Goal: Transaction & Acquisition: Purchase product/service

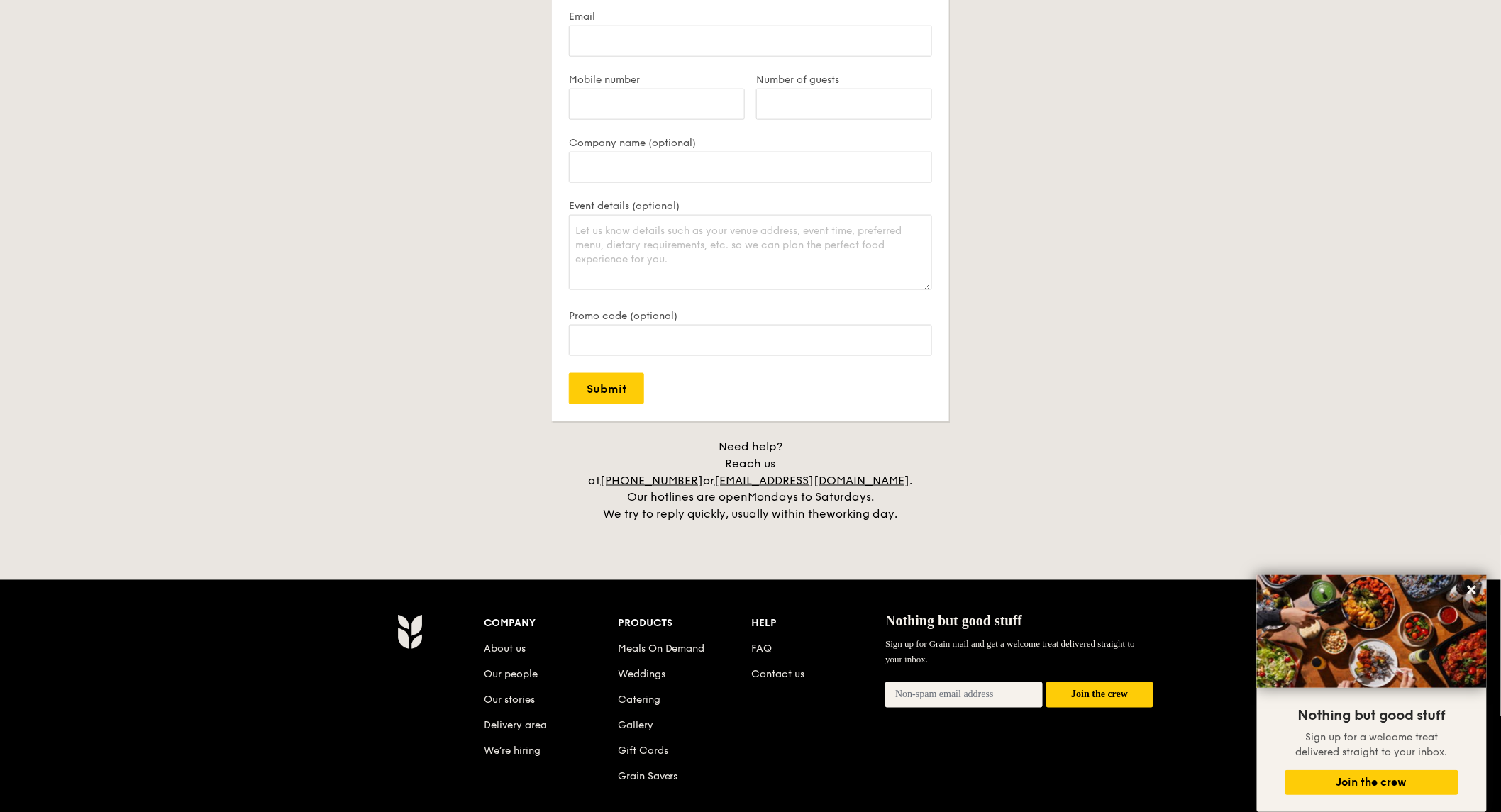
scroll to position [3036, 0]
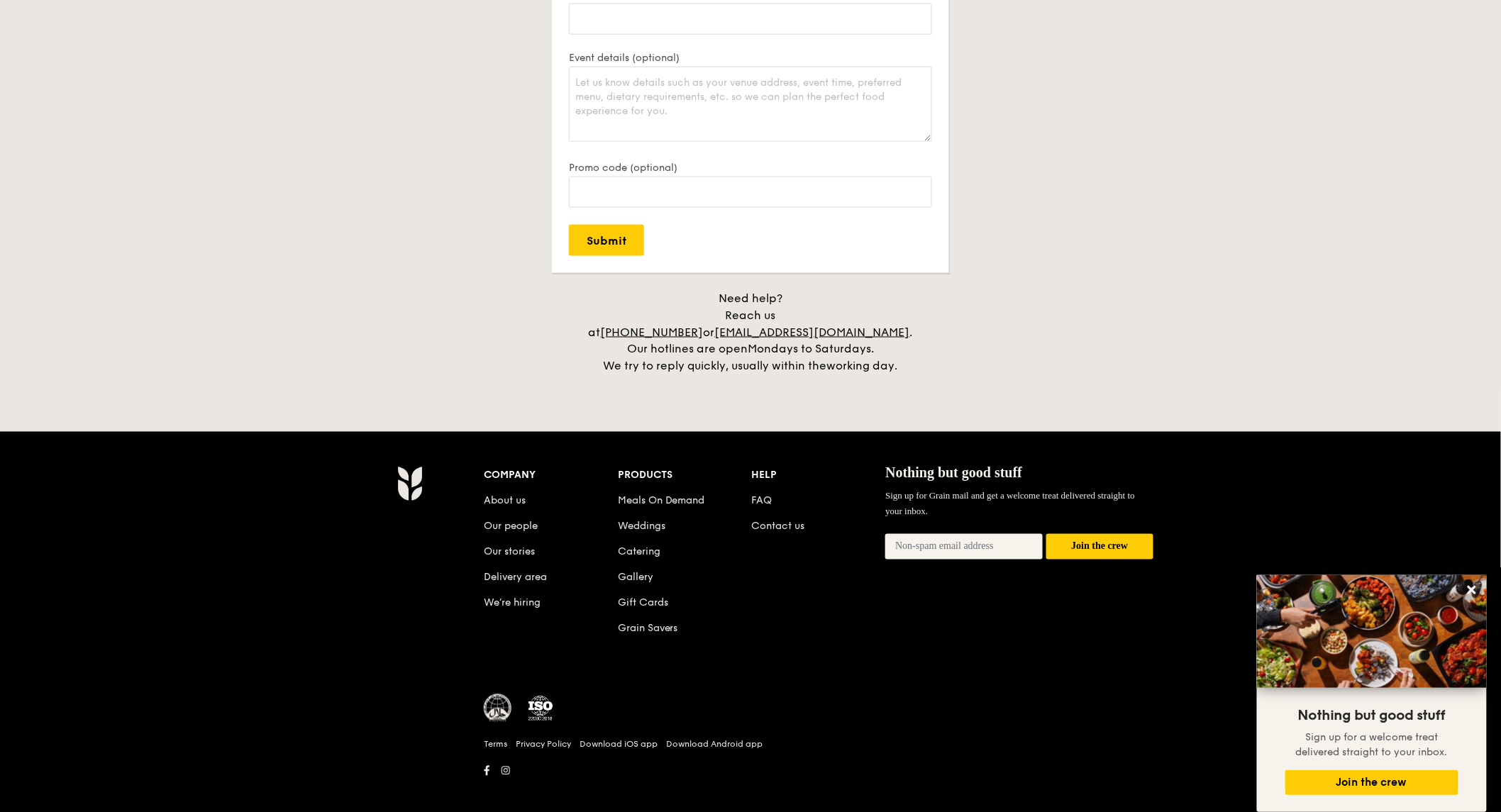
click at [373, 321] on h4 "Need help? Reach us at +65 3163 5335 or concierge@grain.com.sg . Our hotlines a…" at bounding box center [750, 332] width 794 height 85
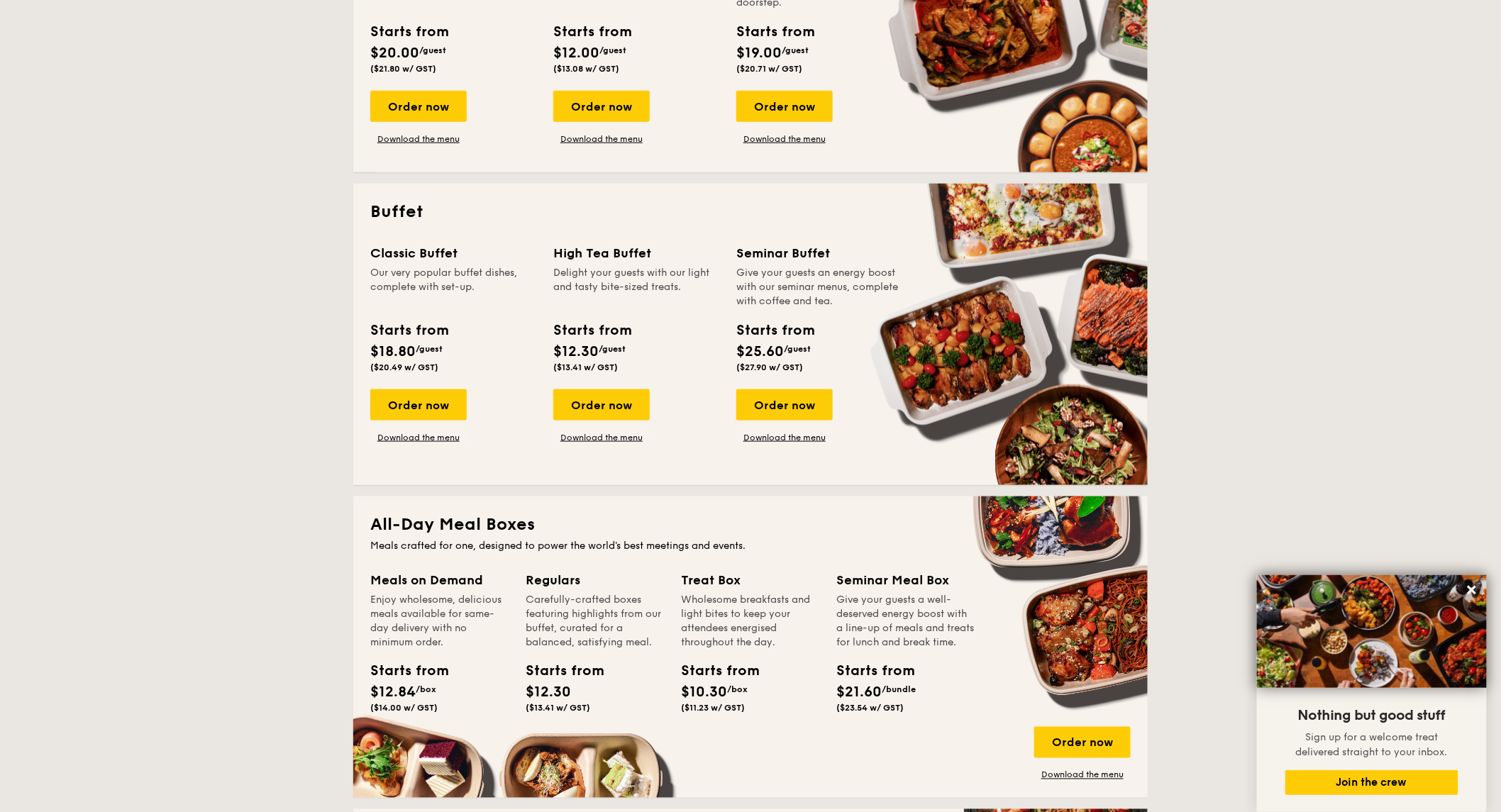
scroll to position [436, 0]
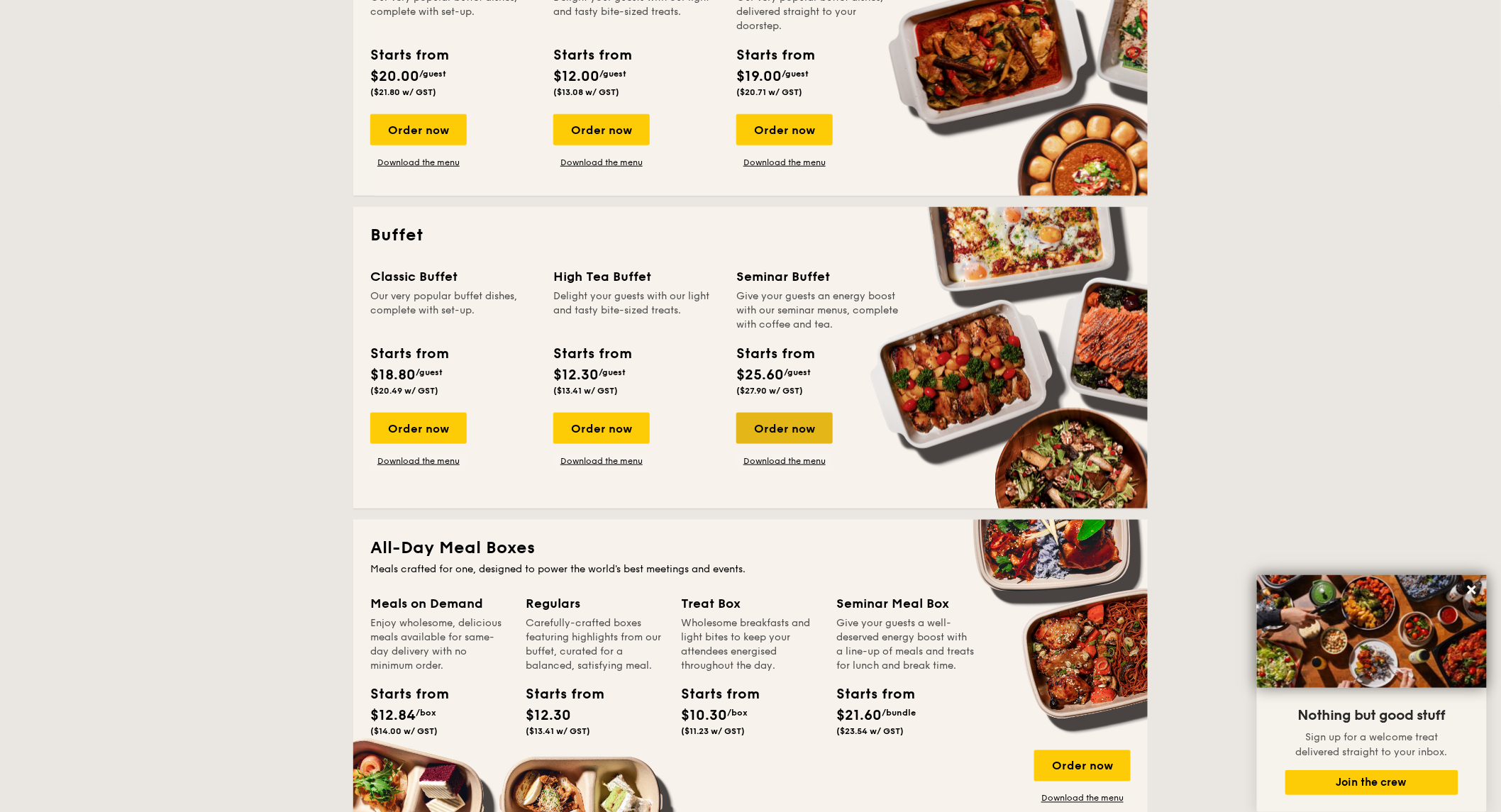
click at [807, 436] on div "Order now" at bounding box center [785, 428] width 96 height 31
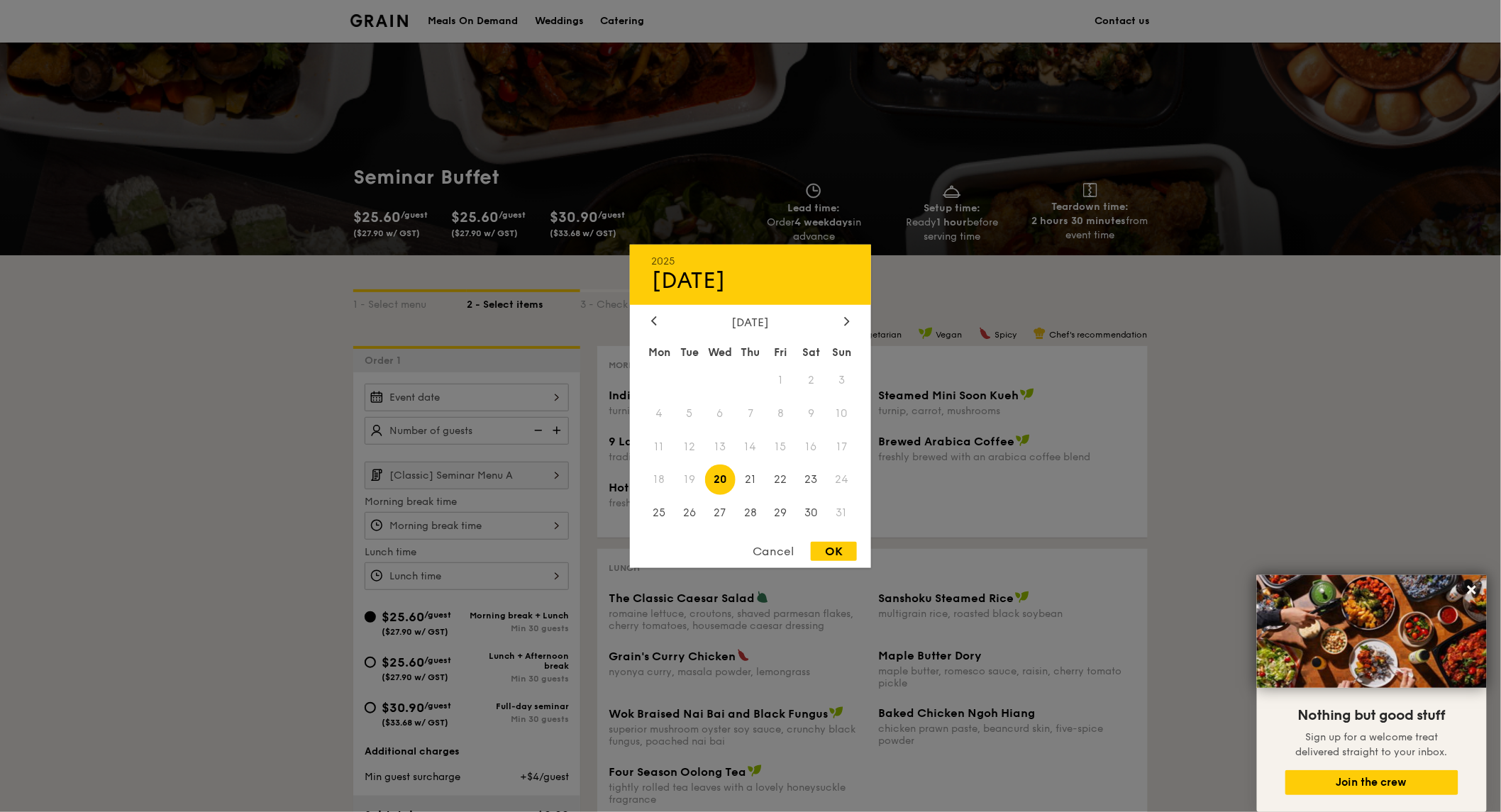
click at [554, 395] on div "2025 Aug 20 August 2025 Mon Tue Wed Thu Fri Sat Sun 1 2 3 4 5 6 7 8 9 10 11 12 …" at bounding box center [466, 397] width 204 height 28
click at [856, 317] on div "August 2025" at bounding box center [750, 322] width 241 height 14
click at [849, 317] on icon at bounding box center [847, 321] width 6 height 9
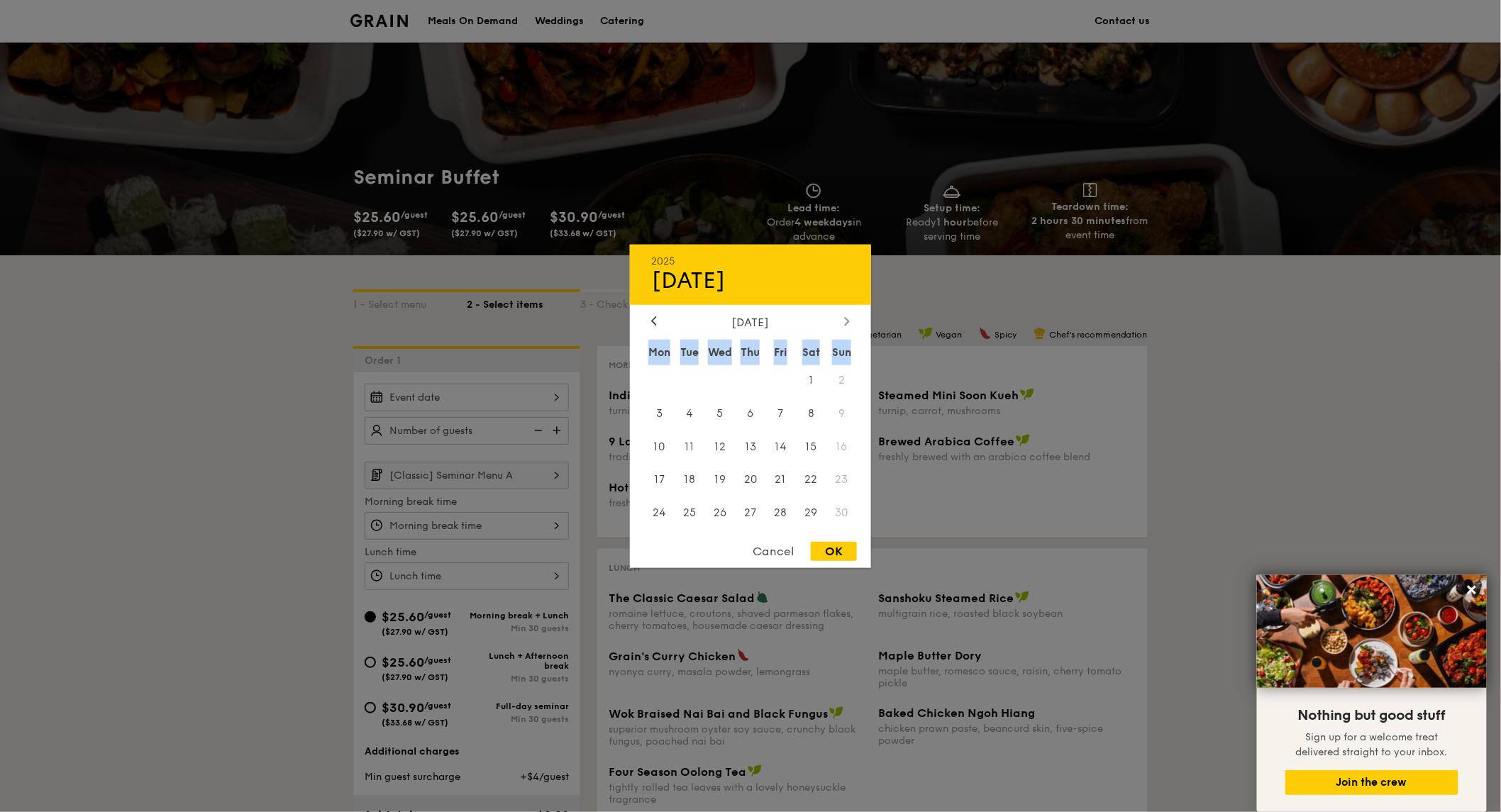
click at [849, 317] on icon at bounding box center [847, 321] width 6 height 9
click at [786, 483] on span "23" at bounding box center [780, 479] width 30 height 30
click at [843, 547] on div "OK" at bounding box center [834, 551] width 46 height 19
type input "Jan 23, 2026"
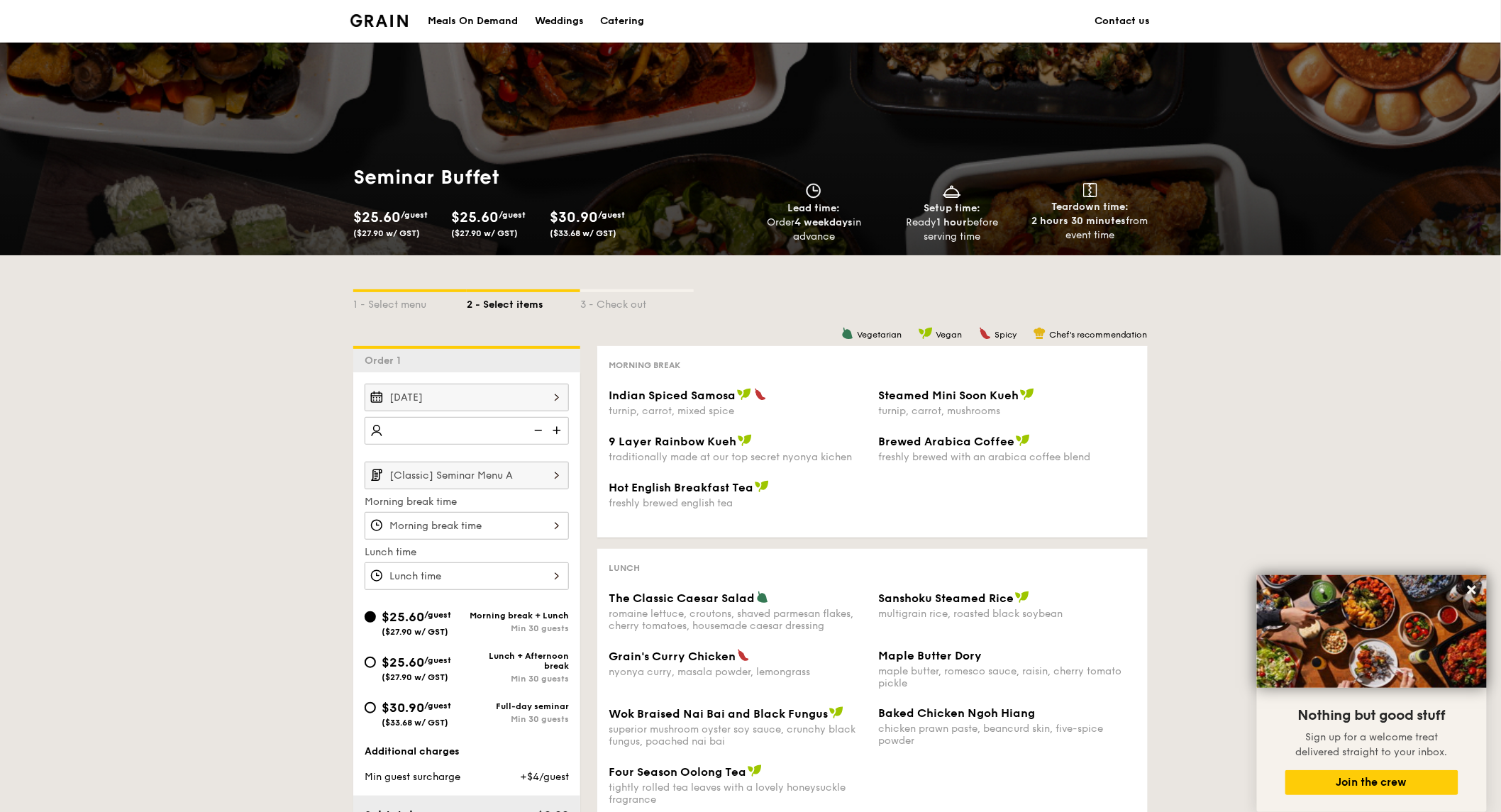
click at [490, 433] on input "number" at bounding box center [466, 431] width 204 height 28
type input "125 guests"
click at [193, 516] on div "1 - Select menu 2 - Select items 3 - Check out Order 1 Jan 23, 2026 125 guests …" at bounding box center [750, 620] width 1501 height 729
click at [501, 475] on input "[Classic] Seminar Menu A" at bounding box center [466, 476] width 204 height 28
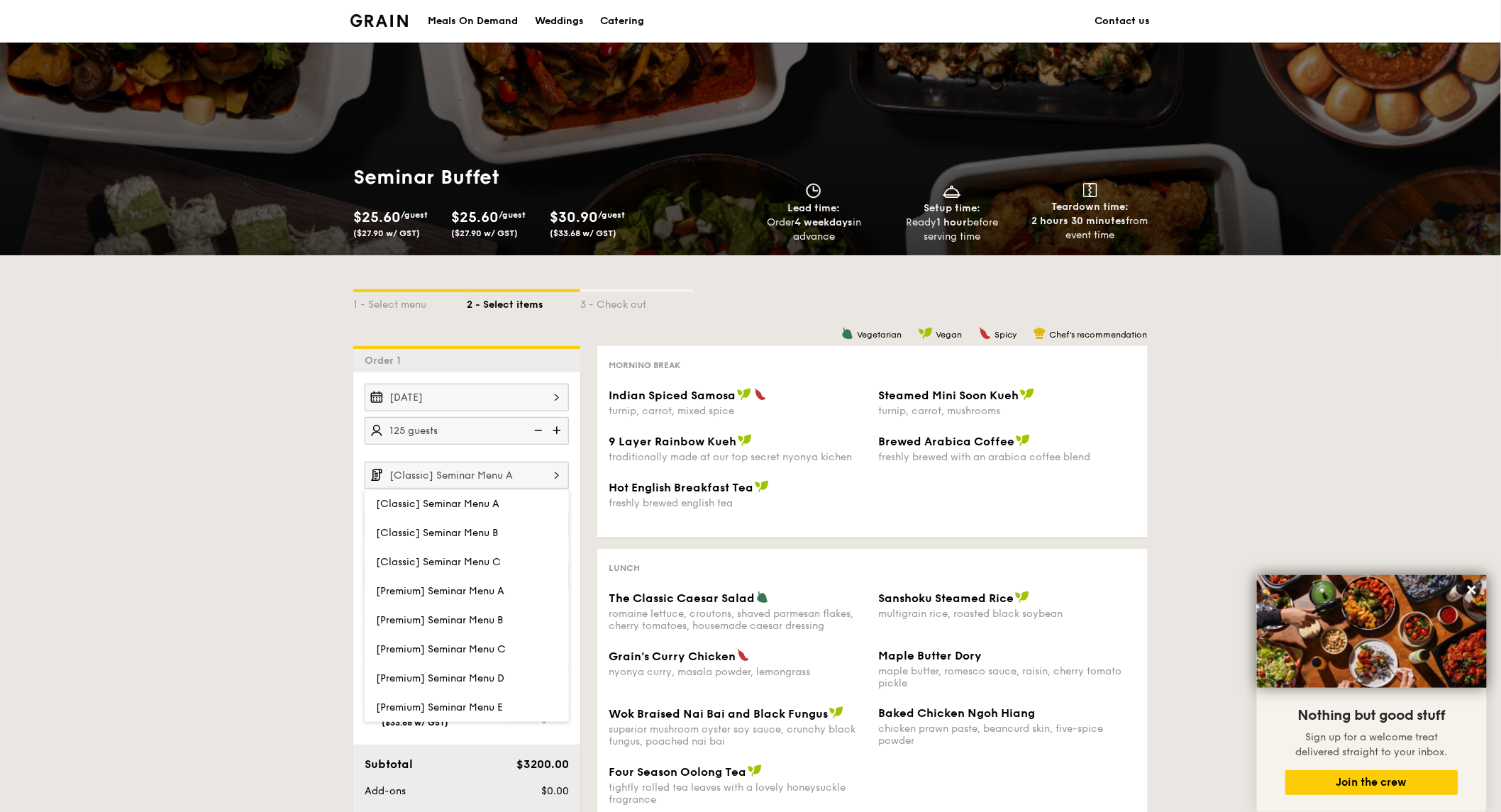
click at [501, 475] on input "[Classic] Seminar Menu A" at bounding box center [466, 476] width 204 height 28
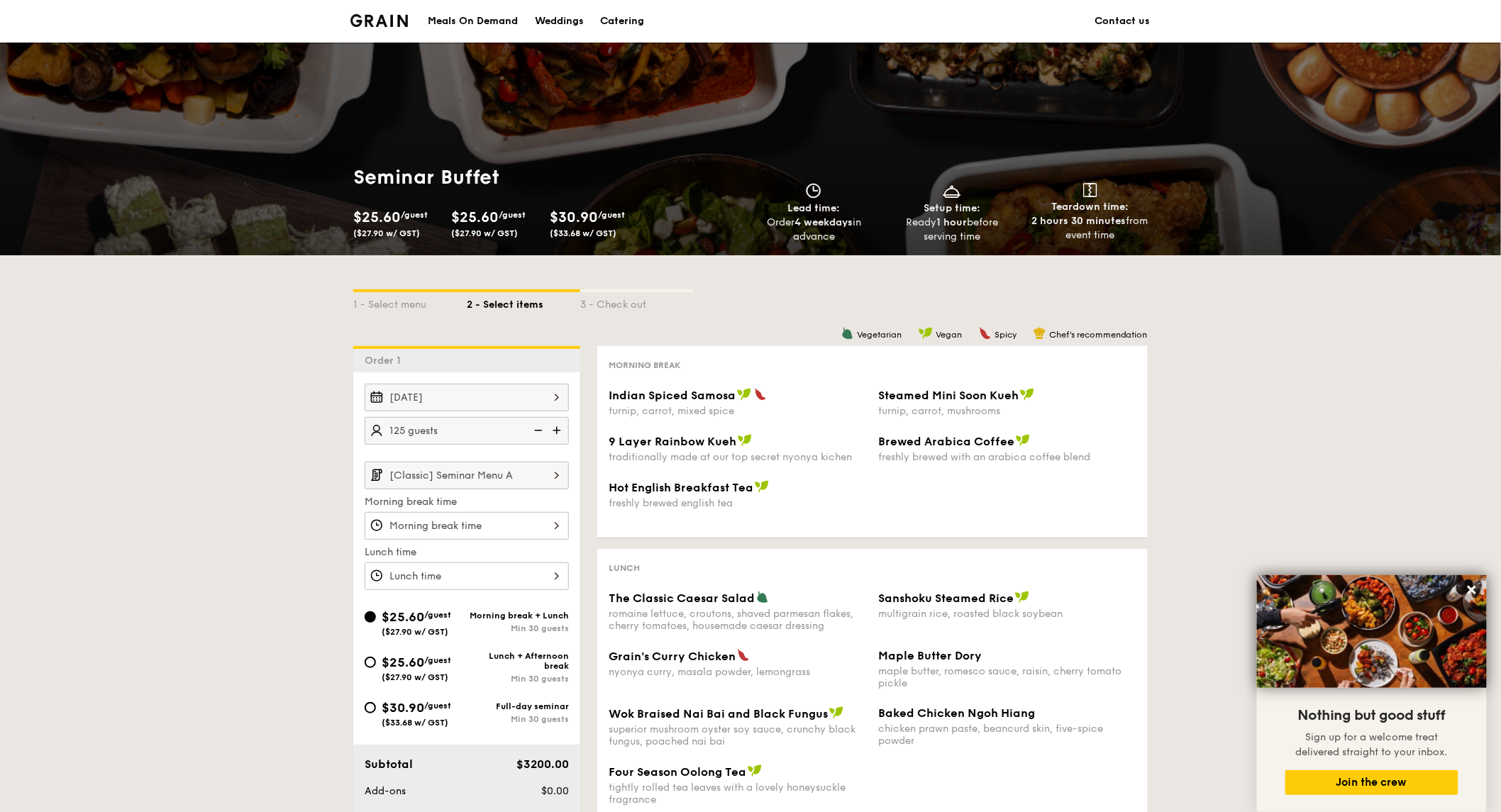
scroll to position [79, 0]
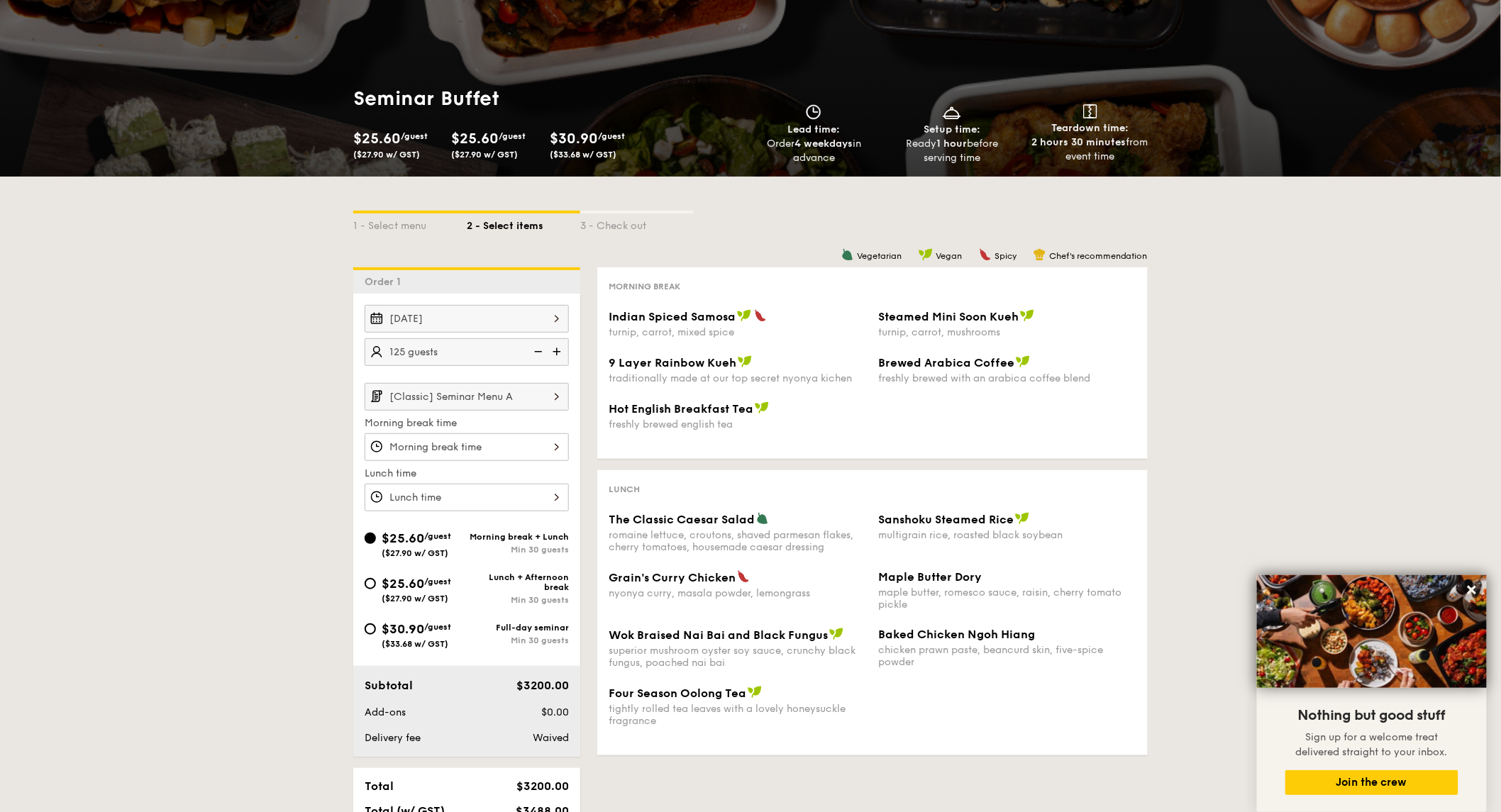
click at [500, 402] on input "[Classic] Seminar Menu A" at bounding box center [466, 397] width 204 height 28
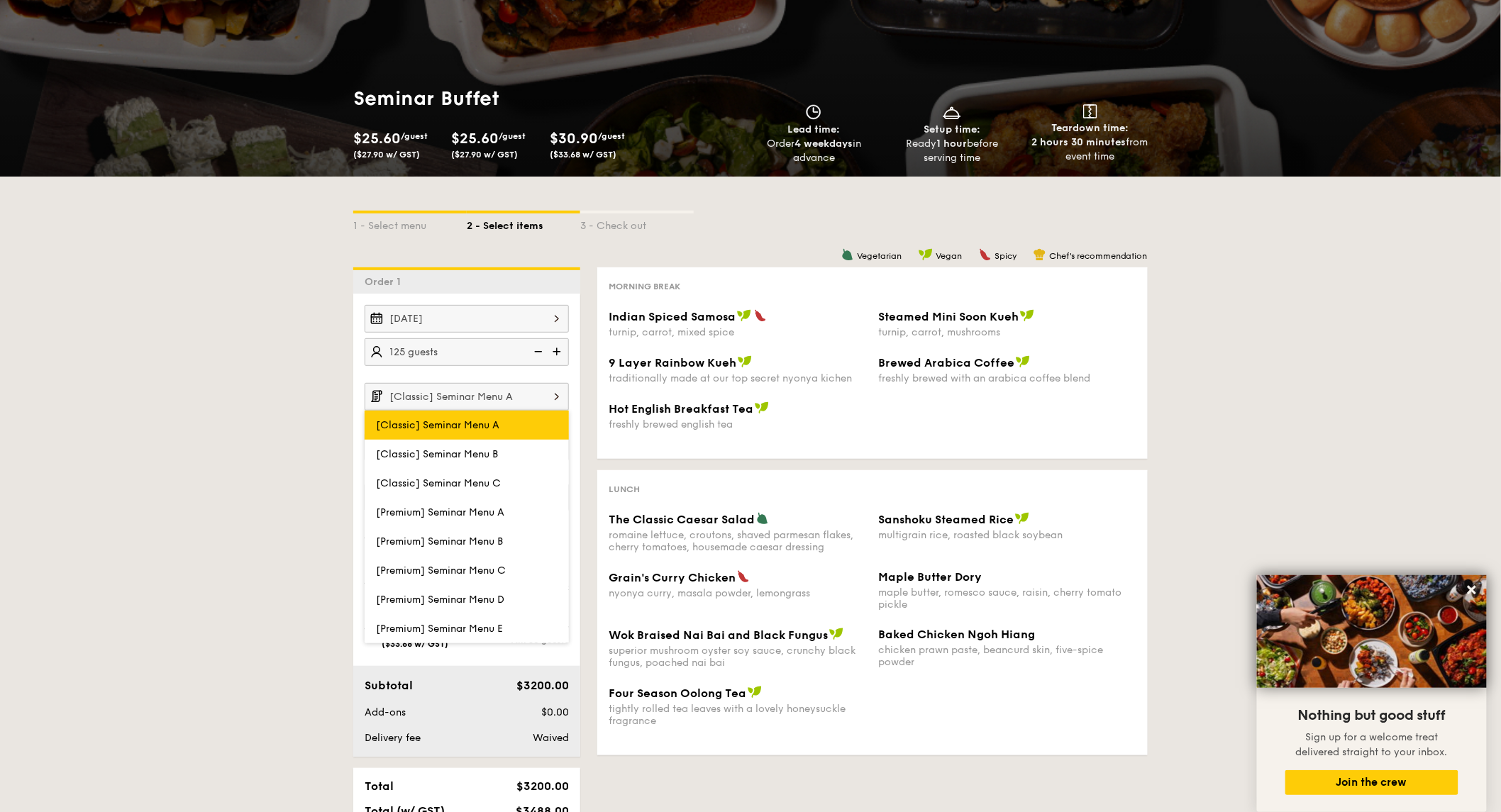
click at [495, 428] on span "[Classic] Seminar Menu A" at bounding box center [437, 425] width 123 height 12
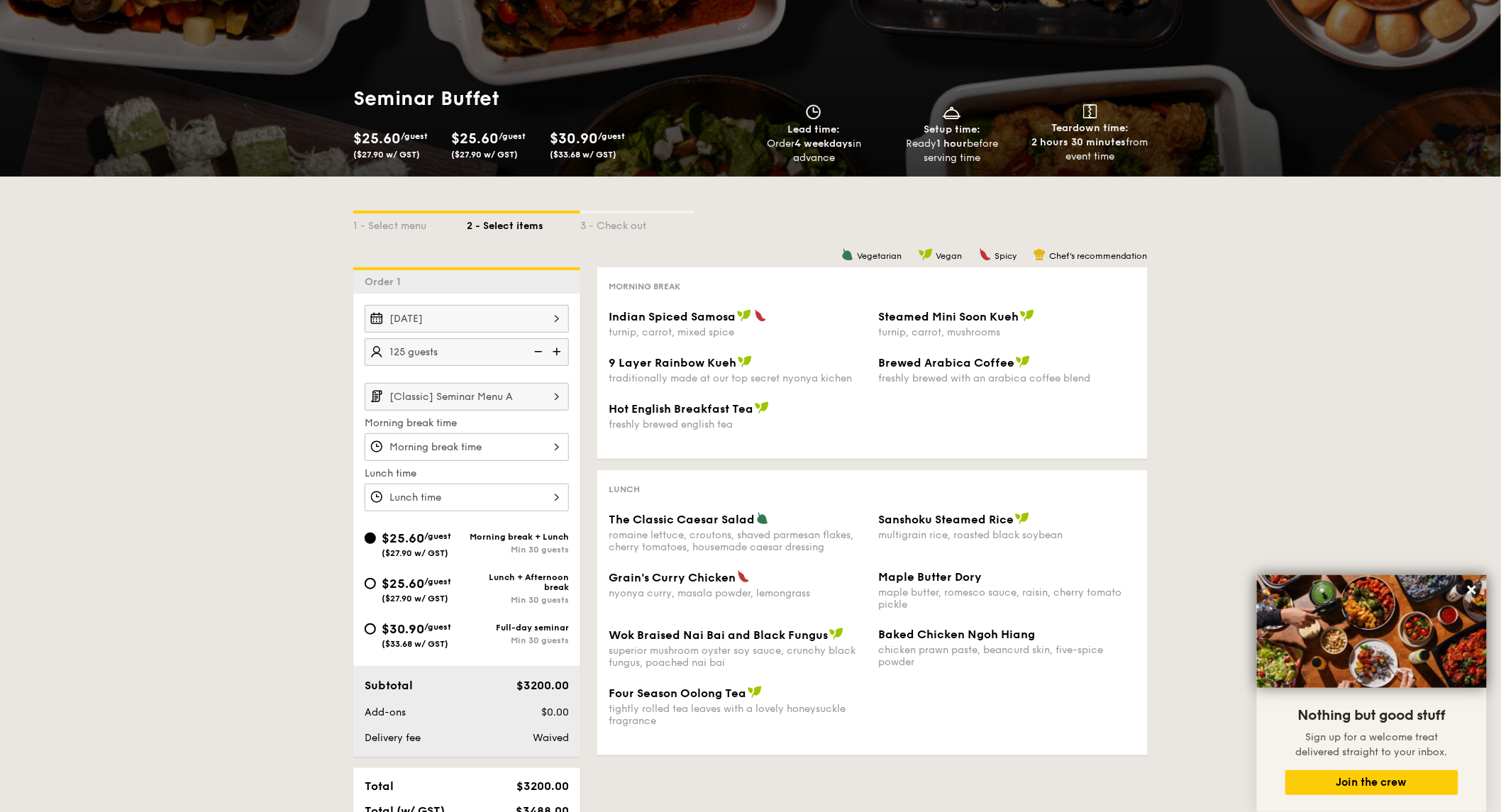
click at [487, 446] on div at bounding box center [466, 447] width 204 height 28
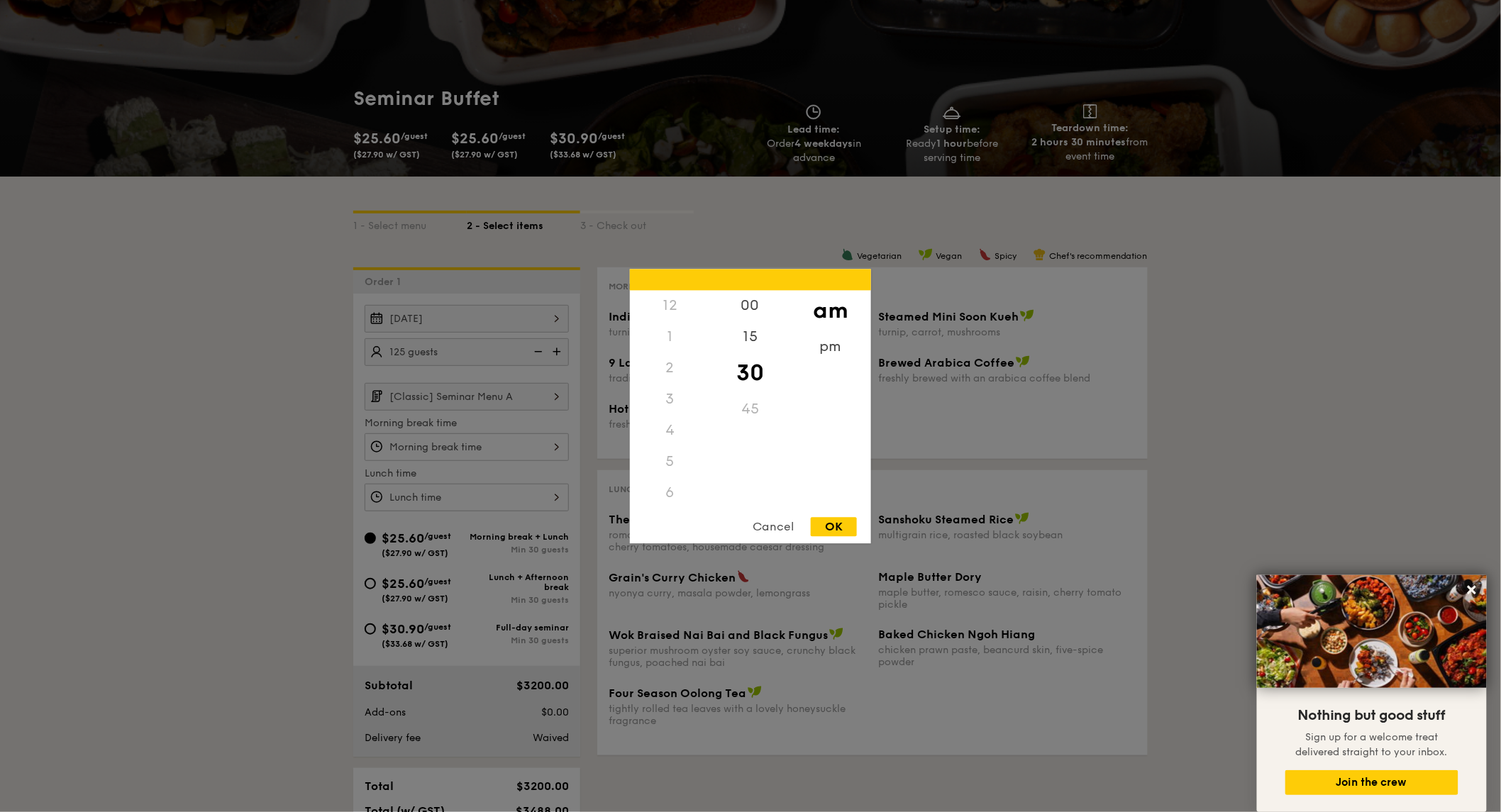
scroll to position [159, 0]
click at [202, 518] on div at bounding box center [750, 406] width 1501 height 812
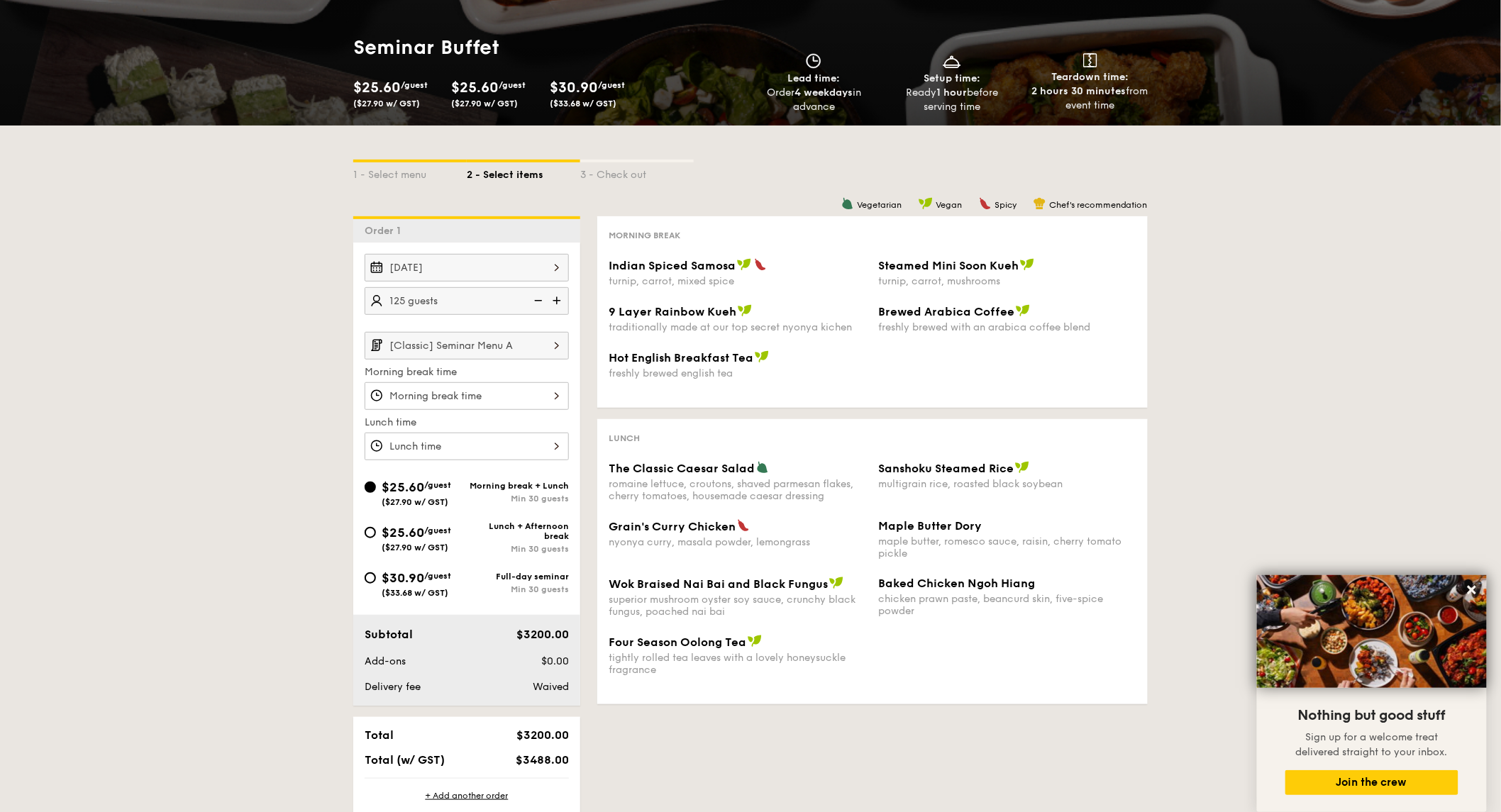
scroll to position [157, 0]
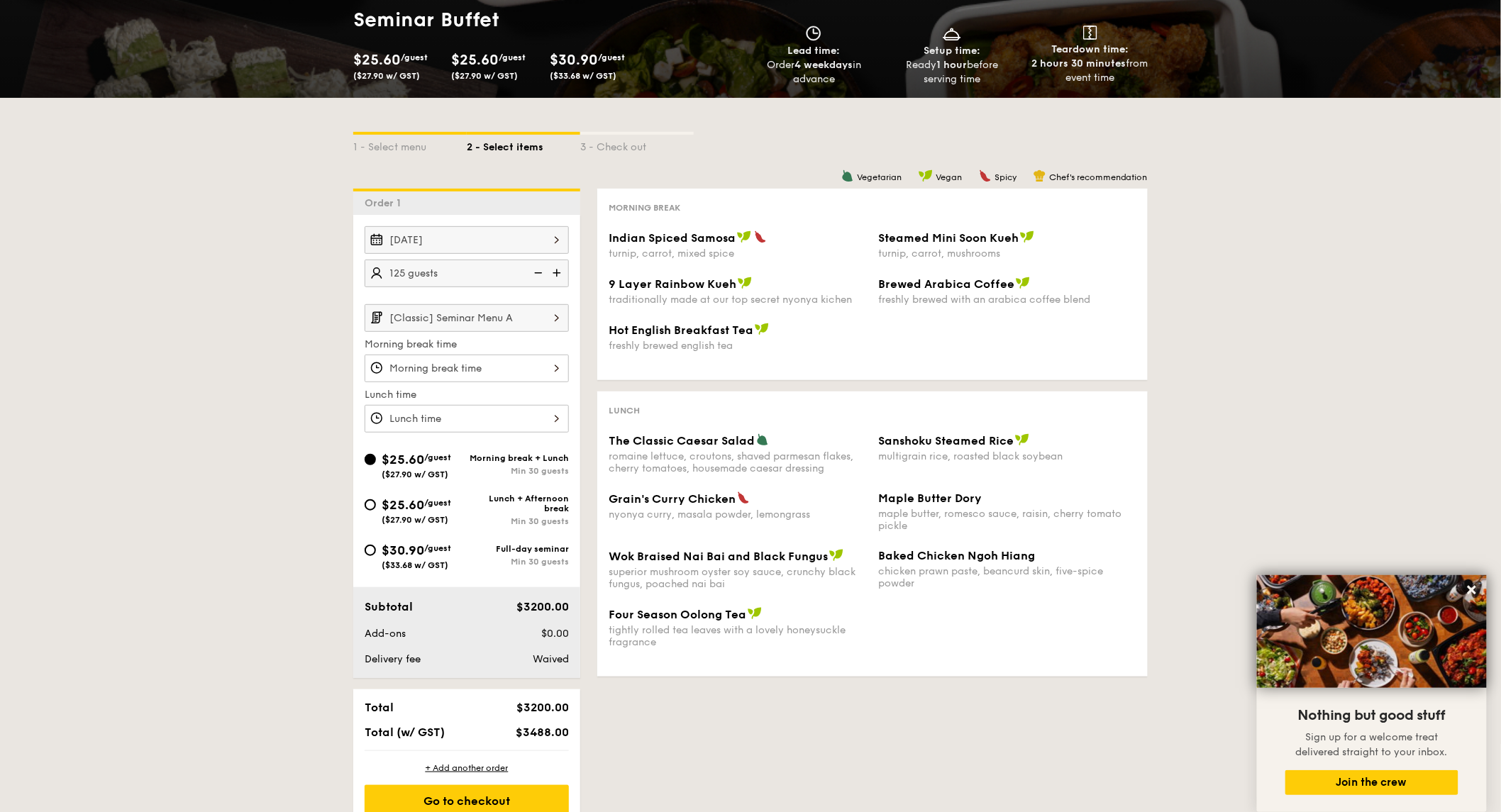
click at [392, 556] on span "$30.90" at bounding box center [403, 551] width 42 height 15
click at [376, 556] on input "$30.90 /guest ($33.68 w/ GST) Full-day seminar Min 30 guests" at bounding box center [370, 550] width 11 height 11
radio input "true"
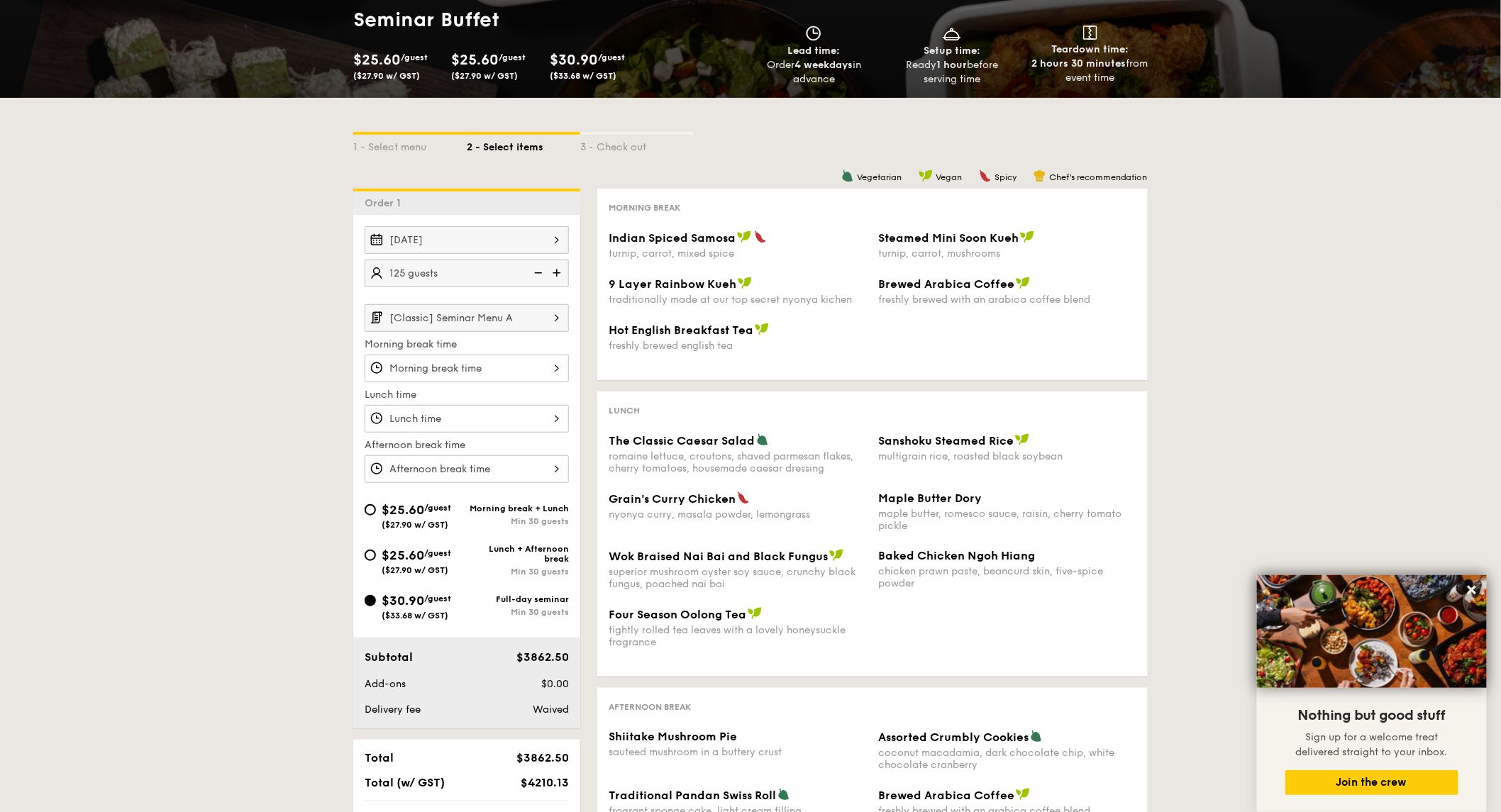
click at [442, 557] on span "/guest" at bounding box center [437, 553] width 27 height 10
click at [376, 557] on input "$25.60 /guest ($27.90 w/ GST) Lunch + Afternoon break Min 30 guests" at bounding box center [370, 555] width 11 height 11
radio input "true"
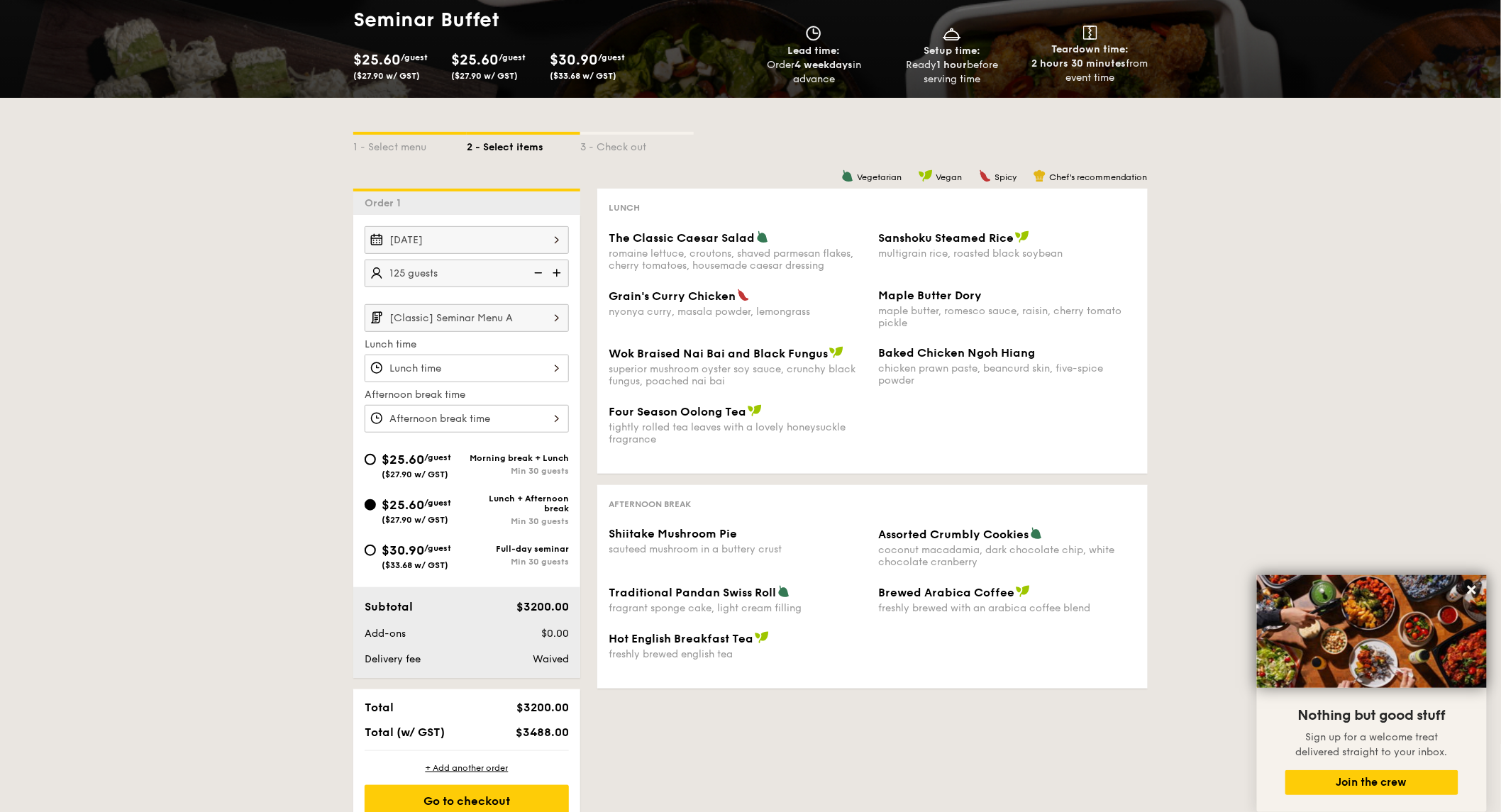
click at [443, 475] on span "($27.90 w/ GST)" at bounding box center [415, 475] width 66 height 10
click at [376, 465] on input "$25.60 /guest ($27.90 w/ GST) Morning break + Lunch Min 30 guests" at bounding box center [370, 459] width 11 height 11
radio input "true"
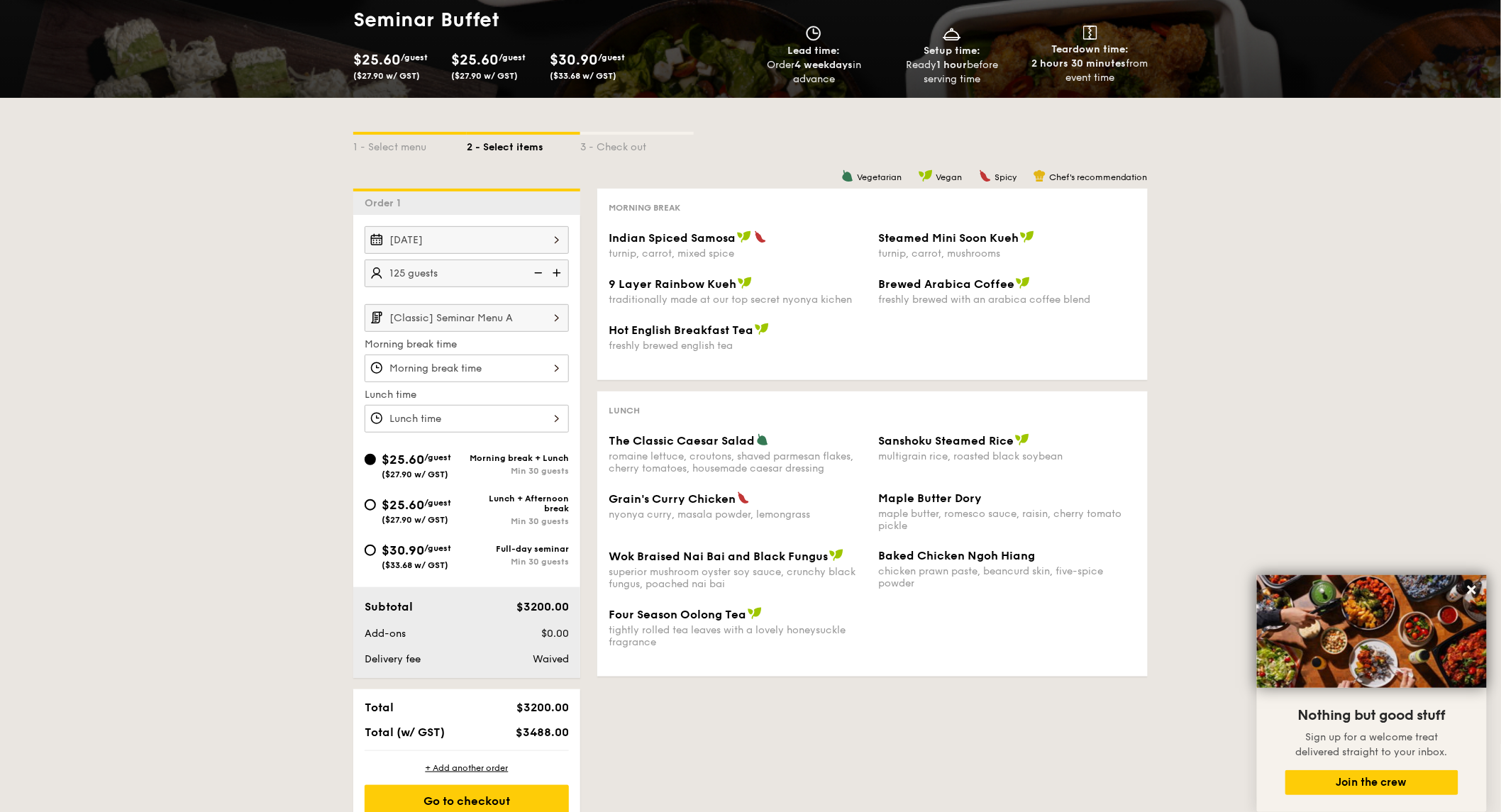
click at [460, 370] on div at bounding box center [466, 368] width 204 height 28
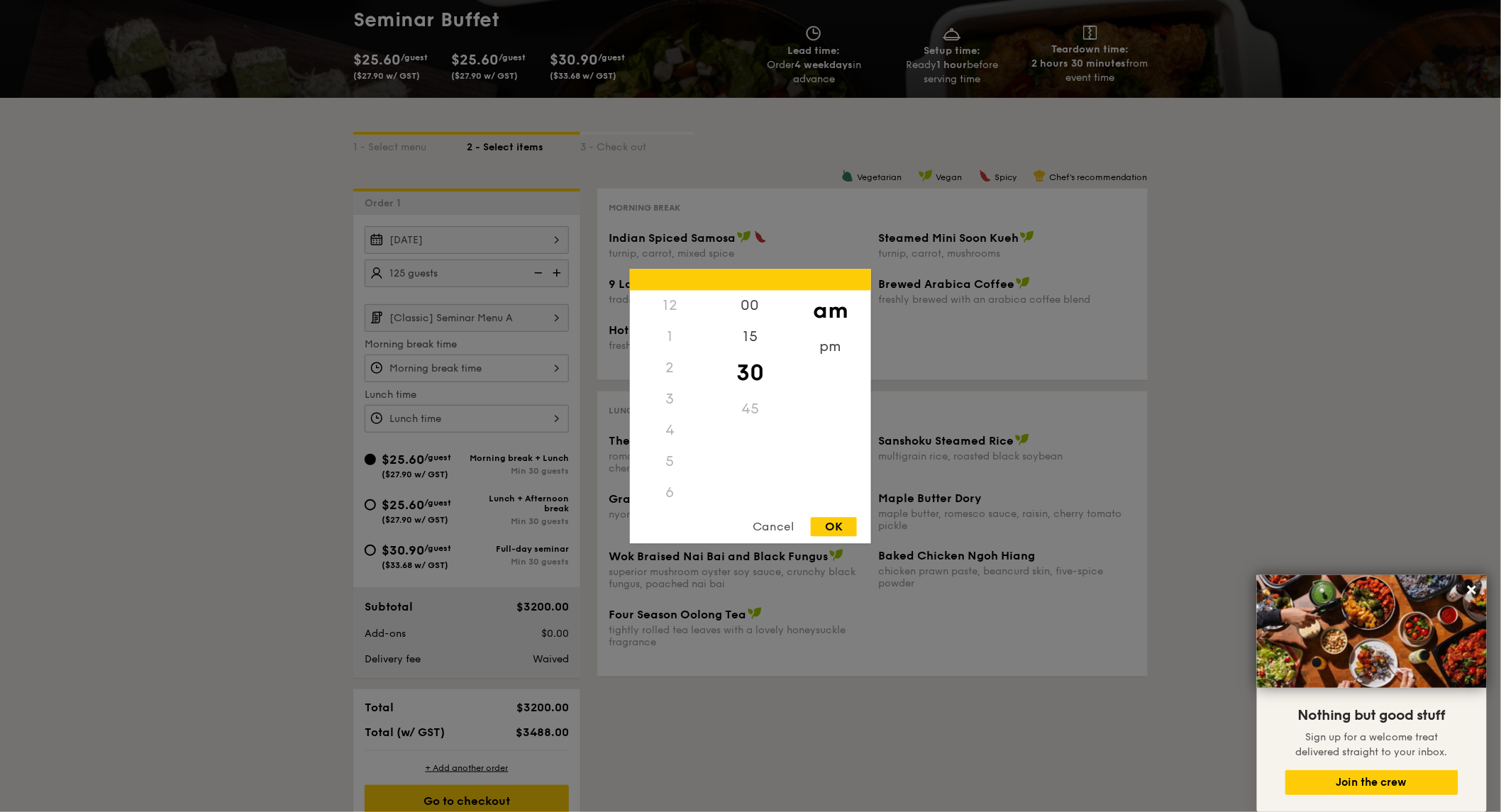
scroll to position [159, 0]
click at [672, 404] on div "8" at bounding box center [670, 402] width 80 height 41
click at [835, 523] on div "OK" at bounding box center [834, 526] width 46 height 19
type input "8:30AM"
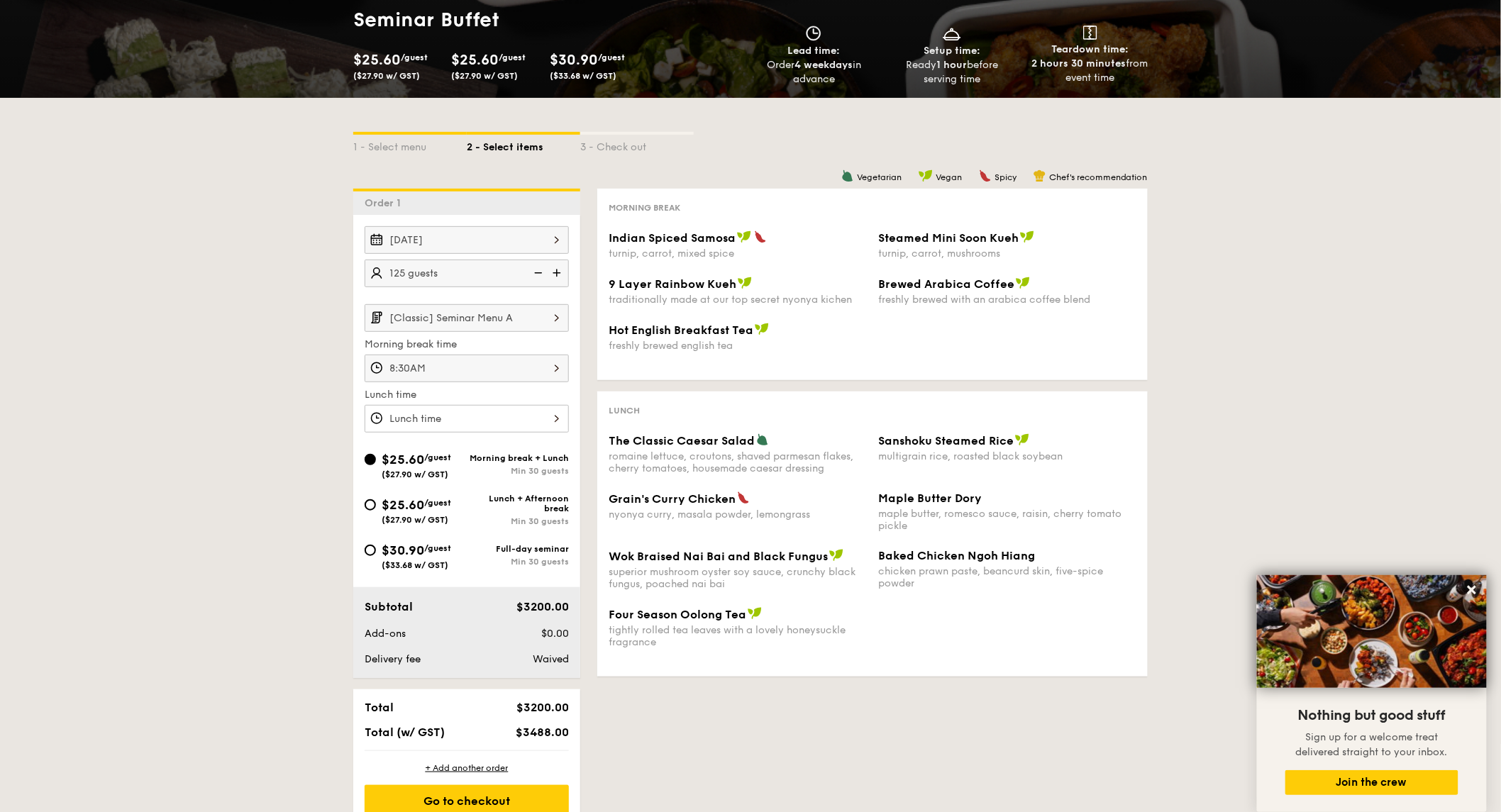
click at [501, 430] on div at bounding box center [466, 419] width 204 height 28
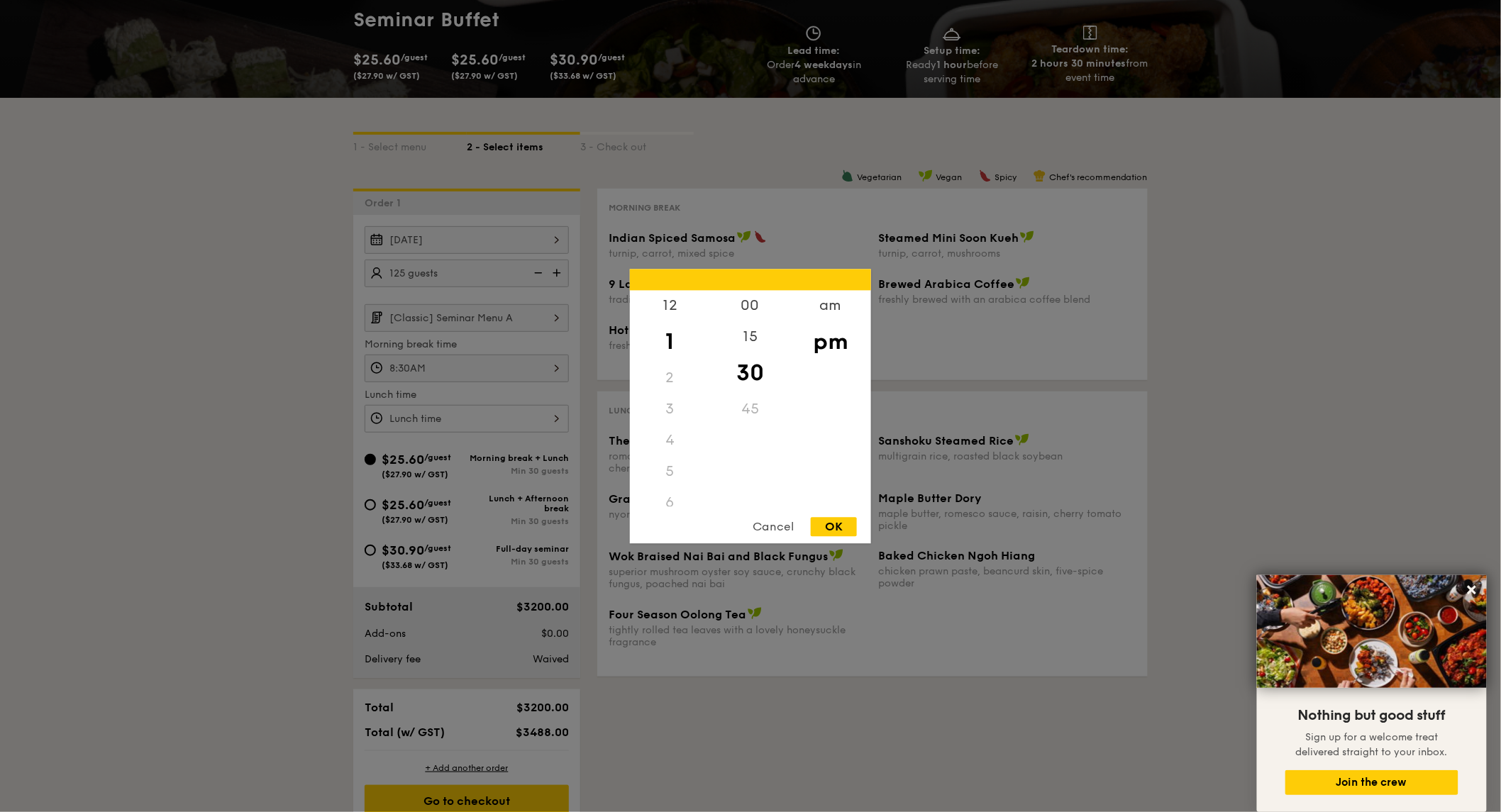
click at [669, 436] on div "4" at bounding box center [670, 440] width 80 height 31
click at [680, 306] on div "12" at bounding box center [670, 311] width 80 height 41
click at [759, 312] on div "00" at bounding box center [750, 311] width 80 height 41
click at [851, 526] on div "OK" at bounding box center [834, 526] width 46 height 19
type input "12:00PM"
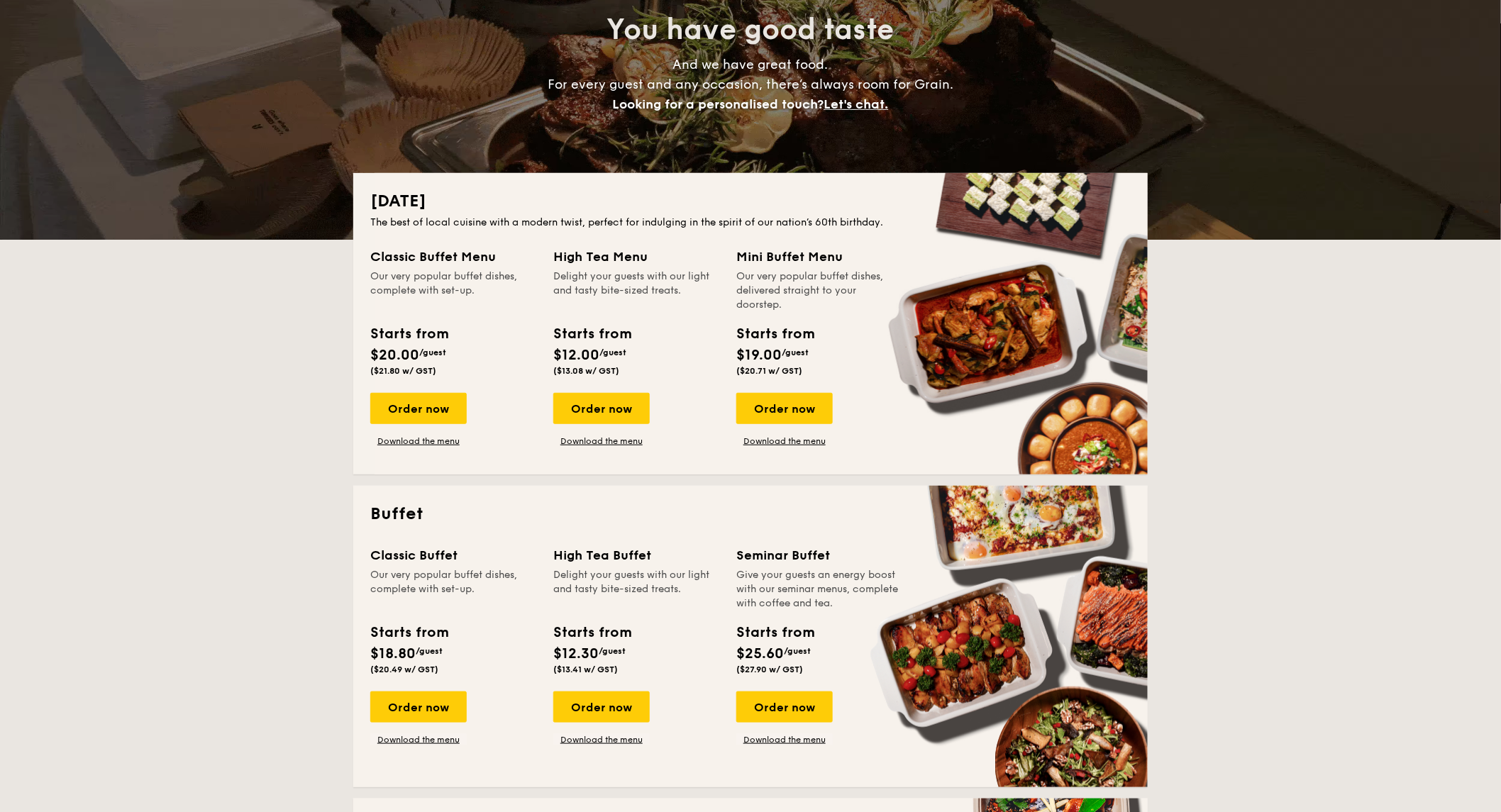
scroll to position [237, 0]
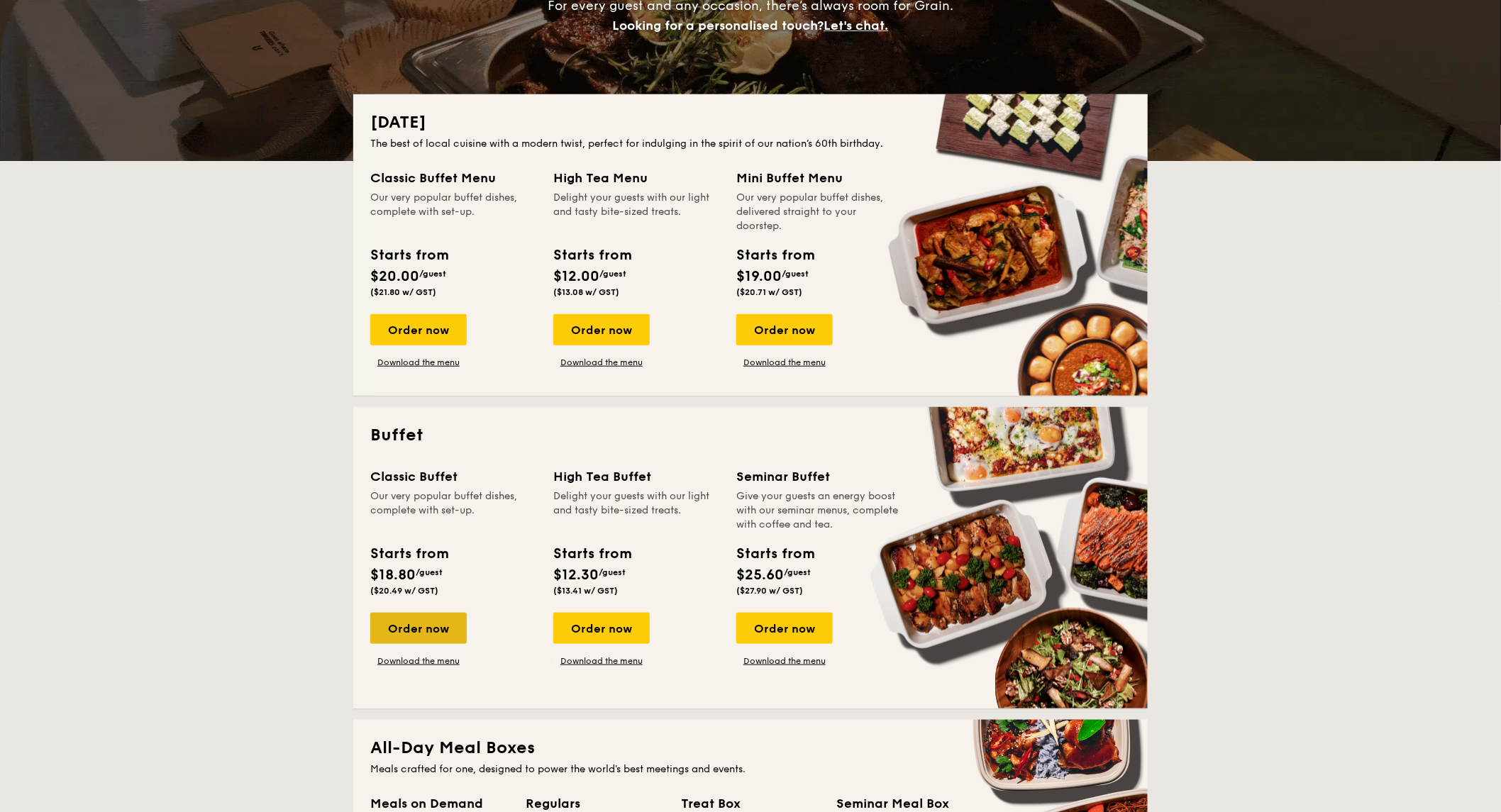
click at [449, 622] on div "Order now" at bounding box center [418, 628] width 96 height 31
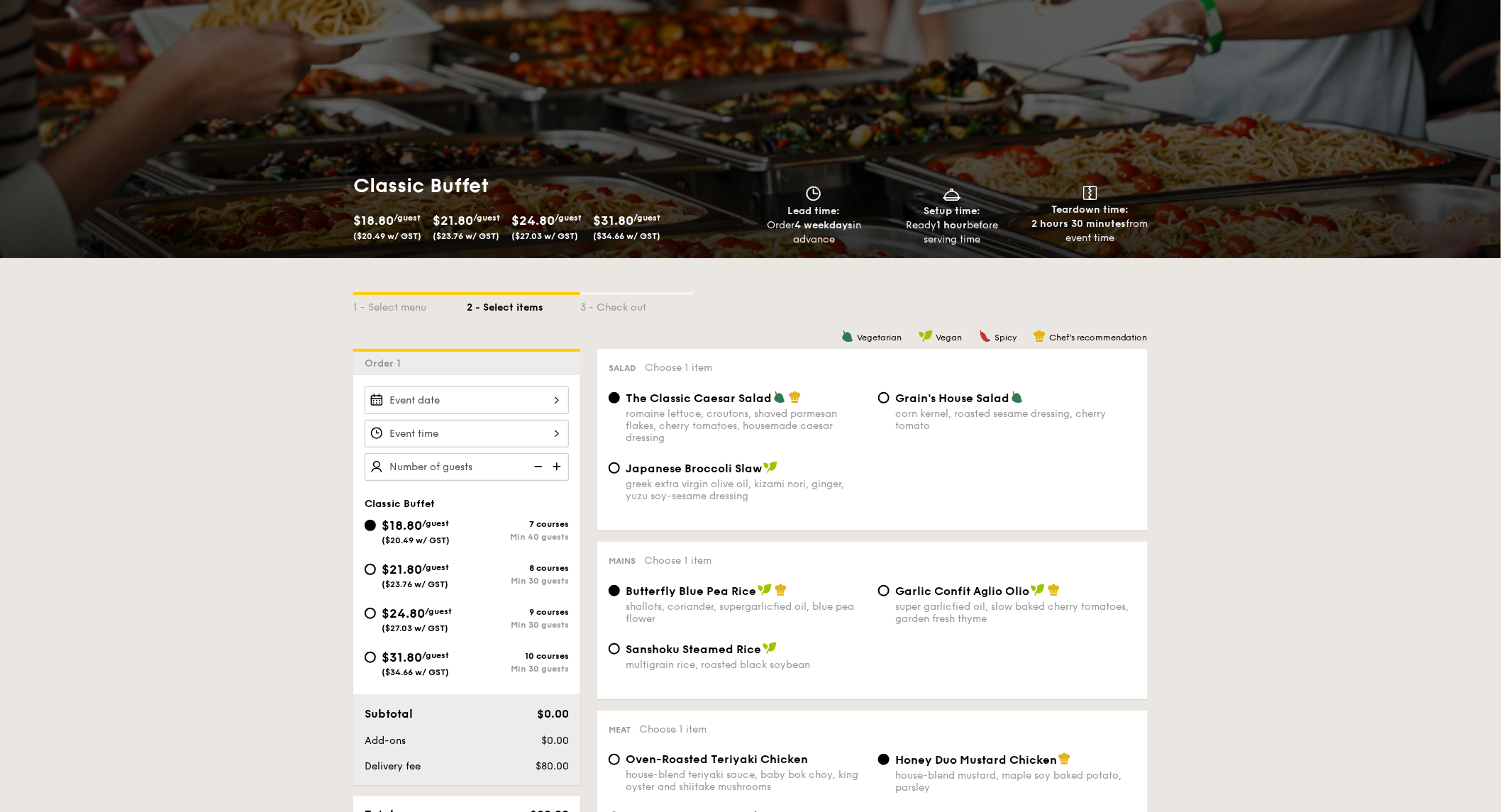
scroll to position [79, 0]
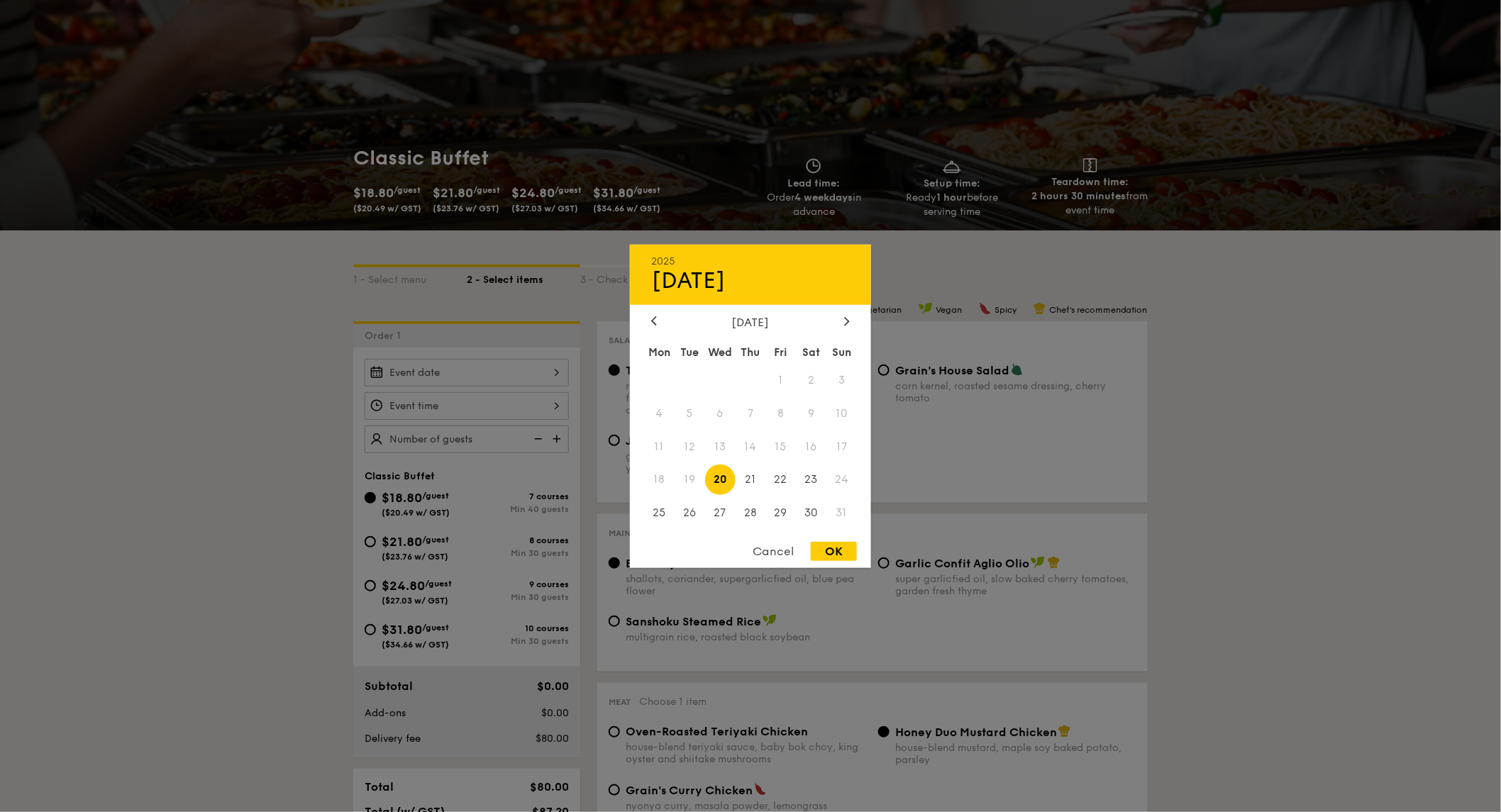
click at [497, 378] on div "2025 Aug 20 August 2025 Mon Tue Wed Thu Fri Sat Sun 1 2 3 4 5 6 7 8 9 10 11 12 …" at bounding box center [466, 372] width 204 height 28
click at [847, 317] on icon at bounding box center [847, 321] width 4 height 9
click at [846, 323] on icon at bounding box center [847, 321] width 4 height 9
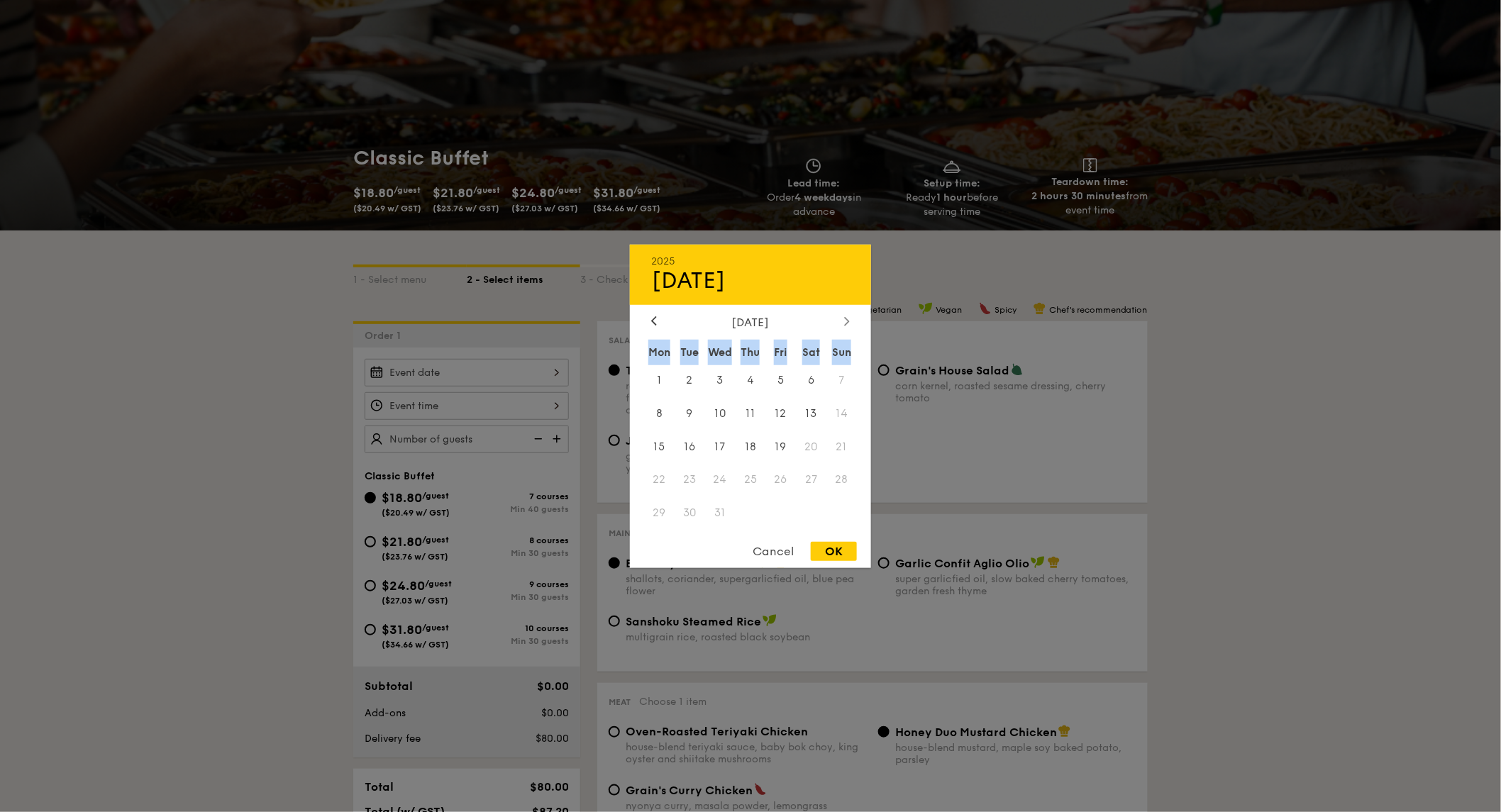
click at [846, 323] on icon at bounding box center [847, 321] width 4 height 9
click at [785, 476] on span "23" at bounding box center [780, 479] width 30 height 30
click at [820, 544] on div "OK" at bounding box center [834, 551] width 46 height 19
type input "Jan 23, 2026"
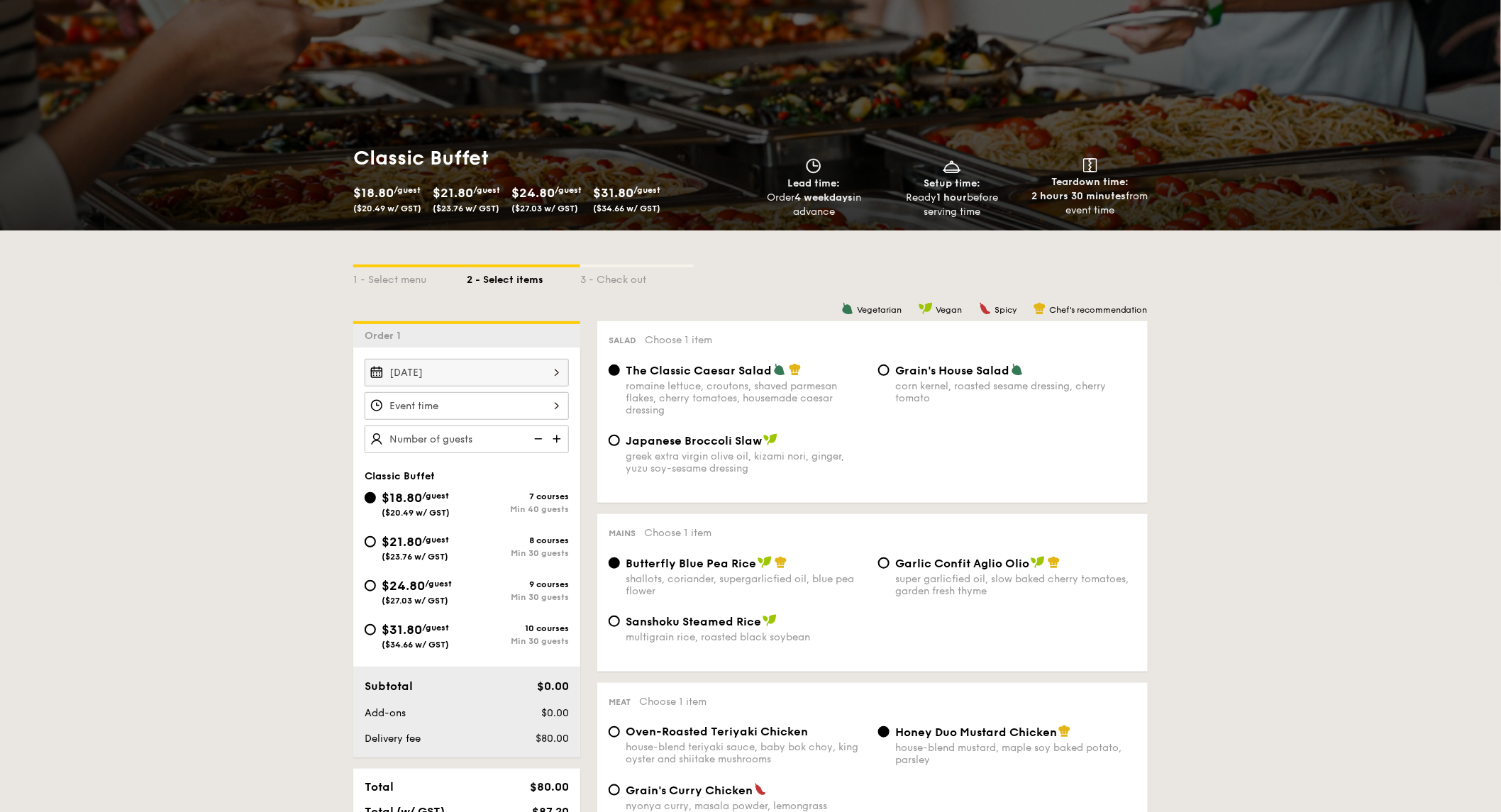
click at [438, 405] on div at bounding box center [466, 406] width 204 height 28
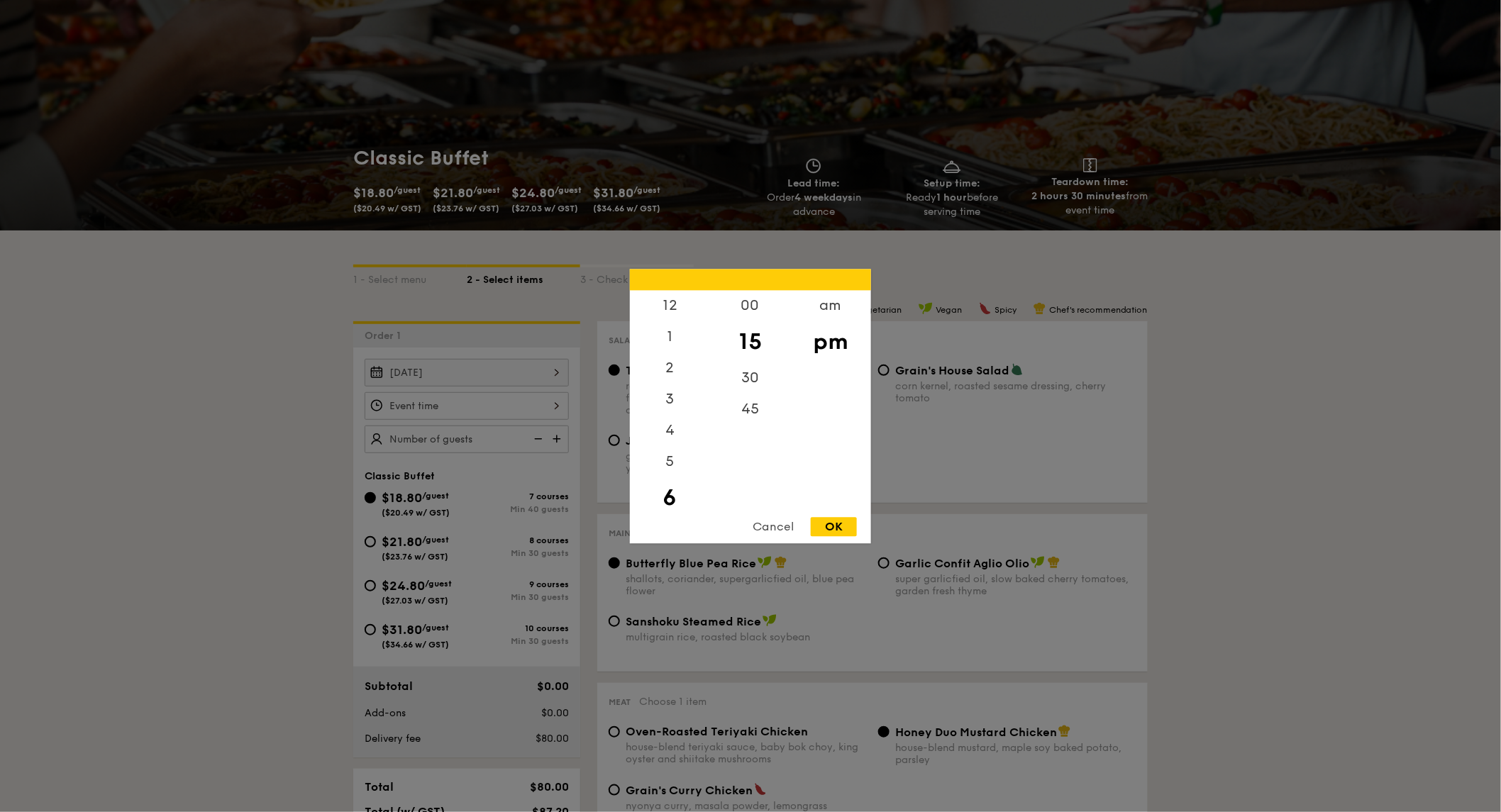
scroll to position [33, 0]
click at [676, 338] on div "2" at bounding box center [670, 341] width 80 height 41
click at [669, 301] on div "1" at bounding box center [670, 310] width 80 height 41
click at [676, 316] on div "12" at bounding box center [670, 311] width 80 height 41
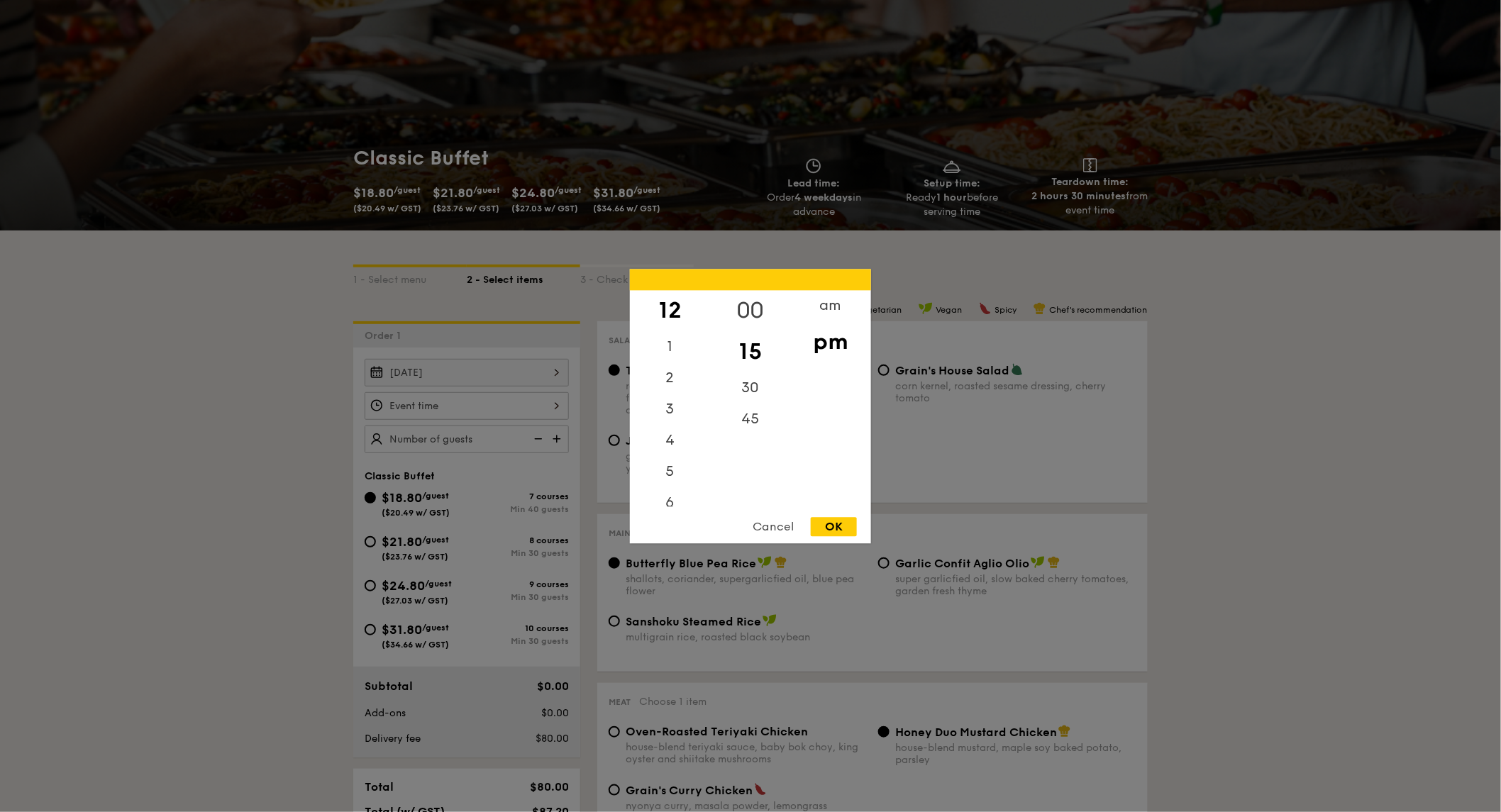
click at [762, 309] on div "00" at bounding box center [750, 311] width 80 height 41
click at [845, 518] on div "OK" at bounding box center [834, 526] width 46 height 19
type input "12:00PM"
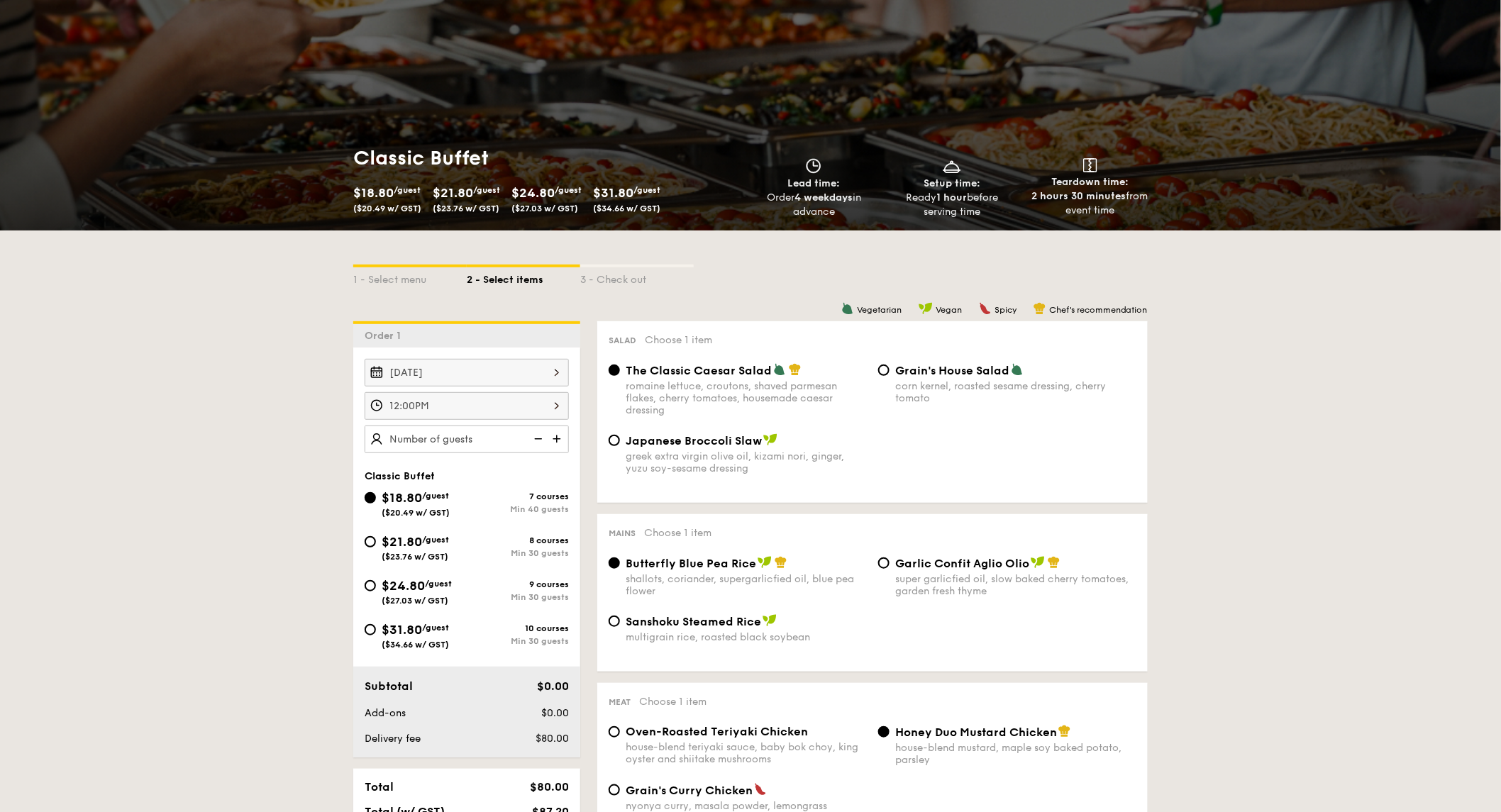
click at [419, 587] on span "$24.80" at bounding box center [404, 586] width 43 height 15
click at [376, 587] on input "$24.80 /guest ($27.03 w/ GST) 9 courses Min 30 guests" at bounding box center [370, 585] width 11 height 11
radio input "true"
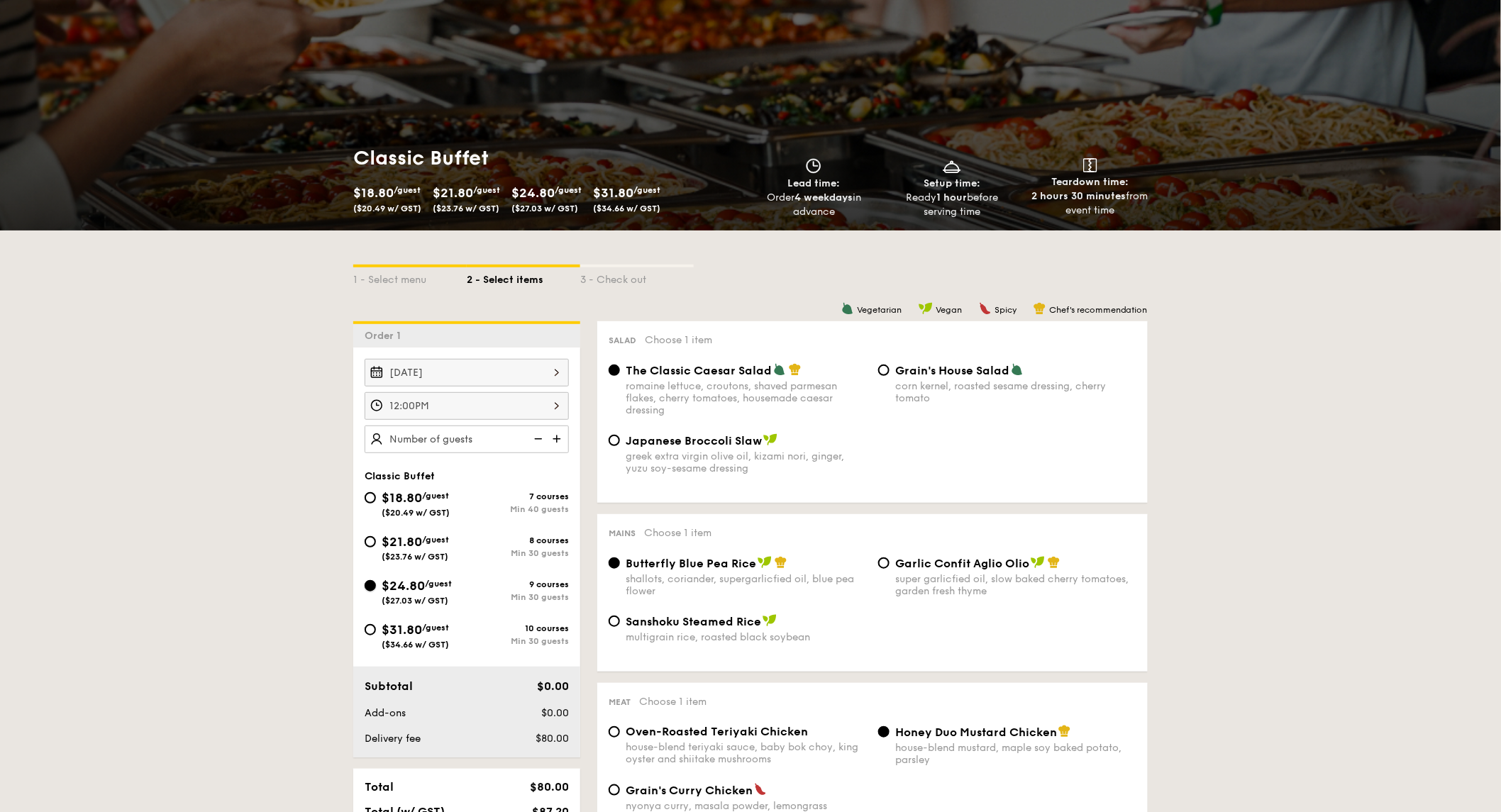
radio input "true"
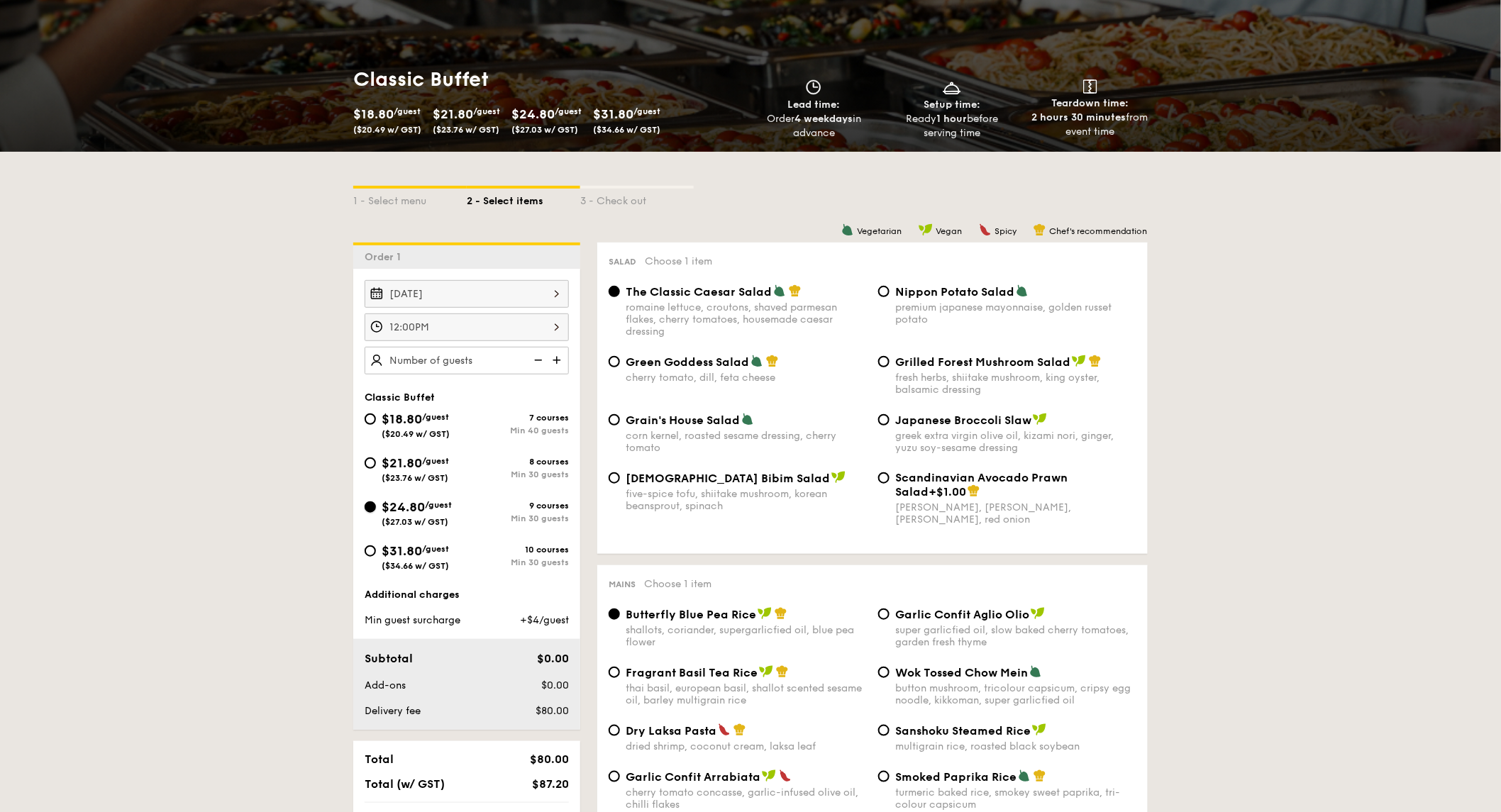
scroll to position [237, 0]
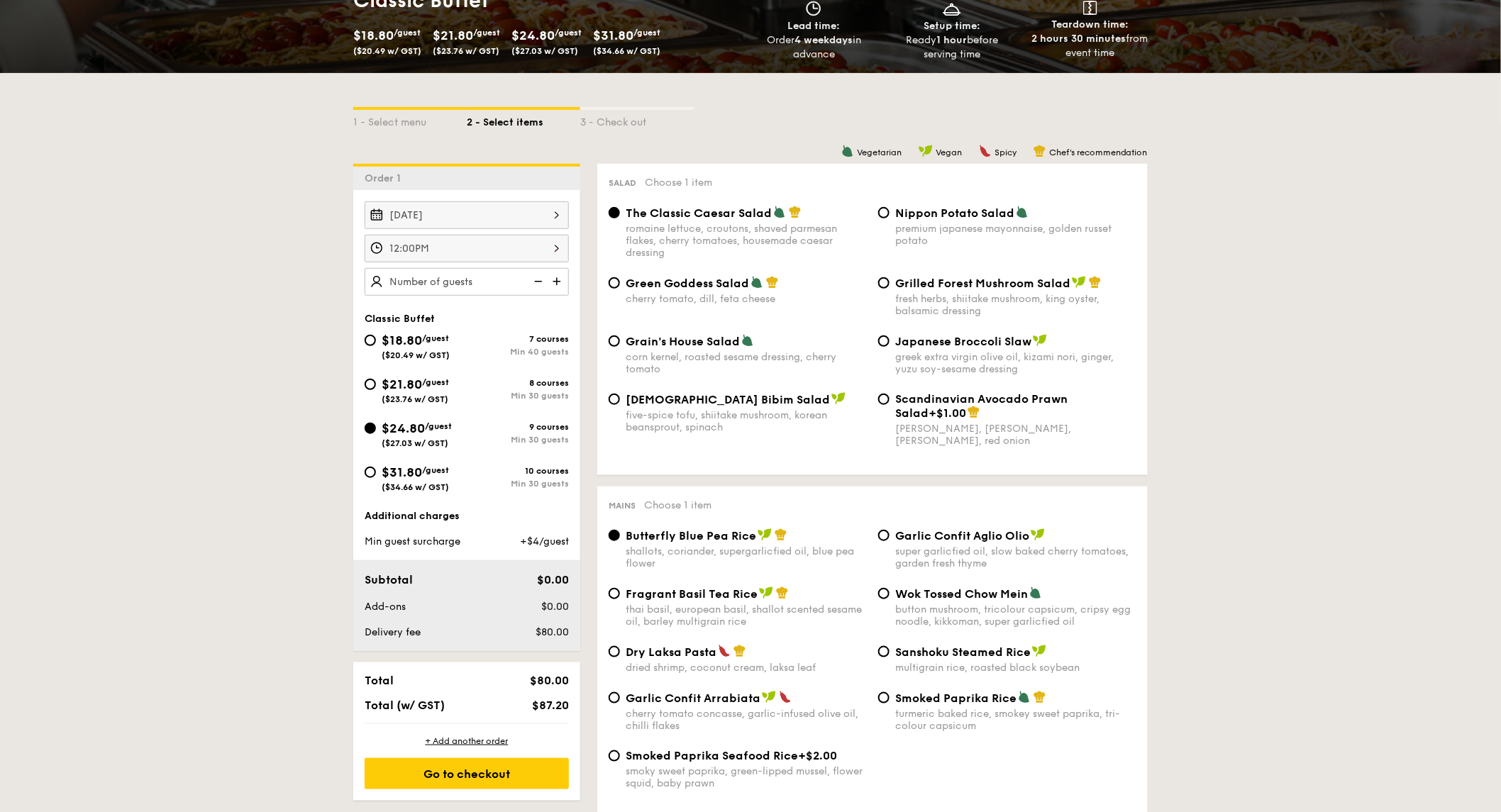
click at [989, 292] on div "Grilled Forest Mushroom Salad fresh herbs, shiitake mushroom, king oyster, bals…" at bounding box center [1016, 297] width 241 height 41
click at [890, 289] on input "Grilled Forest Mushroom Salad fresh herbs, shiitake mushroom, king oyster, bals…" at bounding box center [884, 282] width 11 height 11
radio input "true"
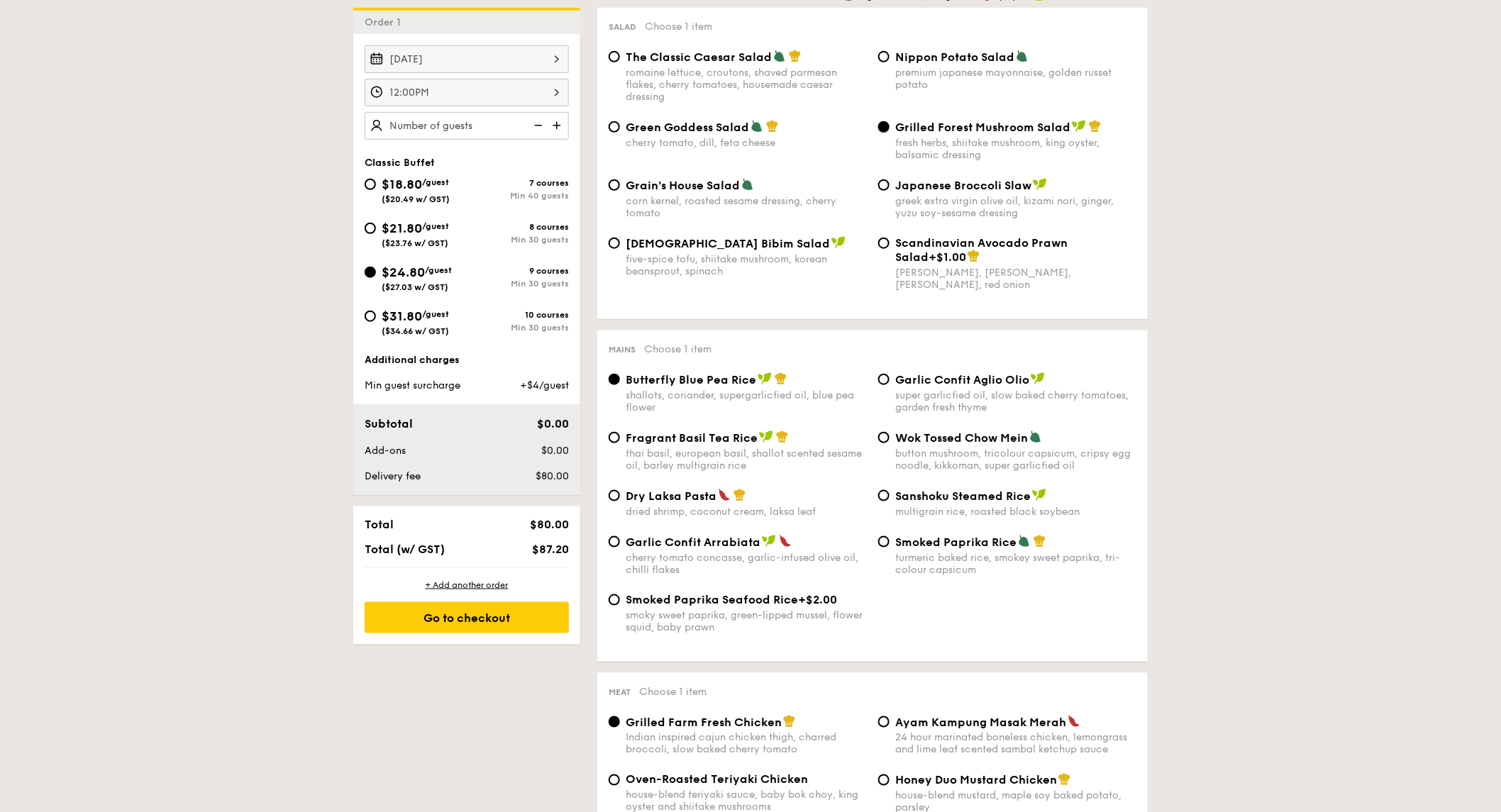
scroll to position [394, 0]
click at [920, 379] on span "Garlic Confit Aglio Olio" at bounding box center [962, 378] width 134 height 14
click at [890, 379] on input "Garlic Confit Aglio Olio super garlicfied oil, slow baked cherry tomatoes, gard…" at bounding box center [884, 378] width 11 height 11
radio input "true"
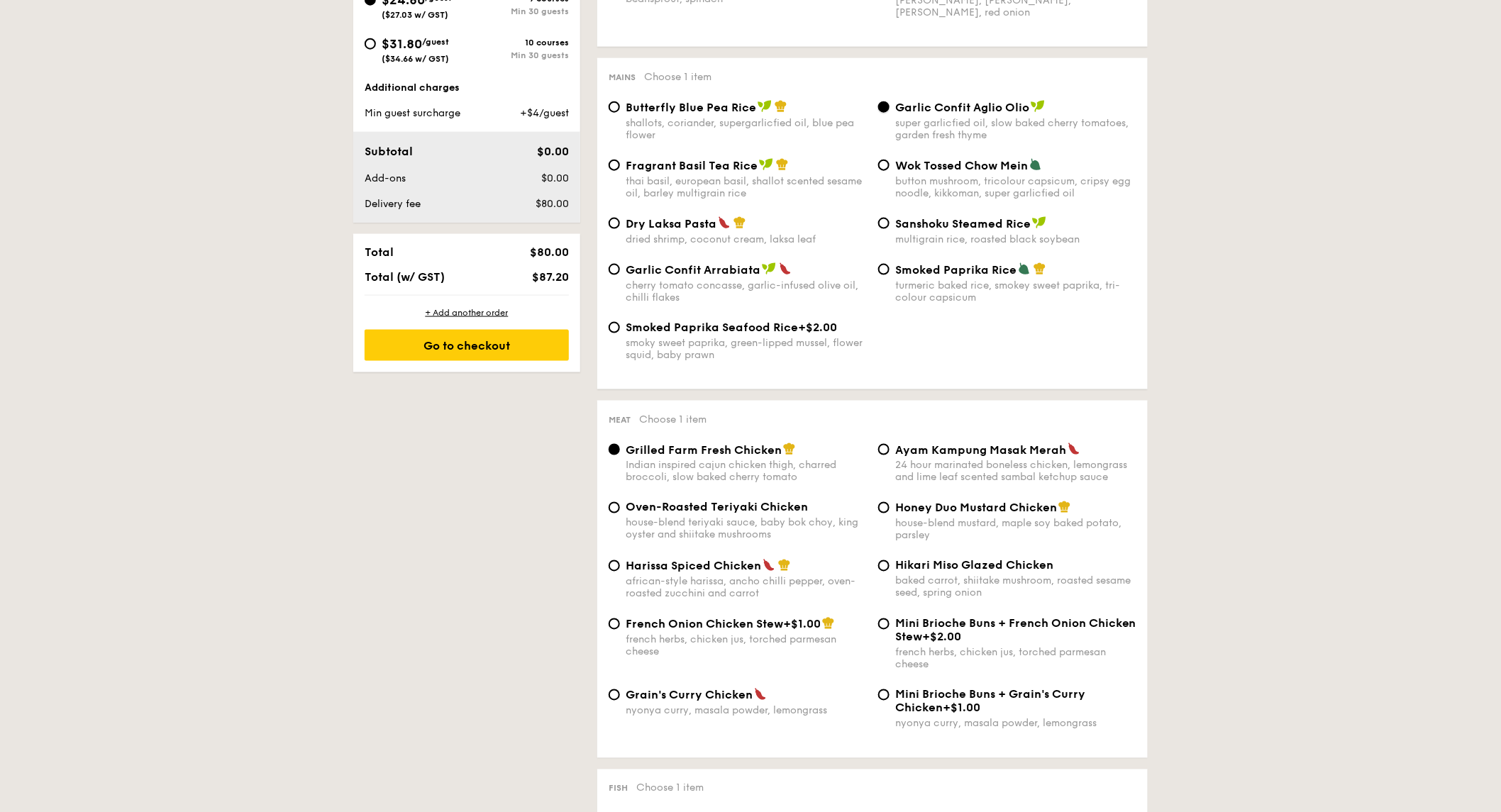
scroll to position [709, 0]
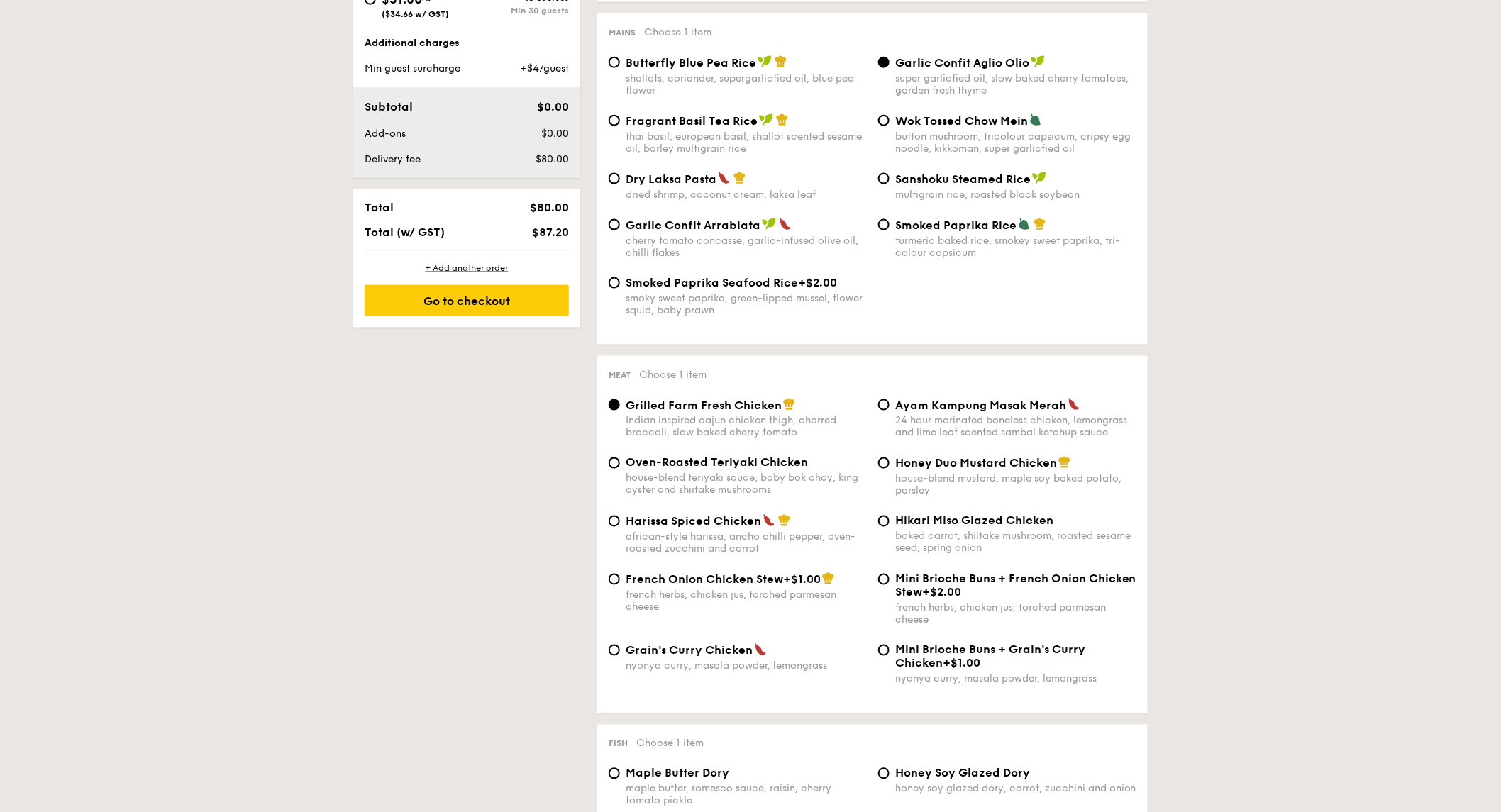
click at [1022, 543] on div "Hikari Miso Glazed Chicken baked carrot, shiitake mushroom, roasted sesame seed…" at bounding box center [1016, 534] width 241 height 40
click at [890, 526] on input "Hikari Miso Glazed Chicken baked carrot, shiitake mushroom, roasted sesame seed…" at bounding box center [884, 520] width 11 height 11
radio input "true"
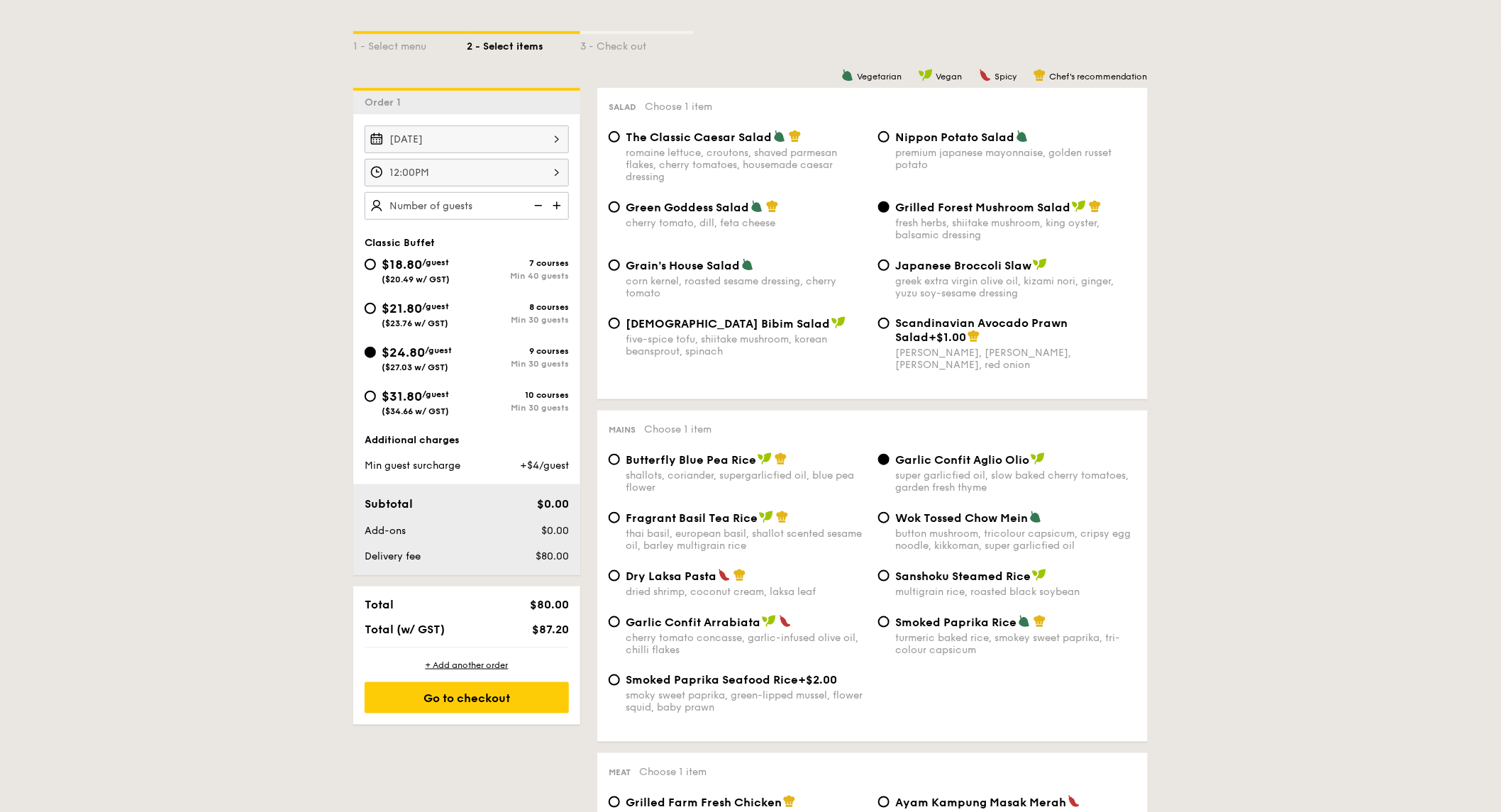
scroll to position [315, 0]
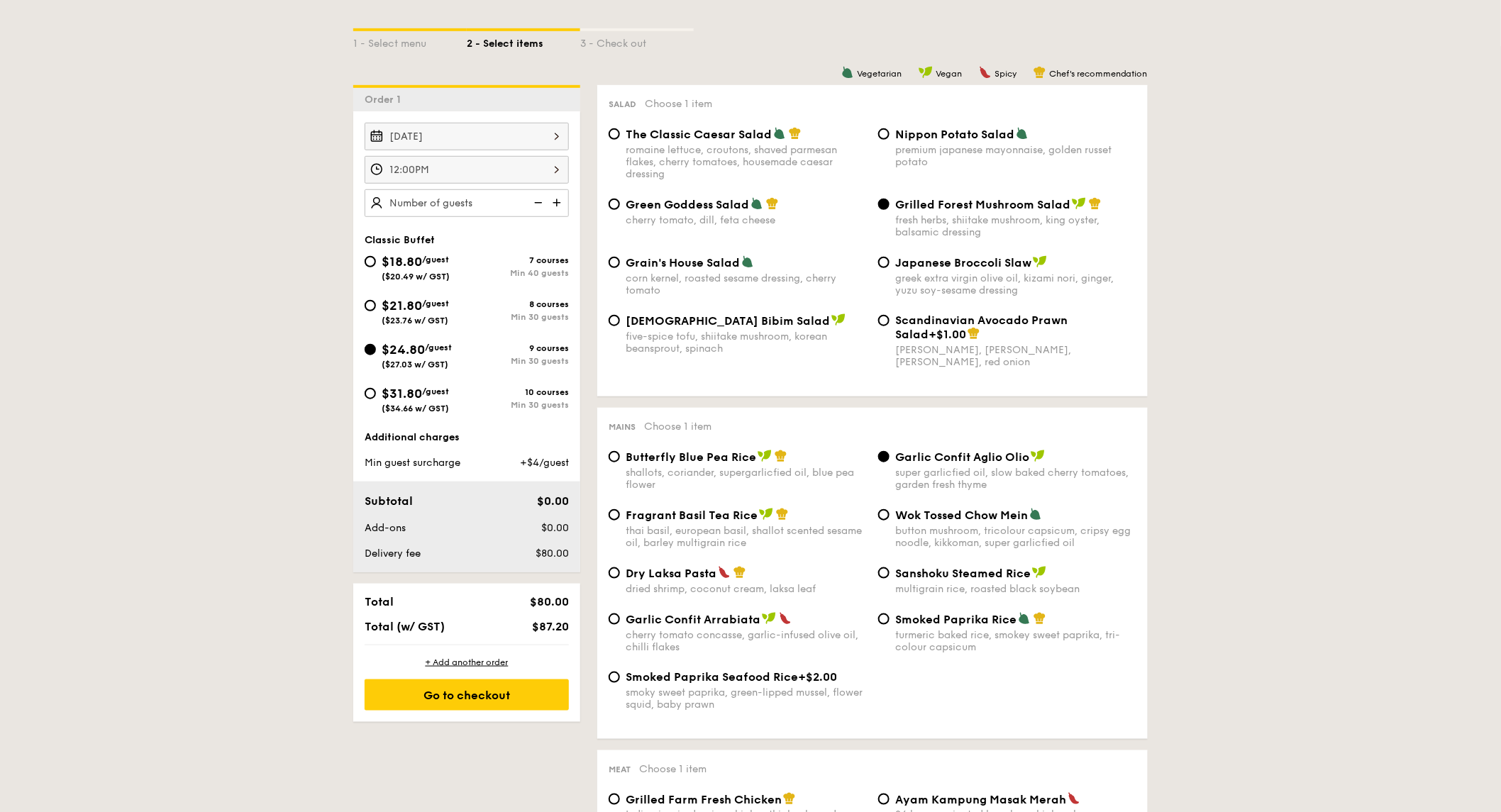
click at [442, 400] on div "$31.80 /guest ($34.66 w/ GST)" at bounding box center [416, 398] width 67 height 30
click at [376, 399] on input "$31.80 /guest ($34.66 w/ GST) 10 courses Min 30 guests" at bounding box center [370, 393] width 11 height 11
radio input "true"
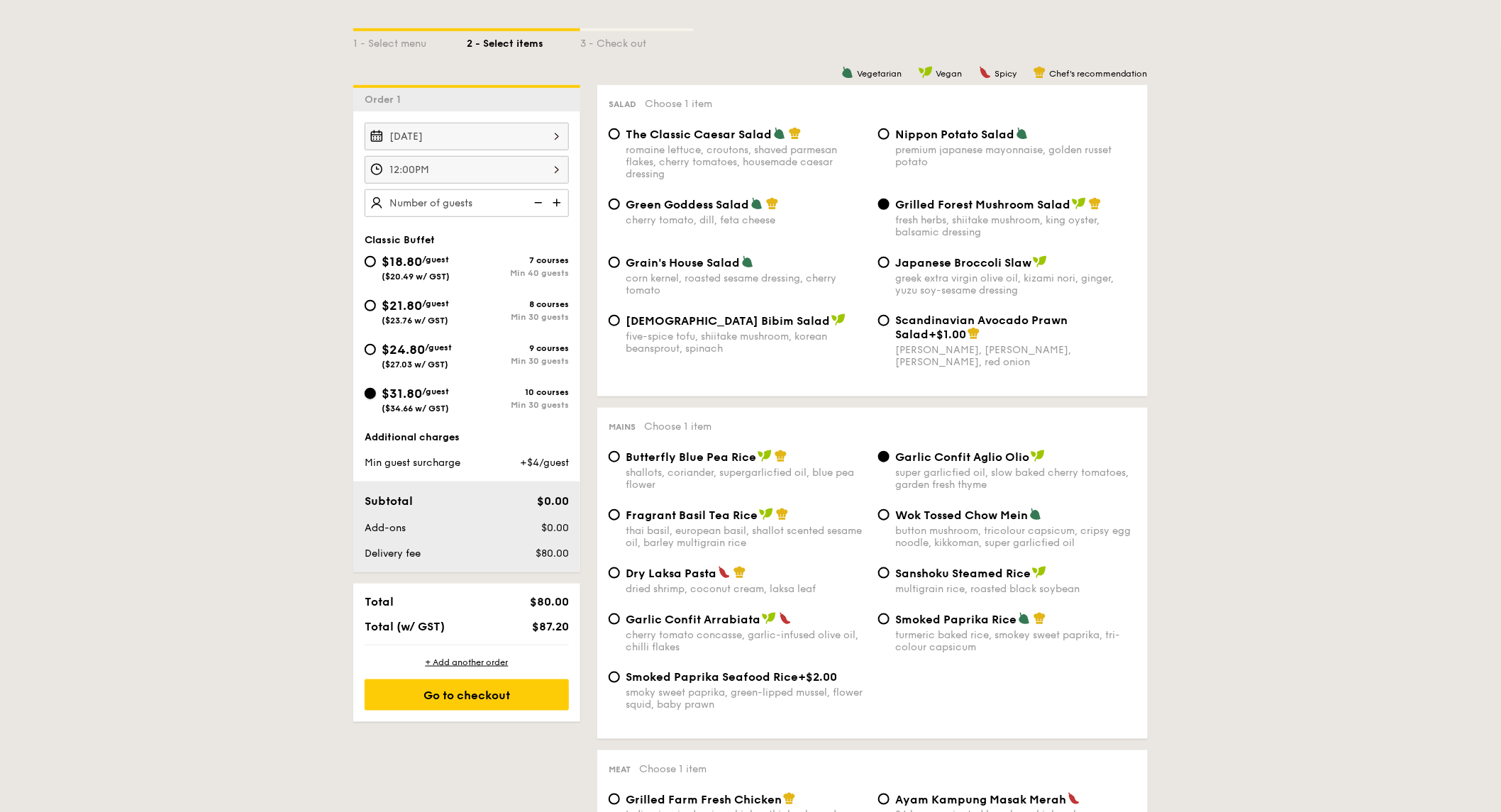
radio input "true"
radio input "false"
radio input "true"
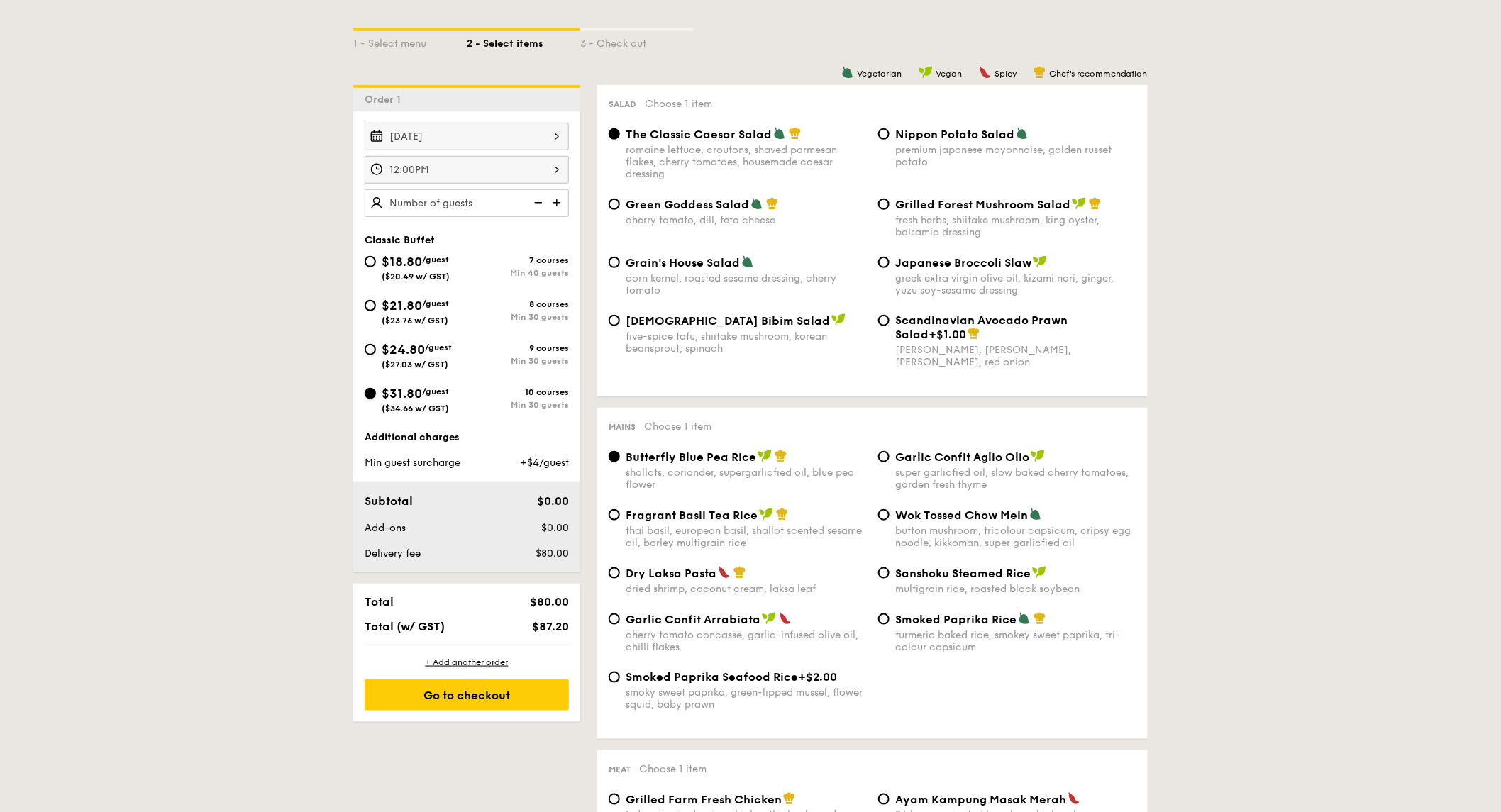
radio input "true"
type input "125 guests"
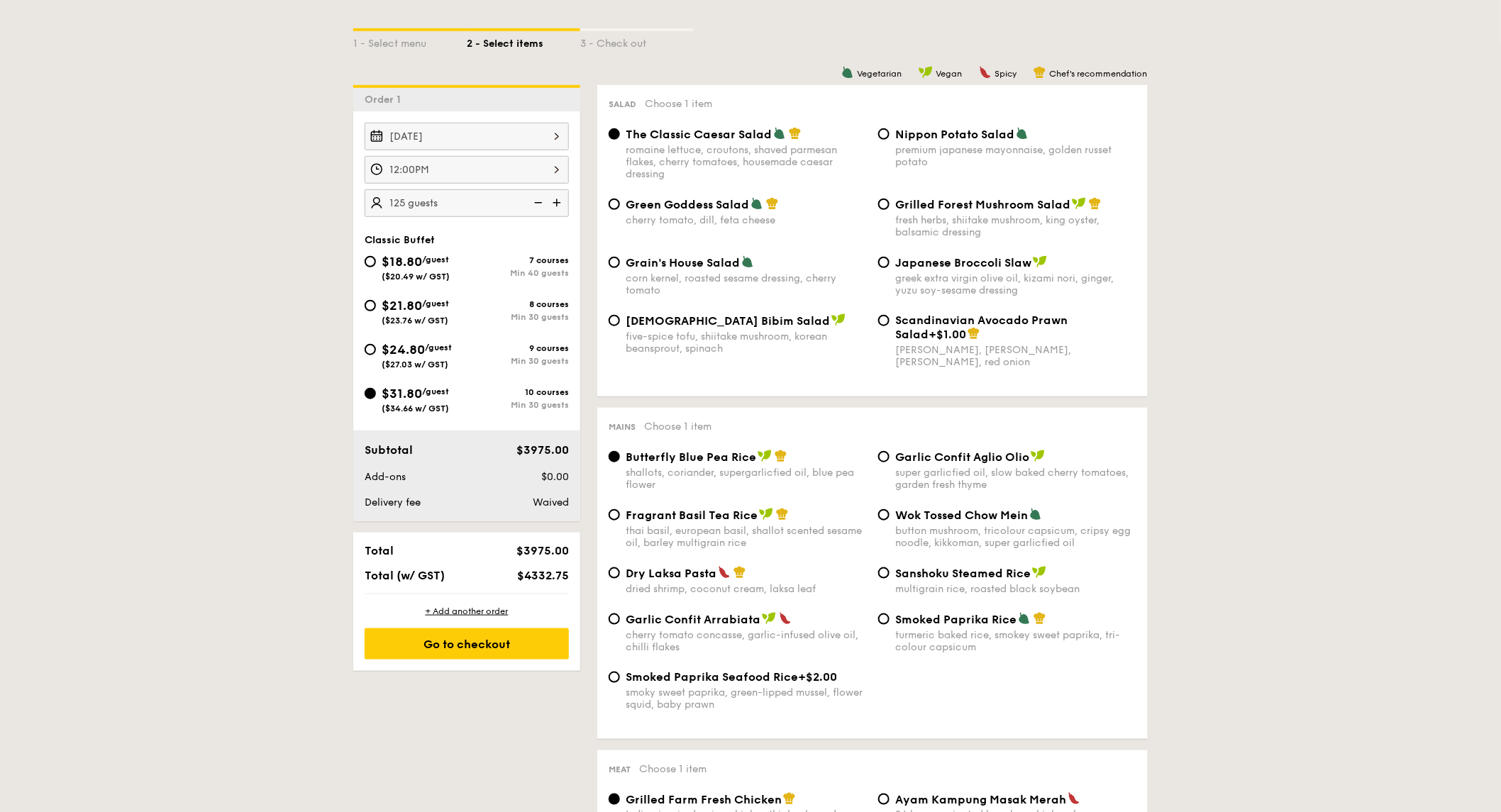
click at [409, 355] on span "$24.80" at bounding box center [404, 349] width 43 height 15
click at [376, 355] on input "$24.80 /guest ($27.03 w/ GST) 9 courses Min 30 guests" at bounding box center [370, 349] width 11 height 11
radio input "true"
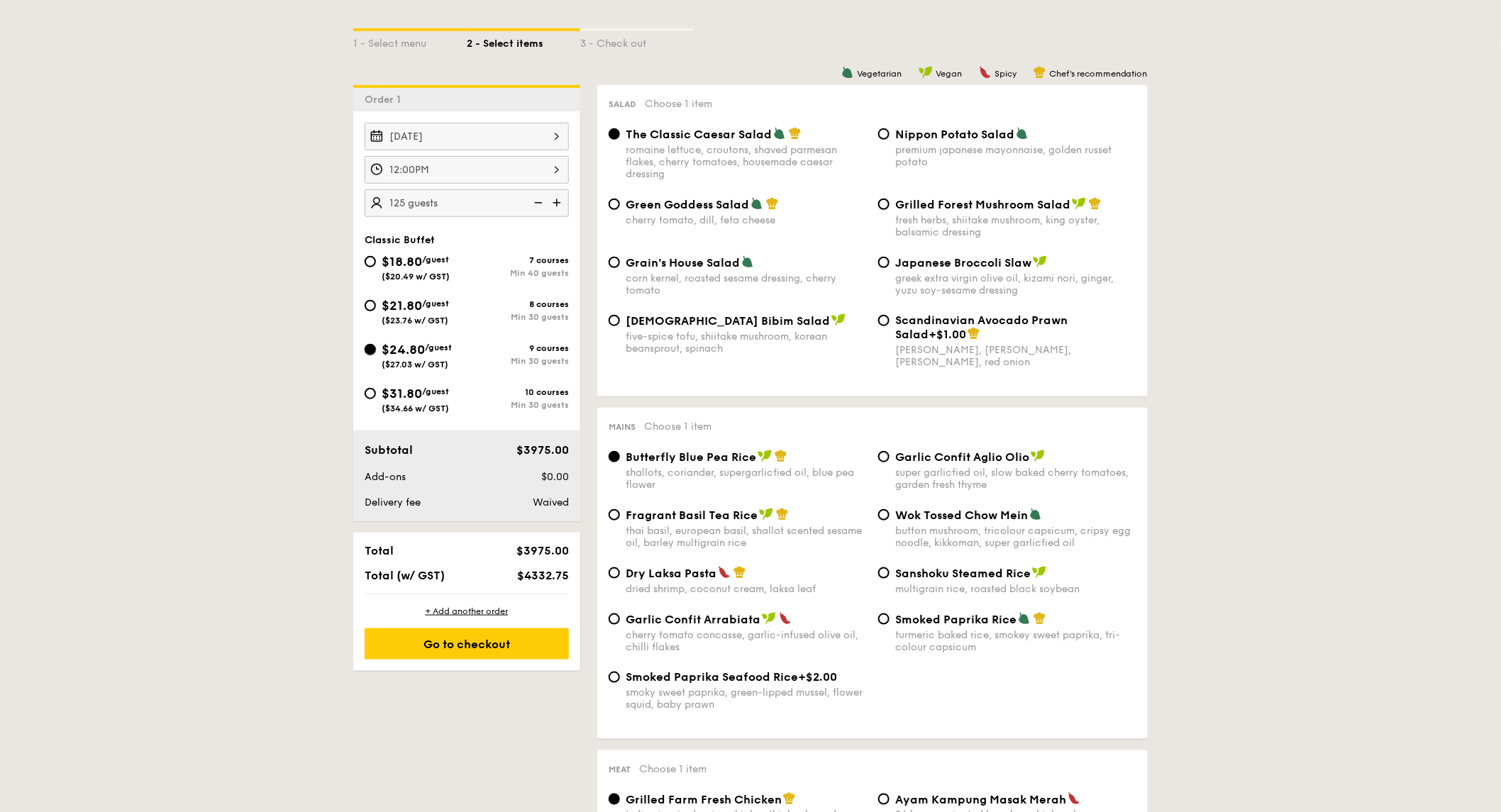
radio input "true"
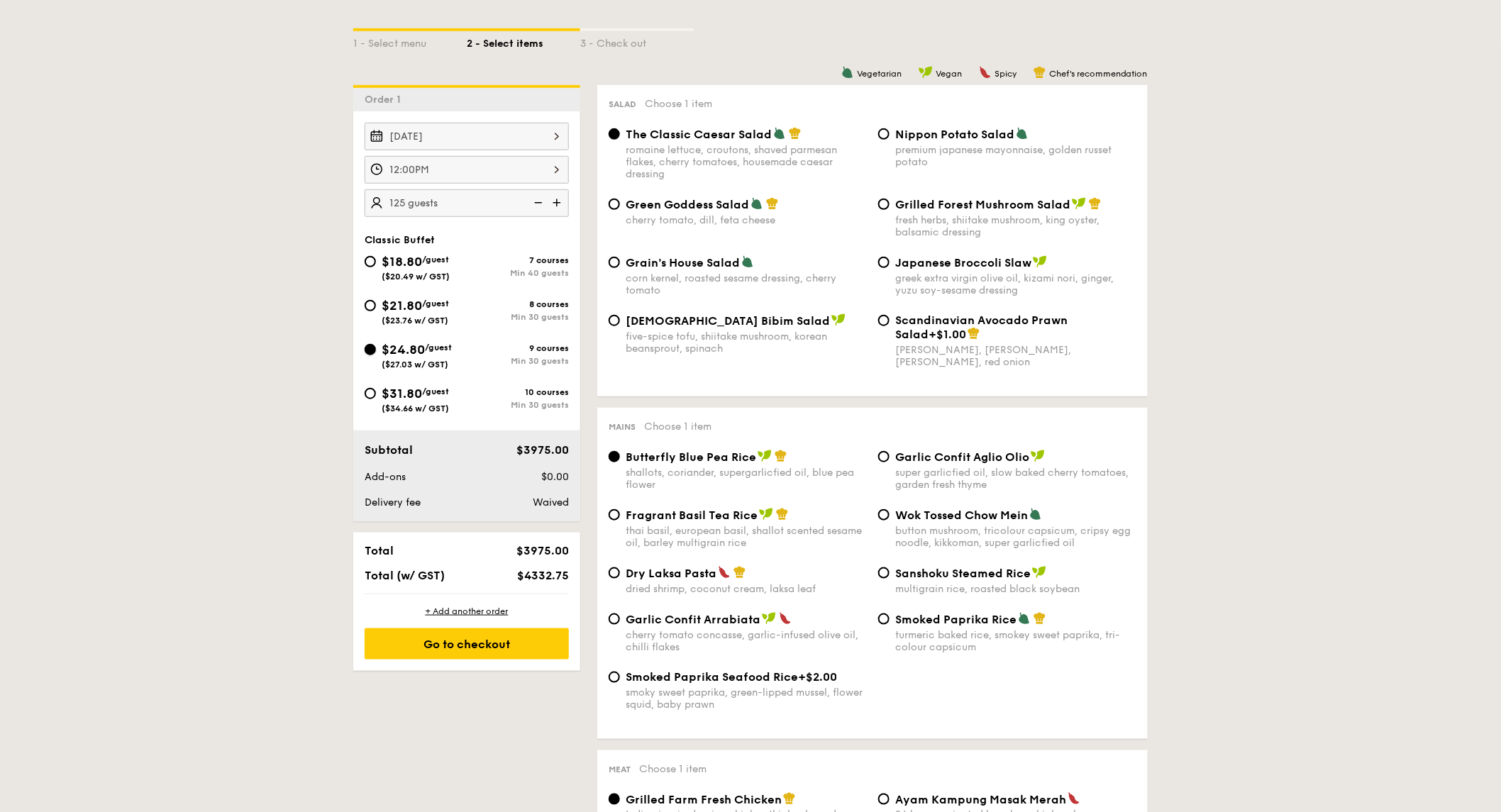
radio input "true"
click at [406, 317] on span "($23.76 w/ GST)" at bounding box center [415, 321] width 66 height 10
click at [376, 311] on input "$21.80 /guest ($23.76 w/ GST) 8 courses Min 30 guests" at bounding box center [370, 305] width 11 height 11
radio input "true"
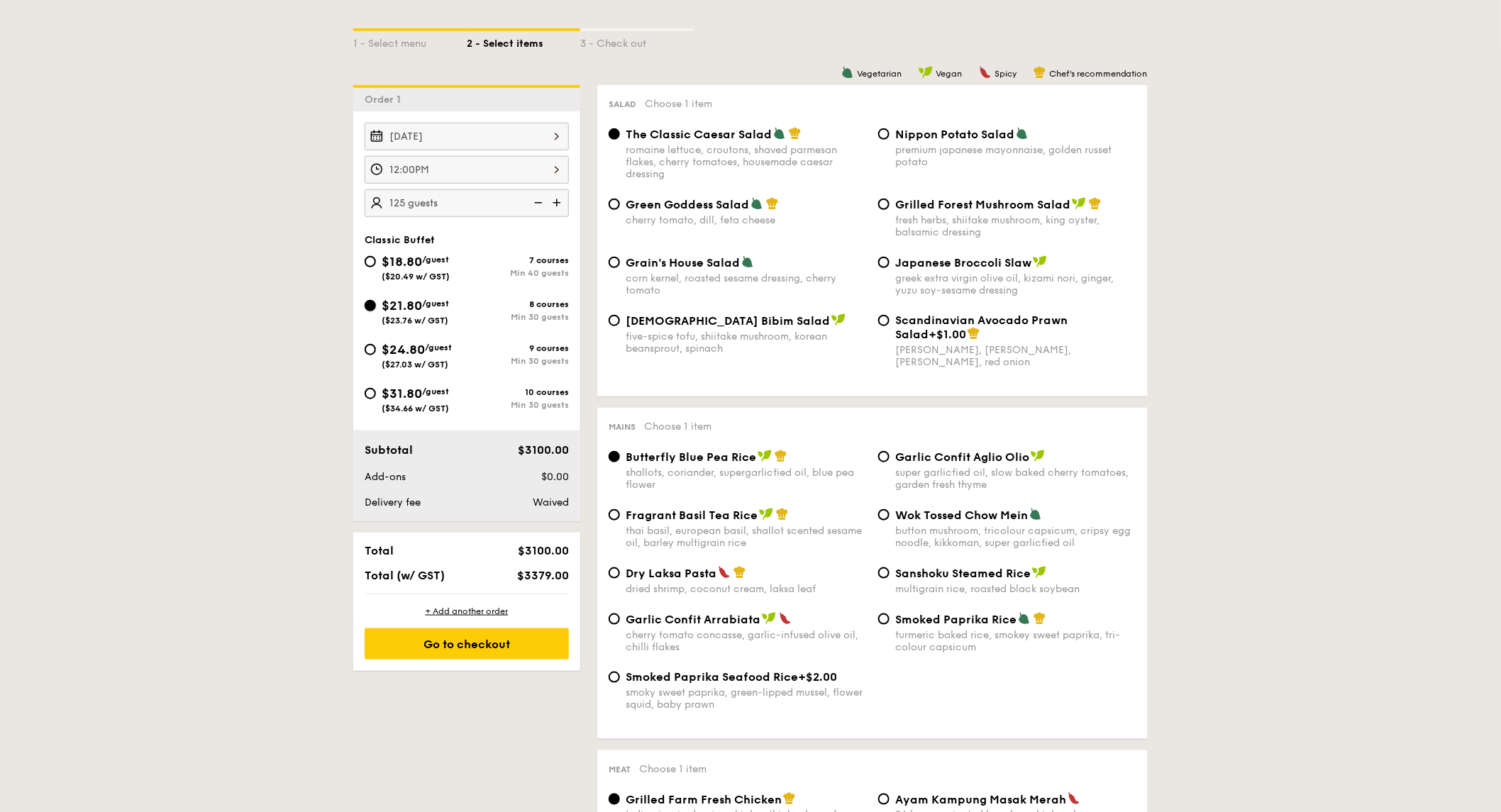
radio input "true"
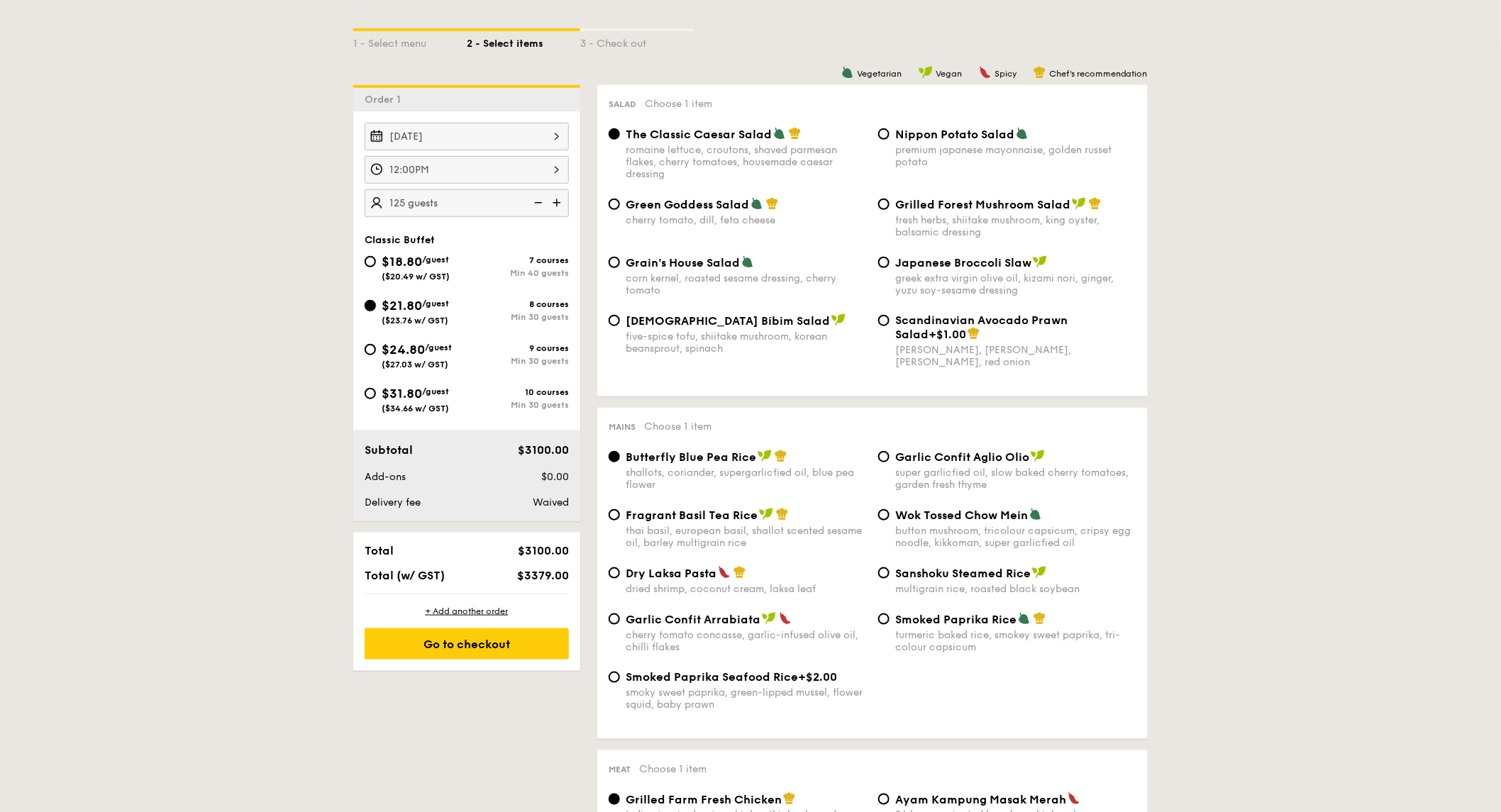
radio input "true"
click at [990, 201] on span "Grilled Forest Mushroom Salad" at bounding box center [983, 205] width 176 height 14
click at [890, 201] on input "Grilled Forest Mushroom Salad fresh herbs, shiitake mushroom, king oyster, bals…" at bounding box center [884, 204] width 11 height 11
radio input "true"
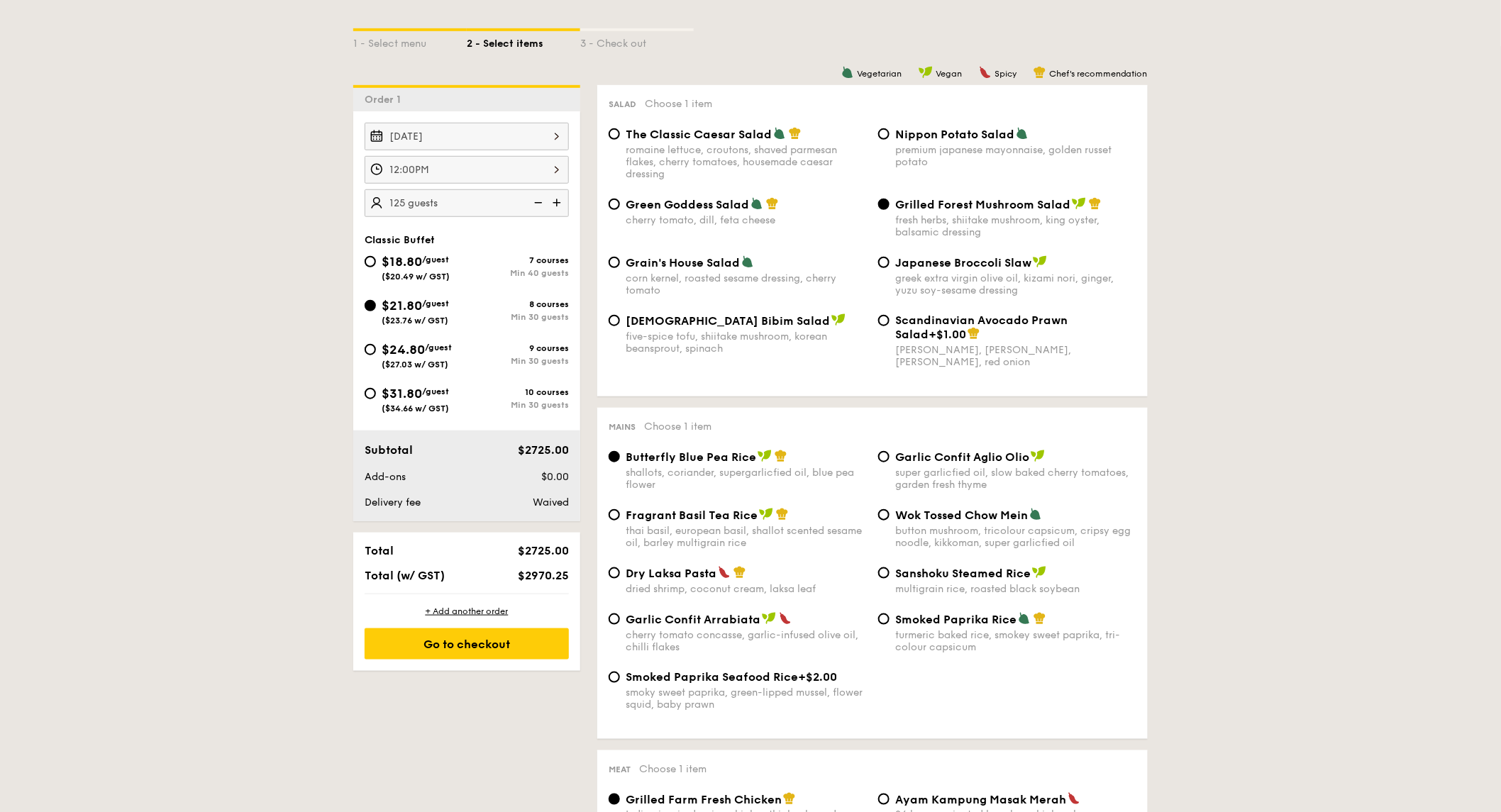
click at [713, 323] on span "Korean Bibim Salad" at bounding box center [727, 321] width 204 height 14
click at [620, 323] on input "Korean Bibim Salad five-spice tofu, shiitake mushroom, korean beansprout, spina…" at bounding box center [614, 320] width 11 height 11
radio input "true"
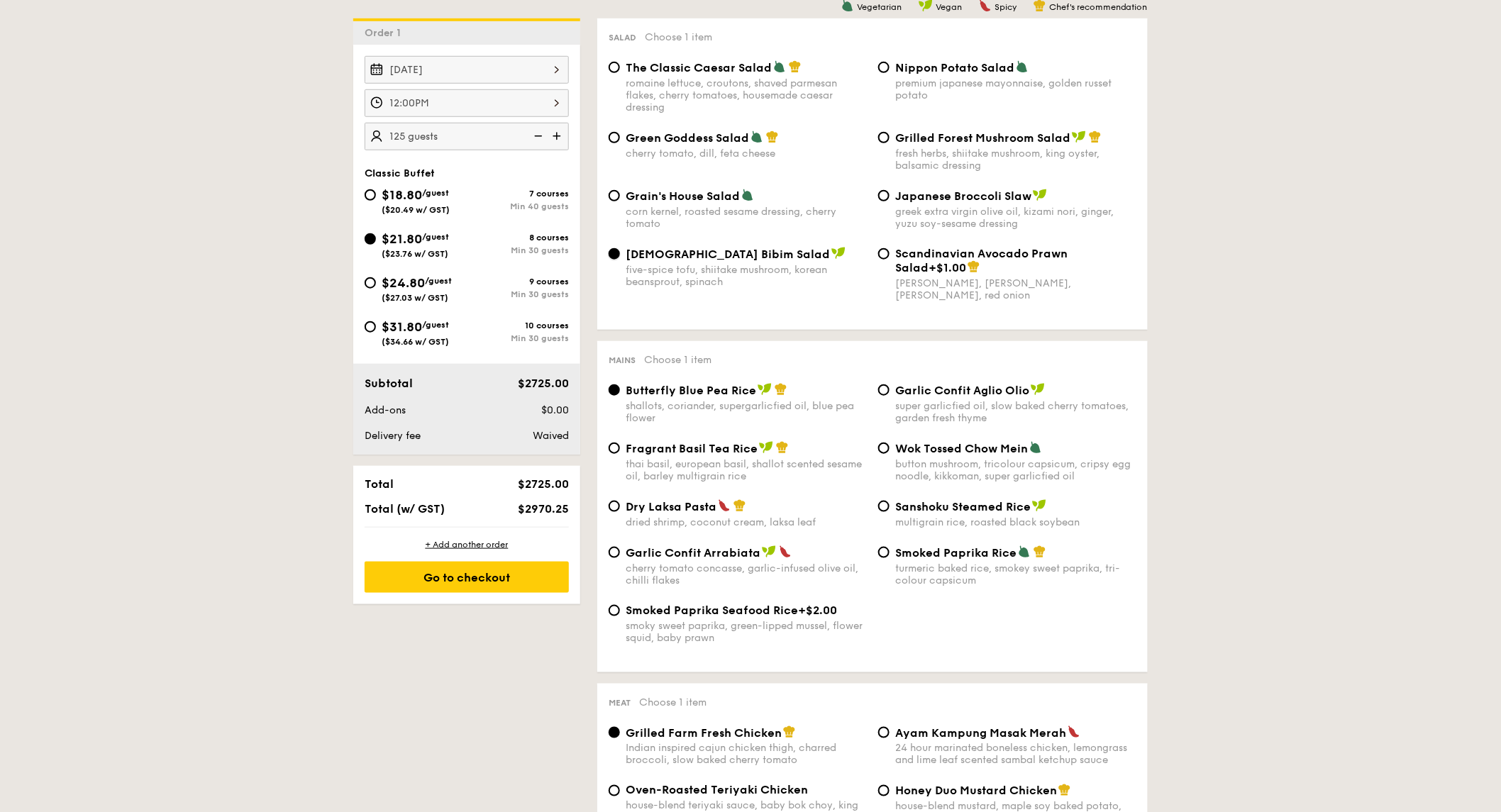
scroll to position [472, 0]
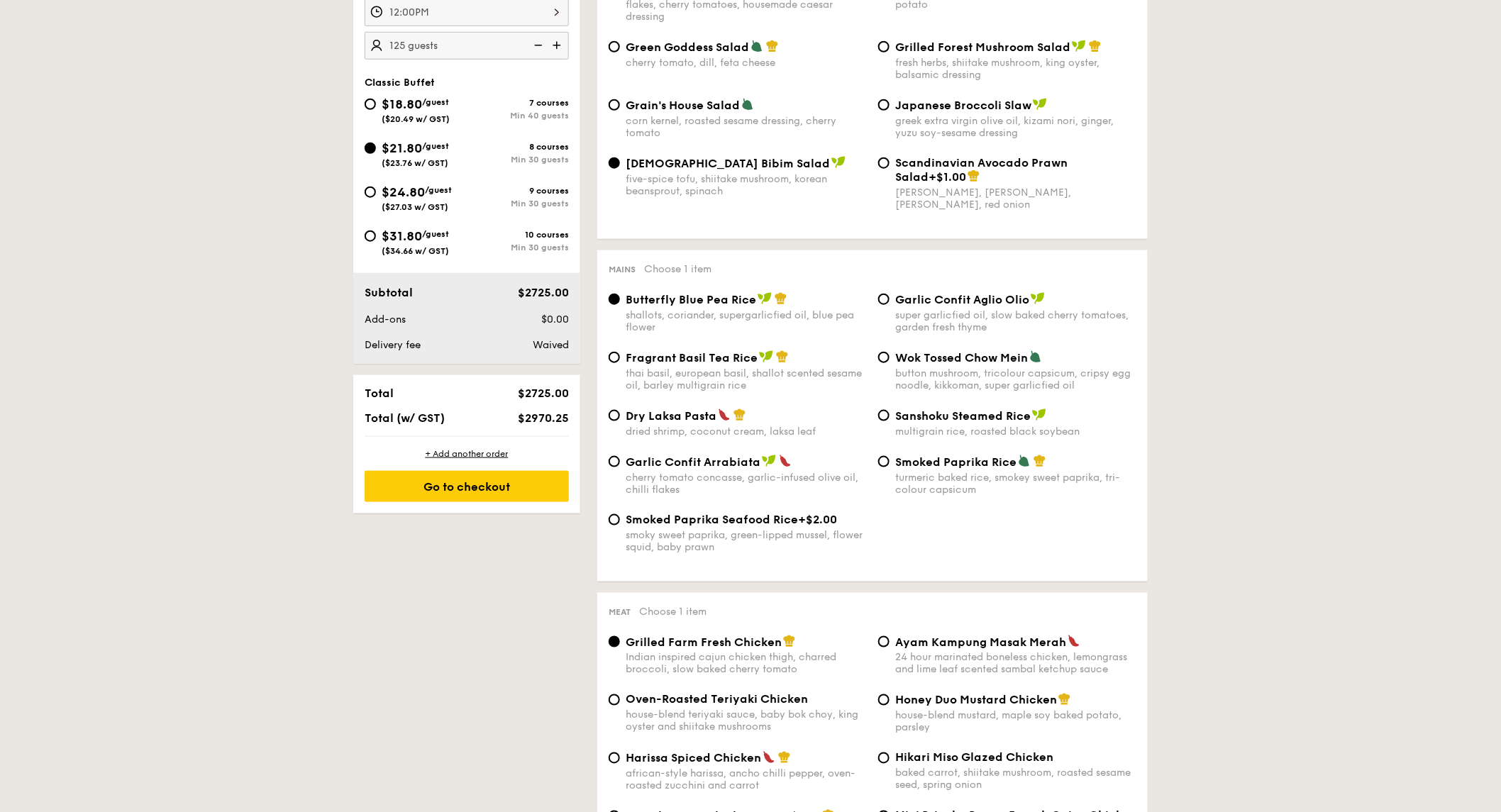
click at [948, 317] on div "super garlicfied oil, slow baked cherry tomatoes, garden fresh thyme" at bounding box center [1016, 321] width 241 height 24
click at [890, 304] on input "Garlic Confit Aglio Olio super garlicfied oil, slow baked cherry tomatoes, gard…" at bounding box center [884, 298] width 11 height 11
radio input "true"
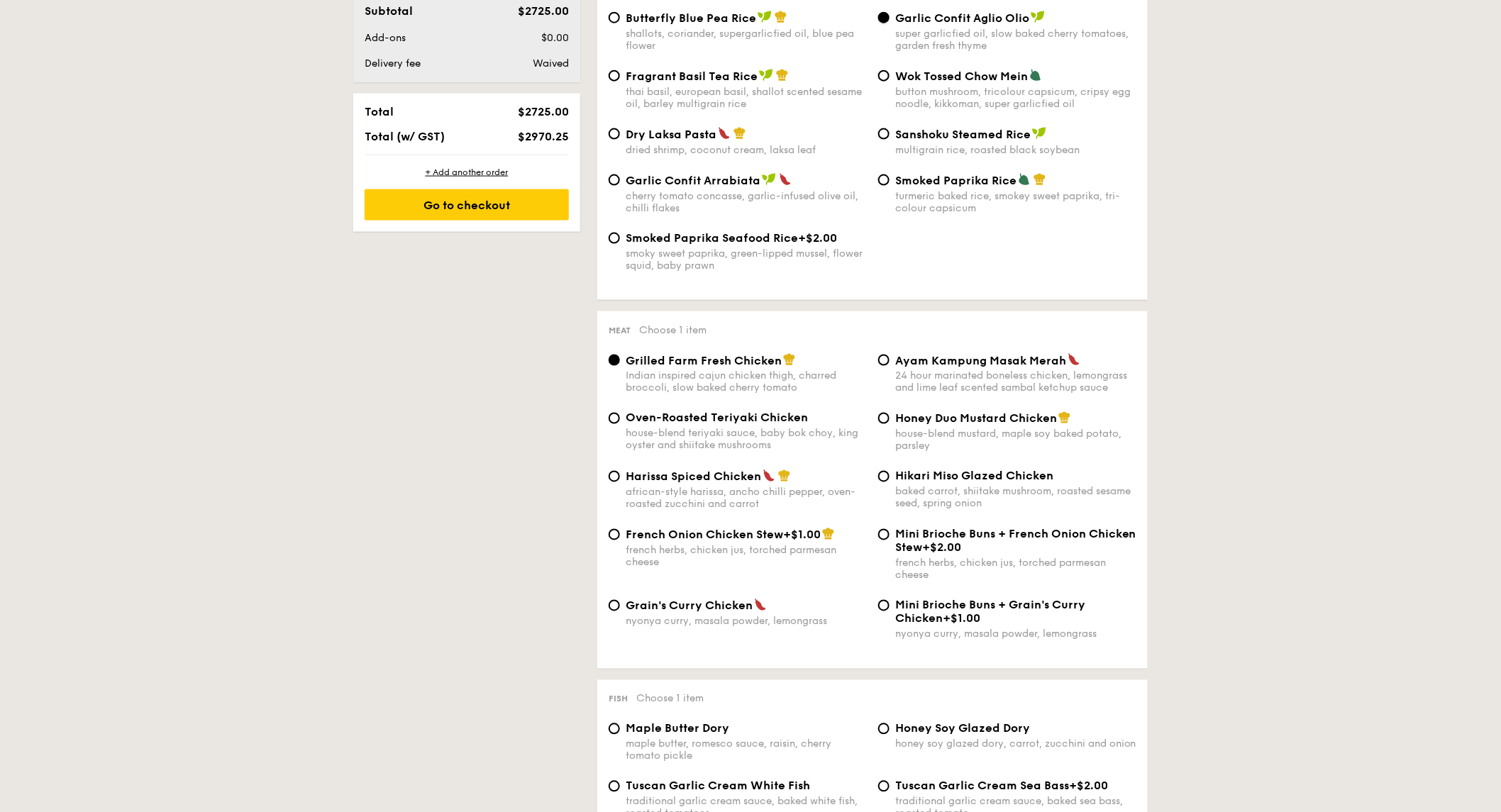
scroll to position [788, 0]
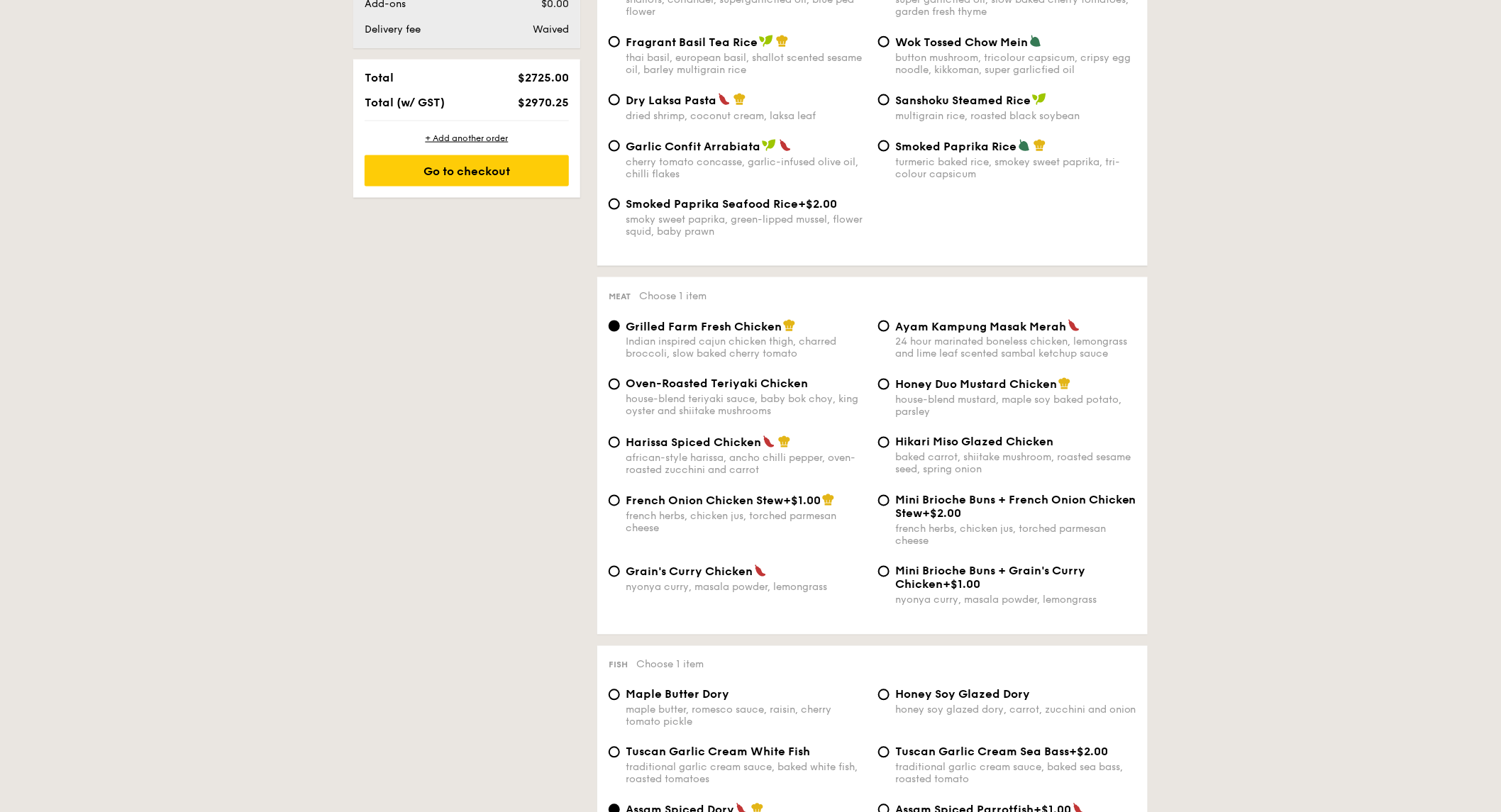
click at [1028, 449] on span "Hikari Miso Glazed Chicken" at bounding box center [974, 442] width 158 height 14
click at [890, 448] on input "Hikari Miso Glazed Chicken baked carrot, shiitake mushroom, roasted sesame seed…" at bounding box center [884, 442] width 11 height 11
radio input "true"
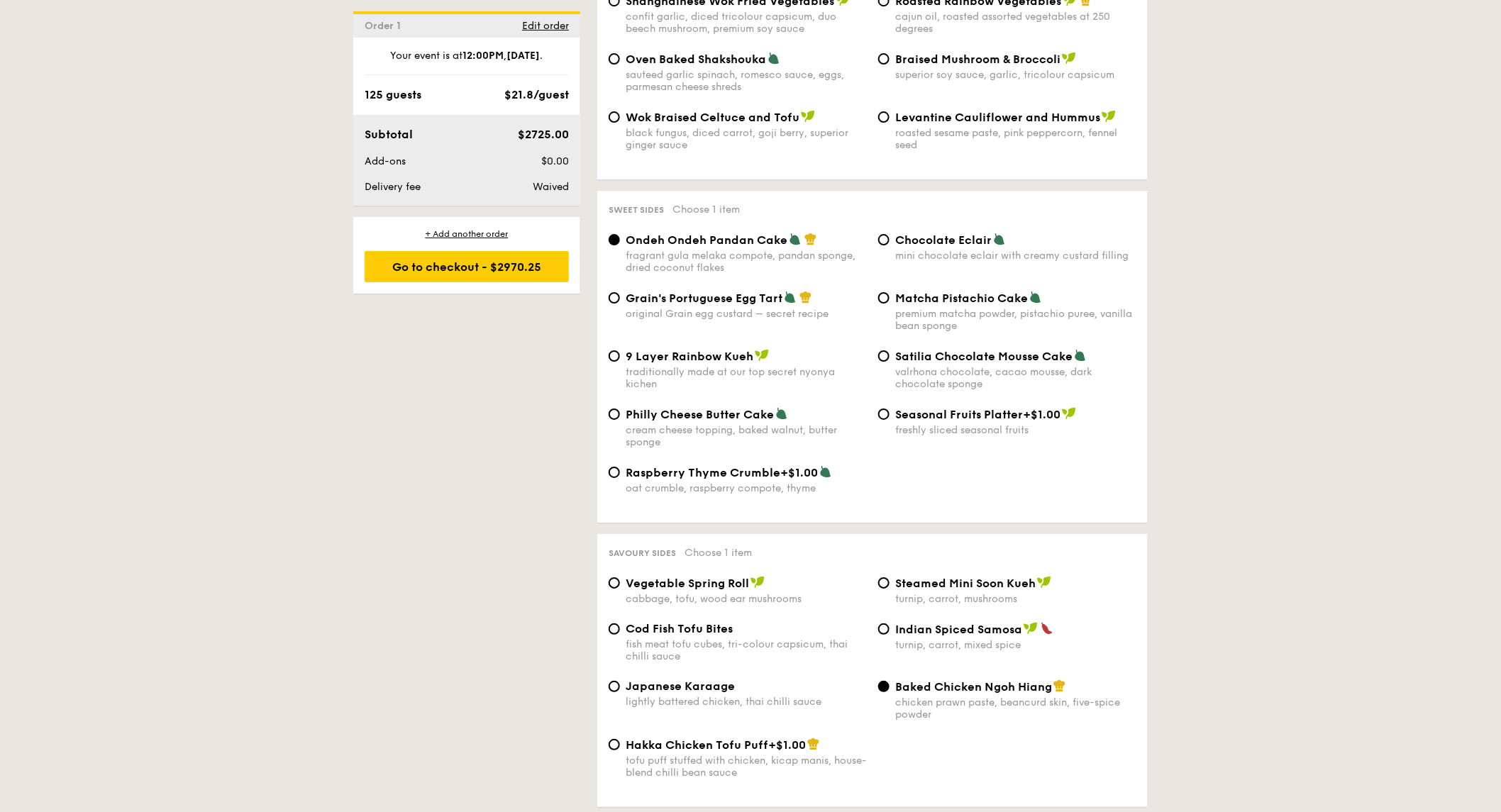
scroll to position [1969, 0]
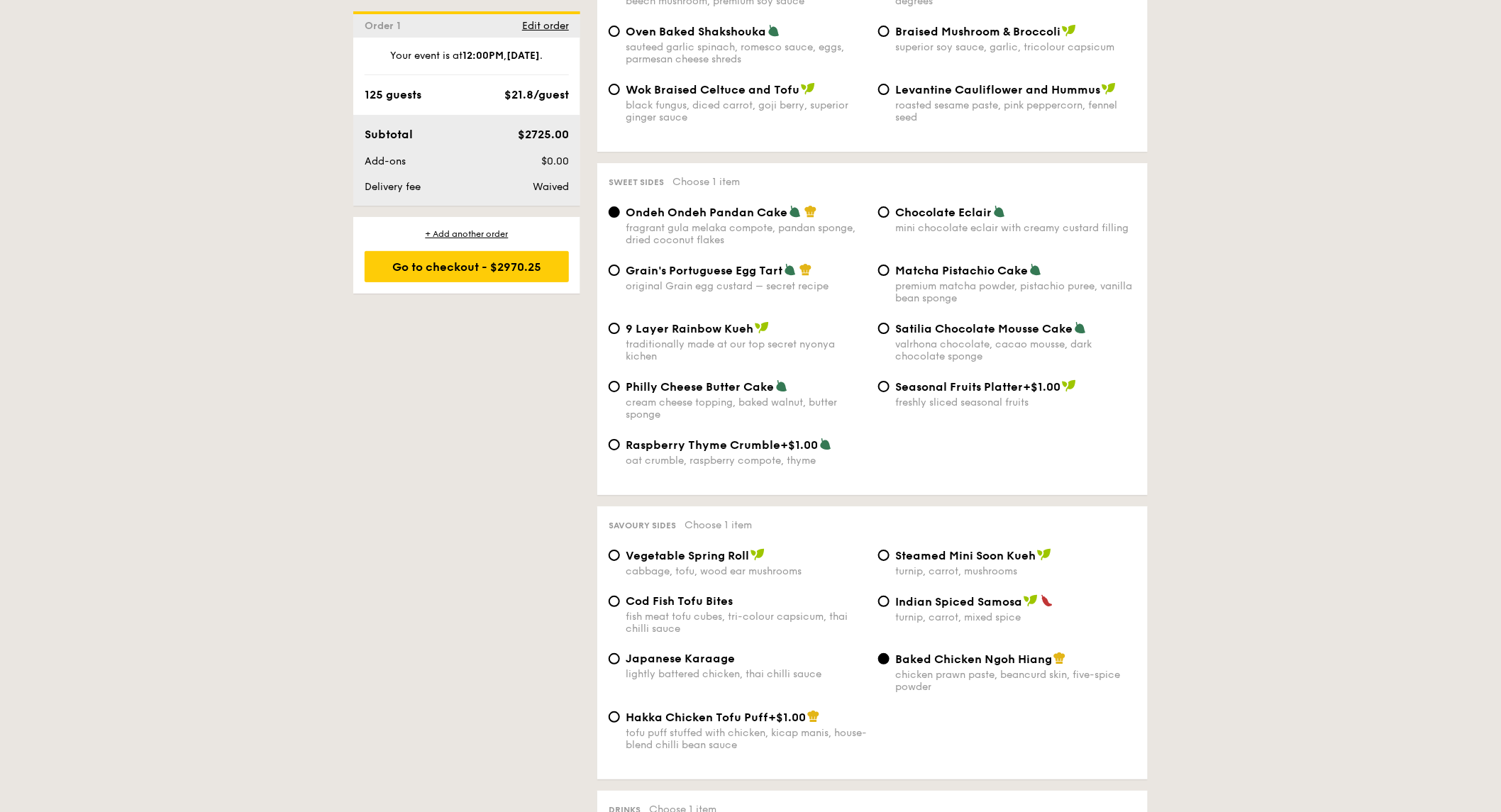
click at [690, 652] on div "Cod Fish Tofu Bites fish meat tofu cubes, tri-colour capsicum, thai chilli sauc…" at bounding box center [873, 623] width 540 height 58
click at [686, 665] on span "Japanese Karaage" at bounding box center [680, 659] width 109 height 14
click at [620, 664] on input "Japanese Karaage lightly battered chicken, thai chilli sauce" at bounding box center [614, 658] width 11 height 11
radio input "true"
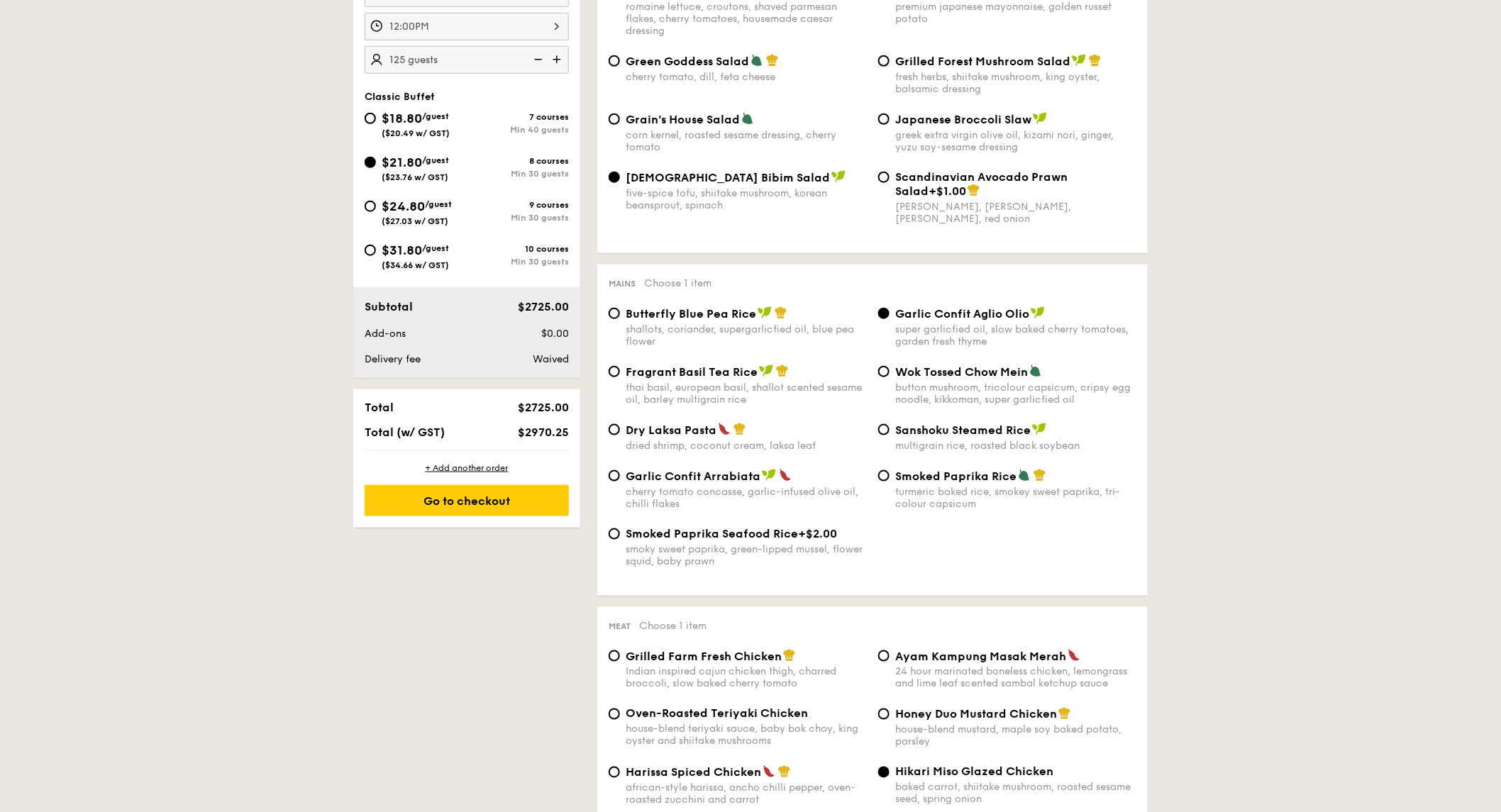
scroll to position [315, 0]
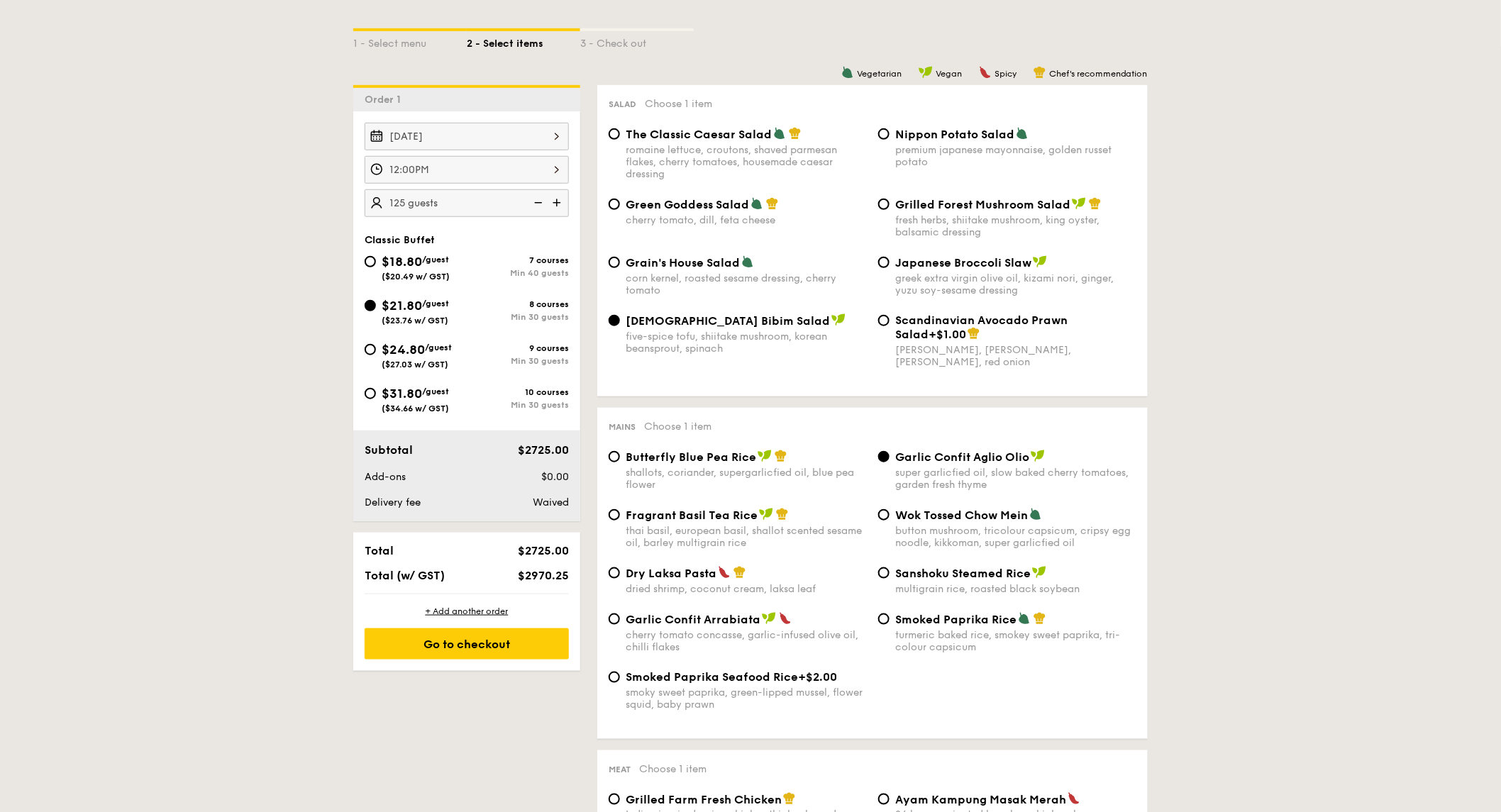
click at [425, 353] on span "$24.80" at bounding box center [404, 349] width 43 height 15
click at [376, 353] on input "$24.80 /guest ($27.03 w/ GST) 9 courses Min 30 guests" at bounding box center [370, 349] width 11 height 11
radio input "true"
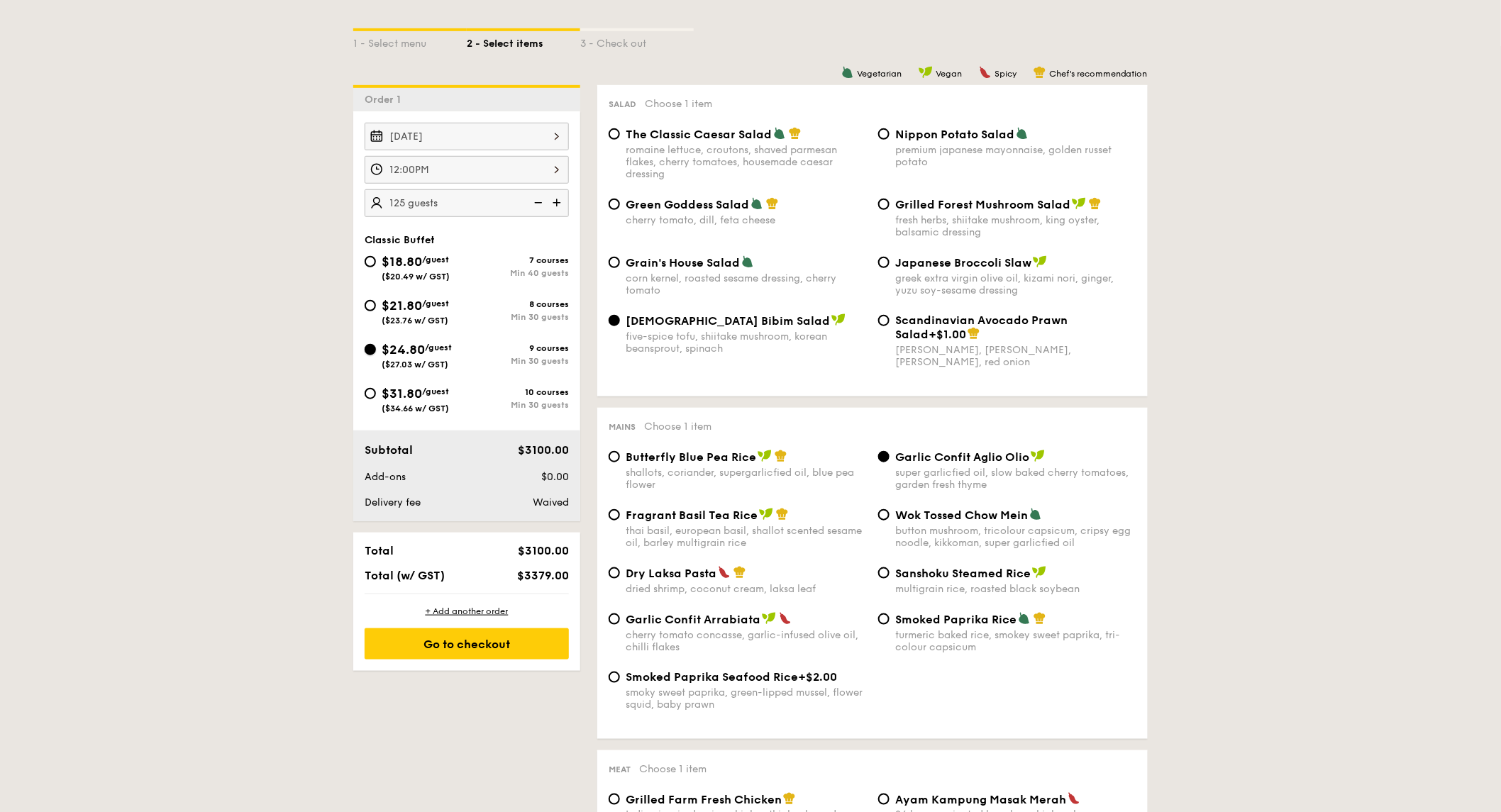
radio input "true"
radio input "false"
radio input "true"
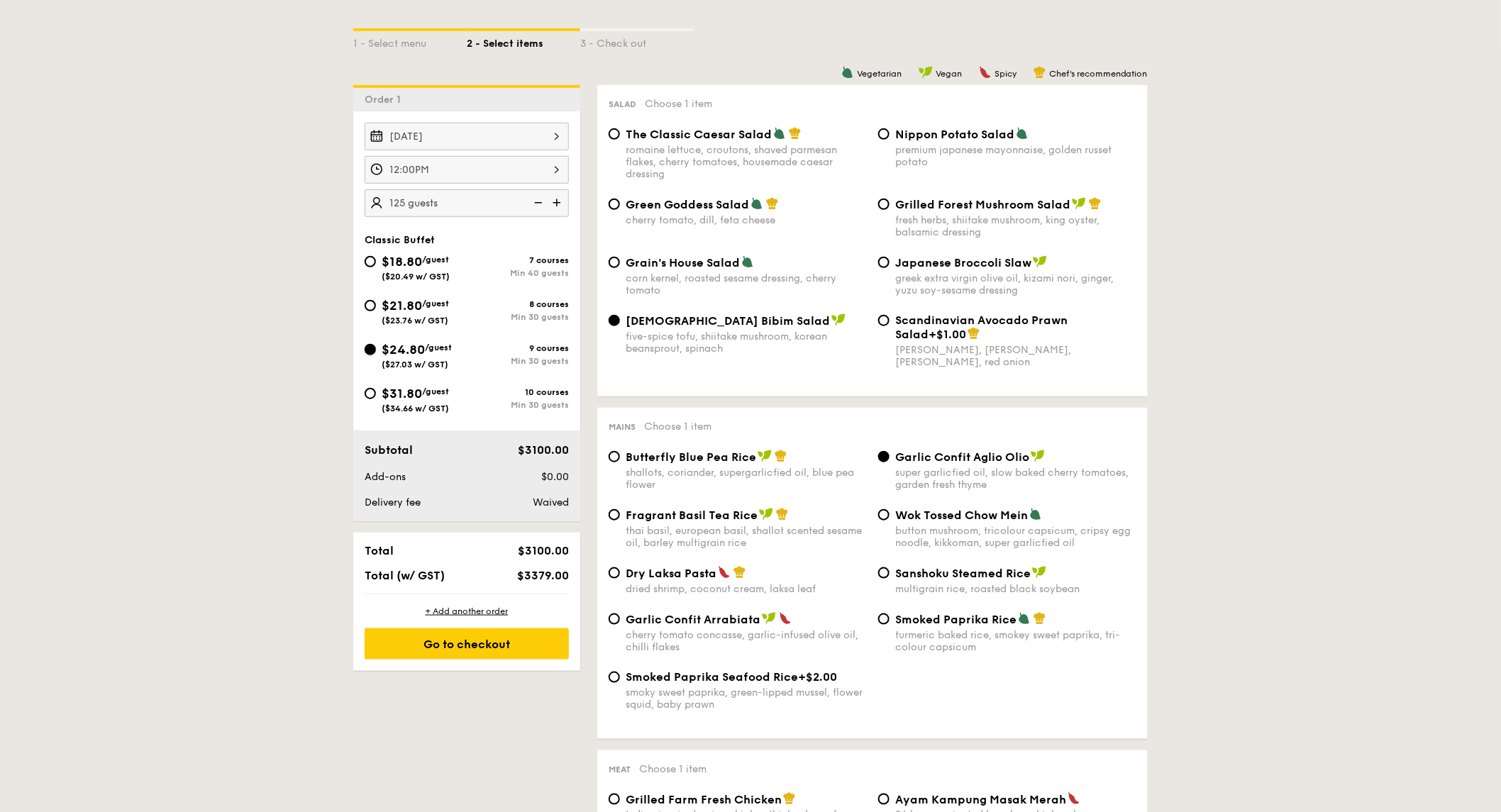
radio input "false"
radio input "true"
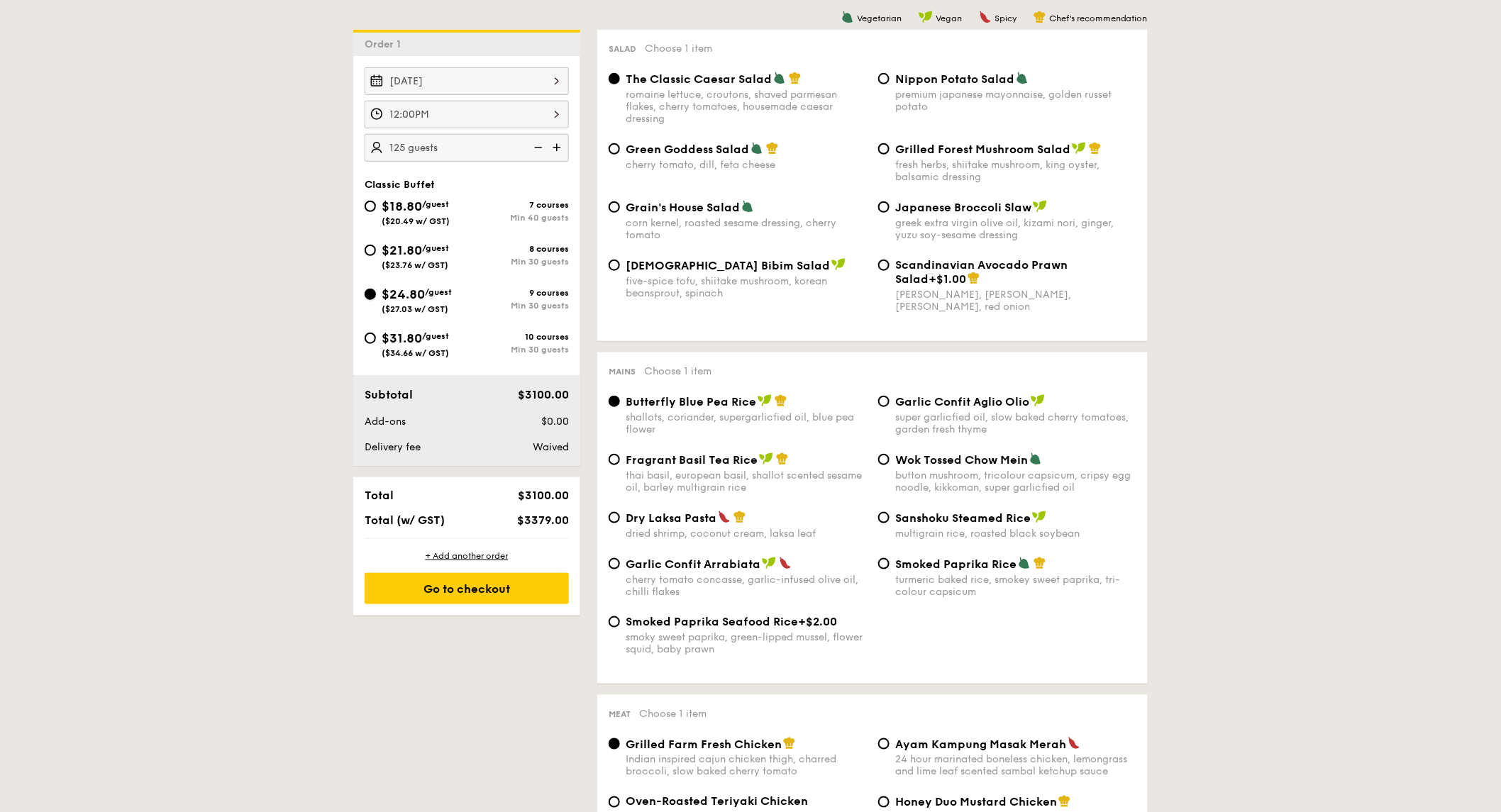
scroll to position [394, 0]
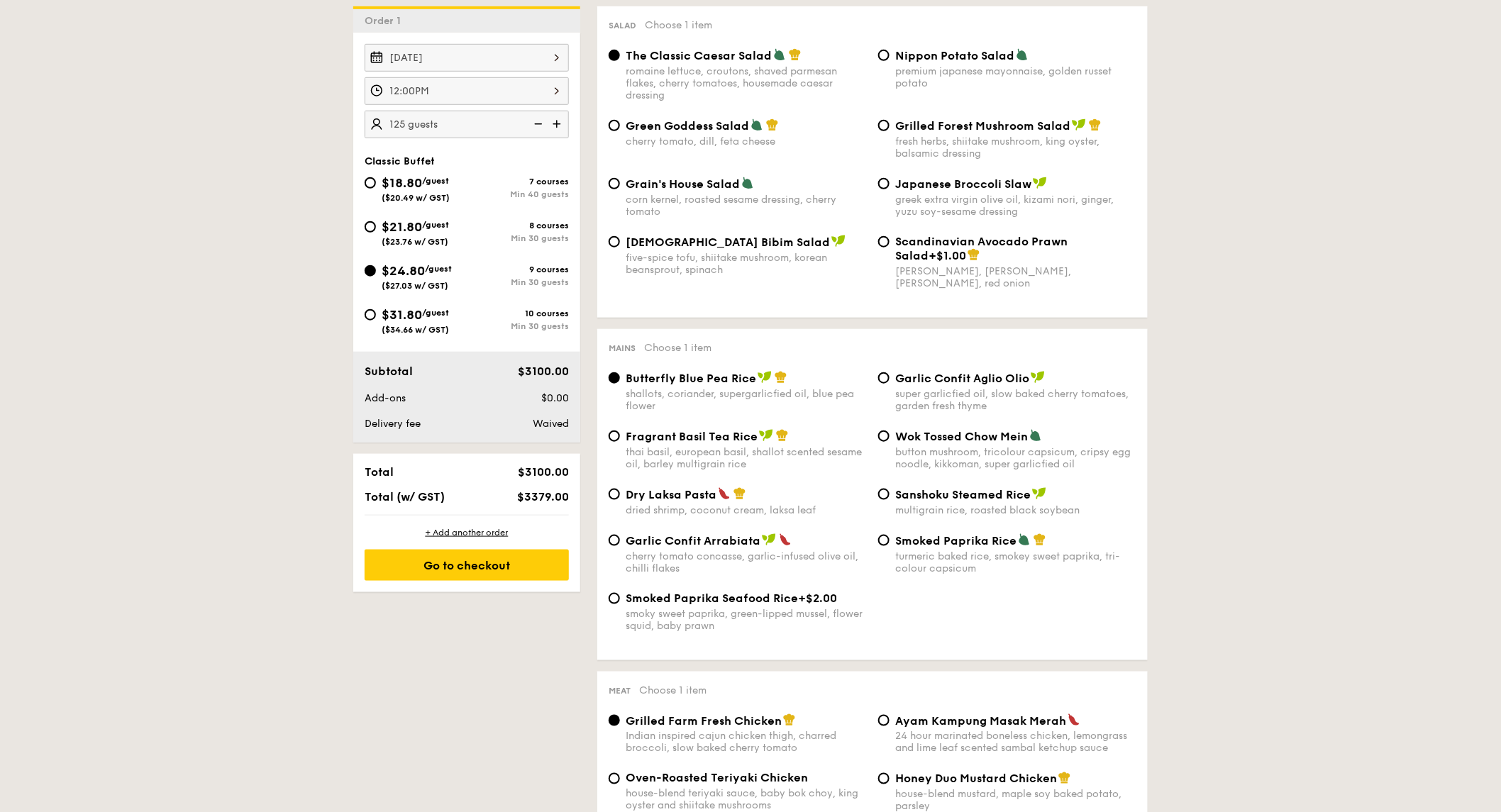
click at [706, 235] on div "Grain's House Salad corn kernel, roasted sesame dressing, cherry tomato Japanes…" at bounding box center [873, 206] width 540 height 58
click at [703, 249] on span "Korean Bibim Salad" at bounding box center [727, 243] width 204 height 14
click at [620, 248] on input "Korean Bibim Salad five-spice tofu, shiitake mushroom, korean beansprout, spina…" at bounding box center [614, 242] width 11 height 11
radio input "true"
click at [991, 385] on span "Garlic Confit Aglio Olio" at bounding box center [962, 378] width 134 height 14
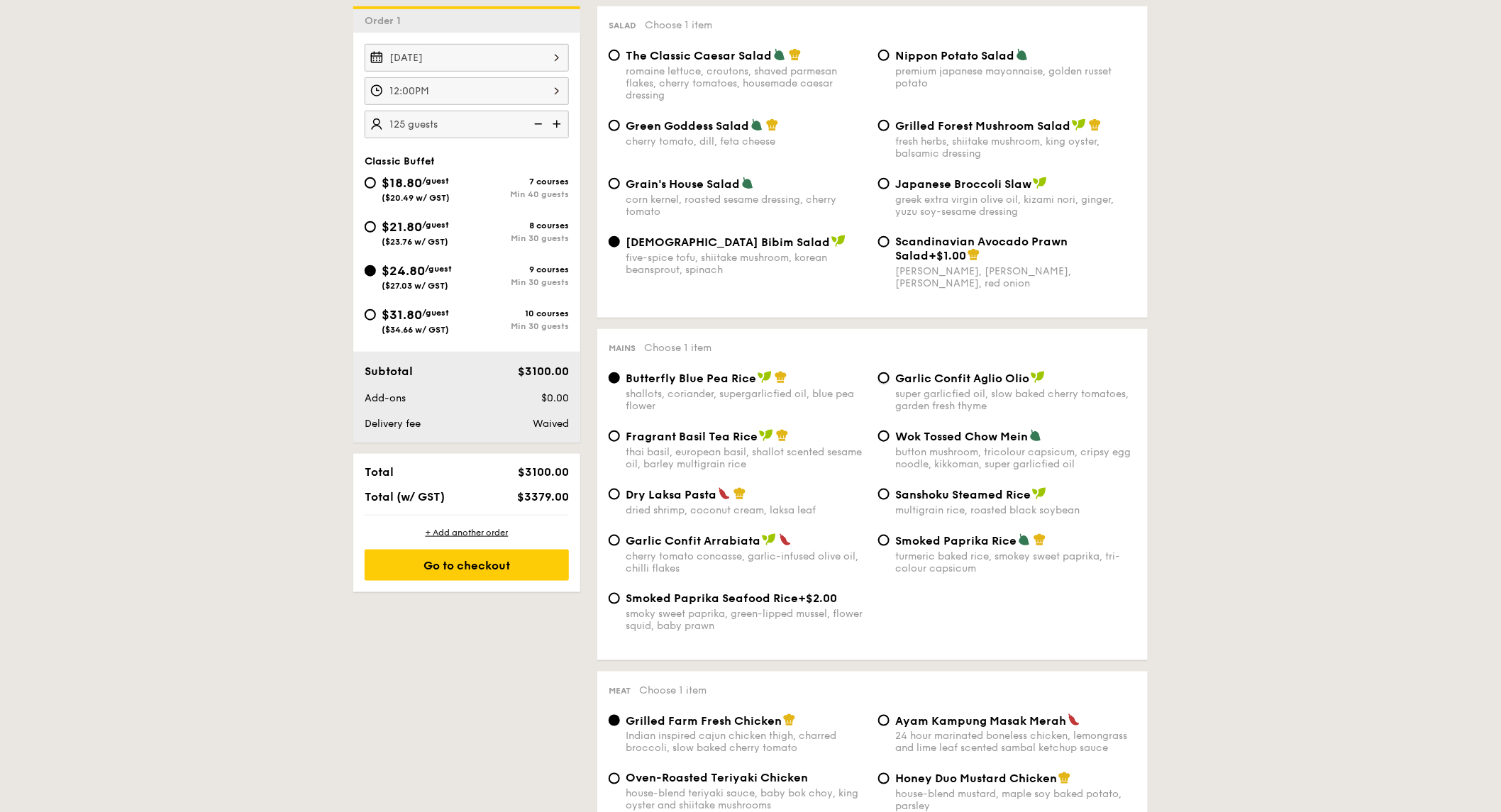
click at [890, 384] on input "Garlic Confit Aglio Olio super garlicfied oil, slow baked cherry tomatoes, gard…" at bounding box center [884, 378] width 11 height 11
radio input "true"
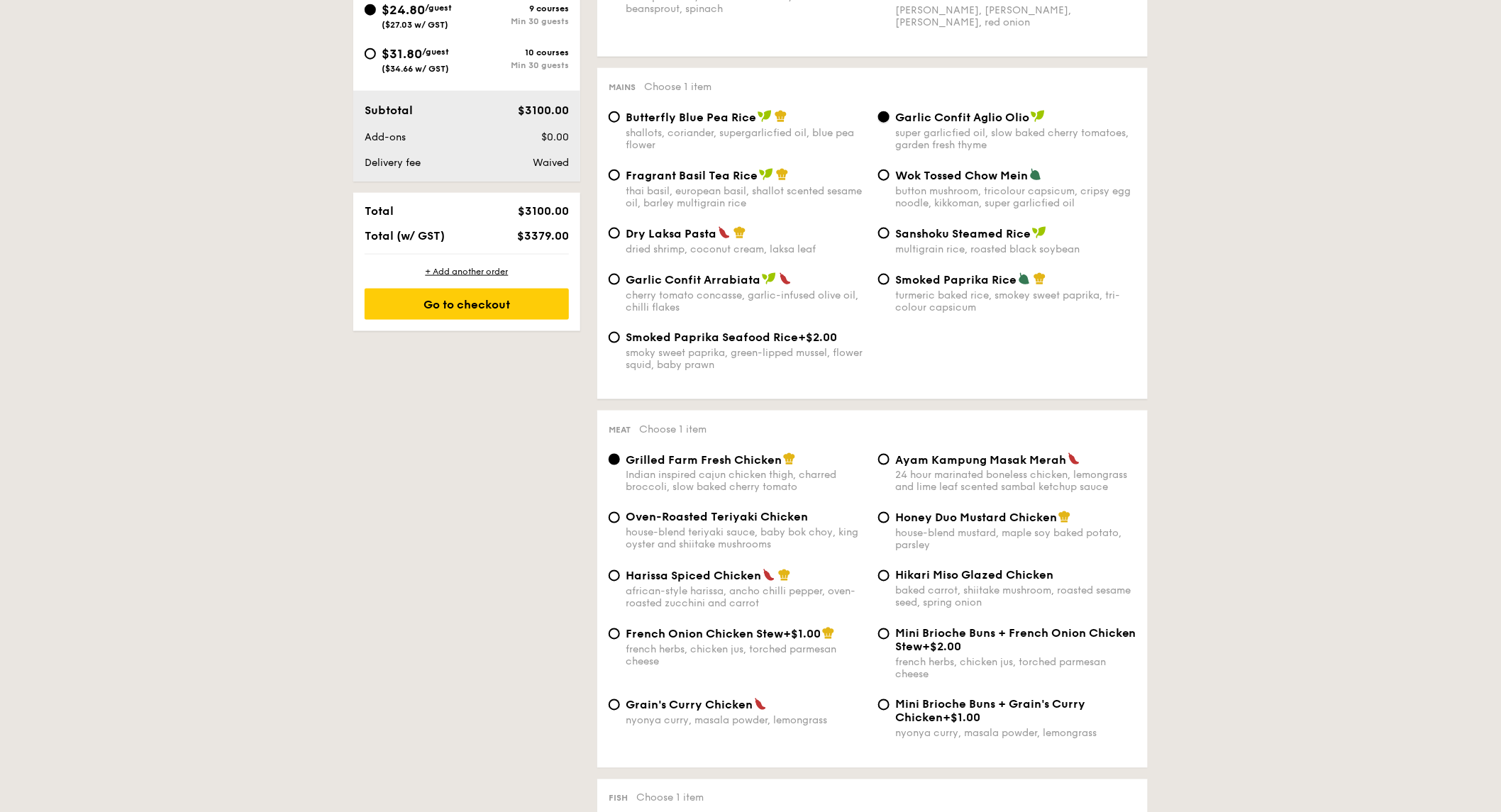
scroll to position [788, 0]
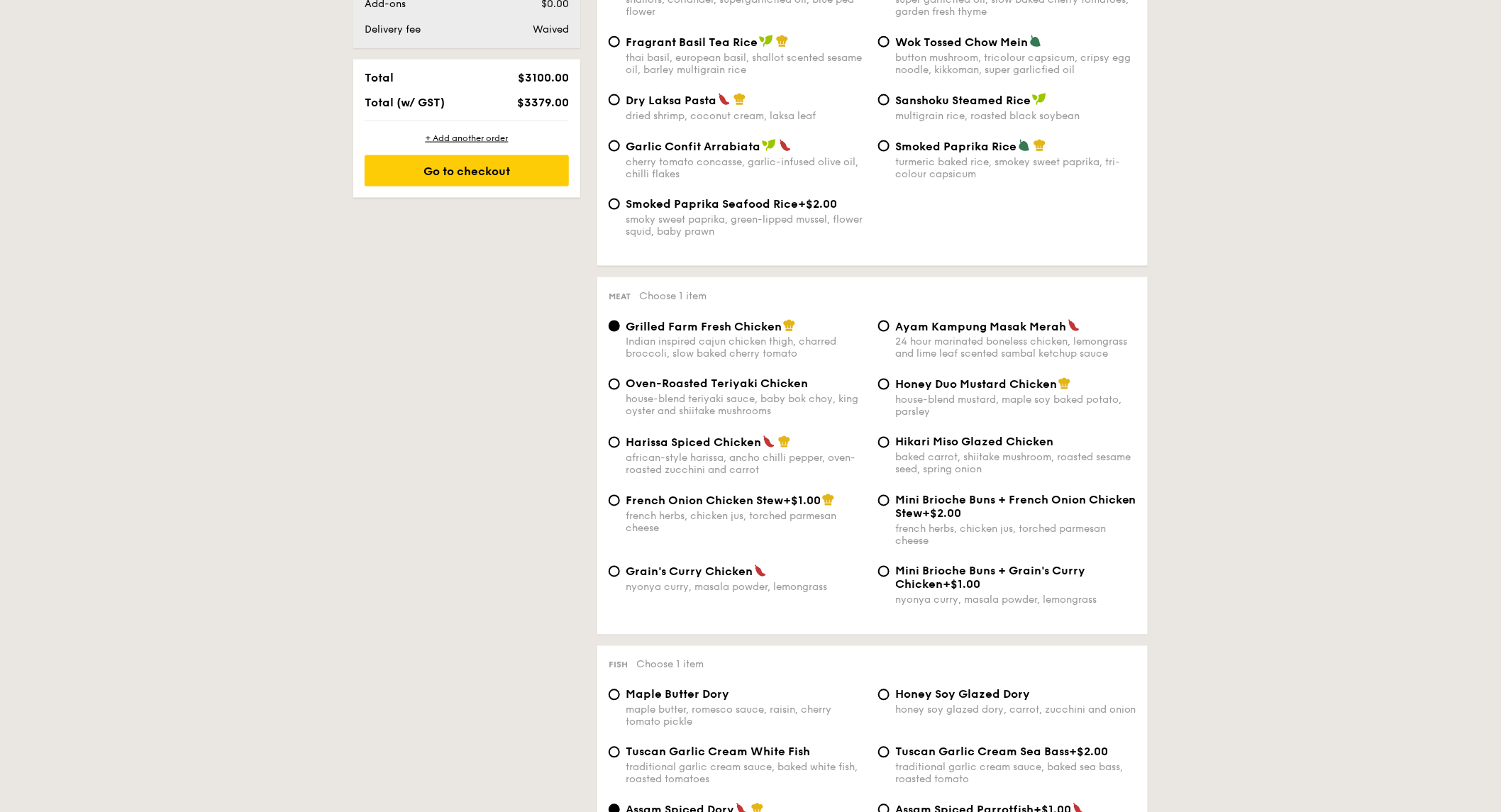
click at [1028, 471] on div "baked carrot, shiitake mushroom, roasted sesame seed, spring onion" at bounding box center [1016, 464] width 241 height 24
click at [890, 448] on input "Hikari Miso Glazed Chicken baked carrot, shiitake mushroom, roasted sesame seed…" at bounding box center [884, 442] width 11 height 11
radio input "true"
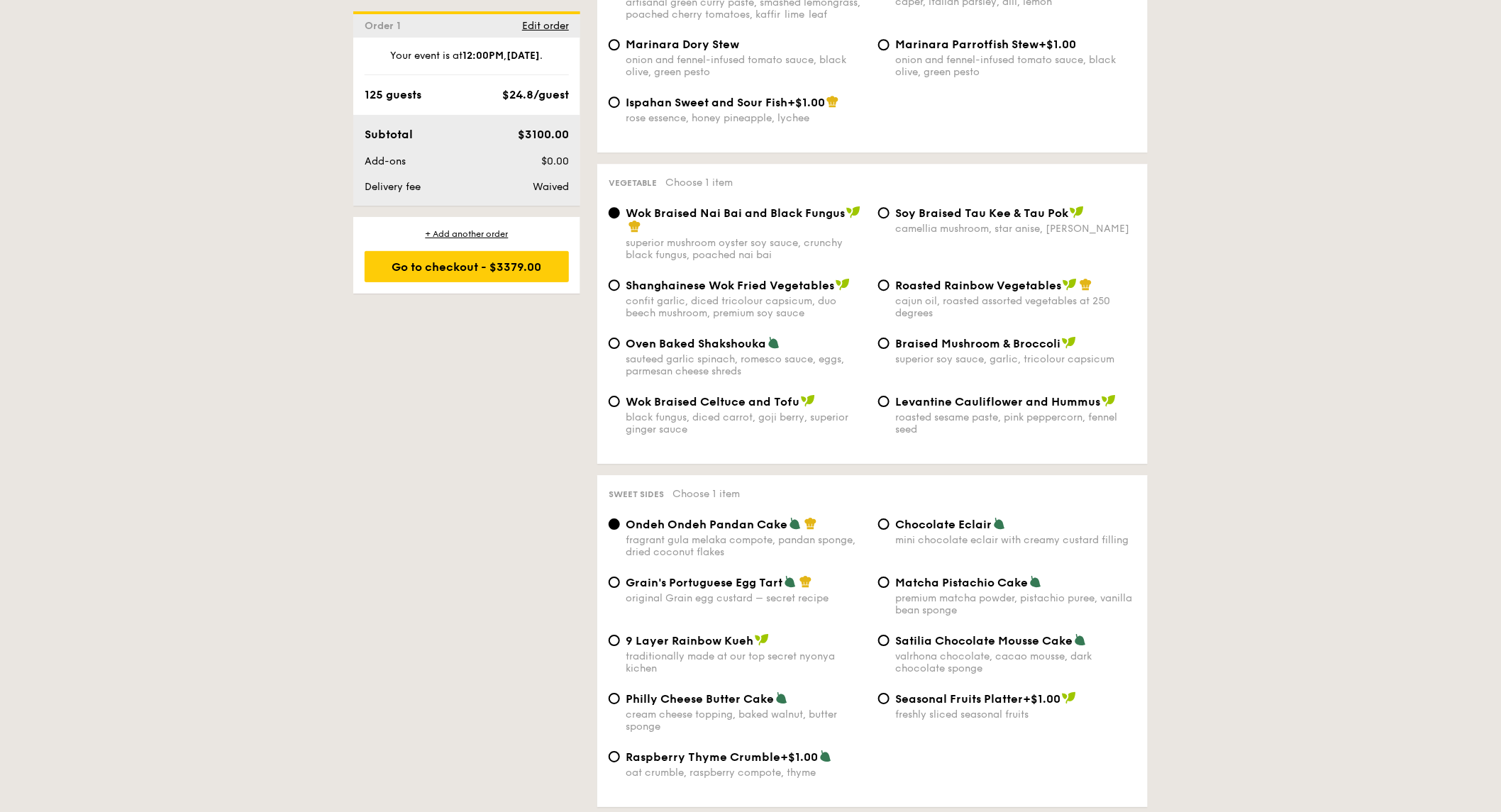
scroll to position [1891, 0]
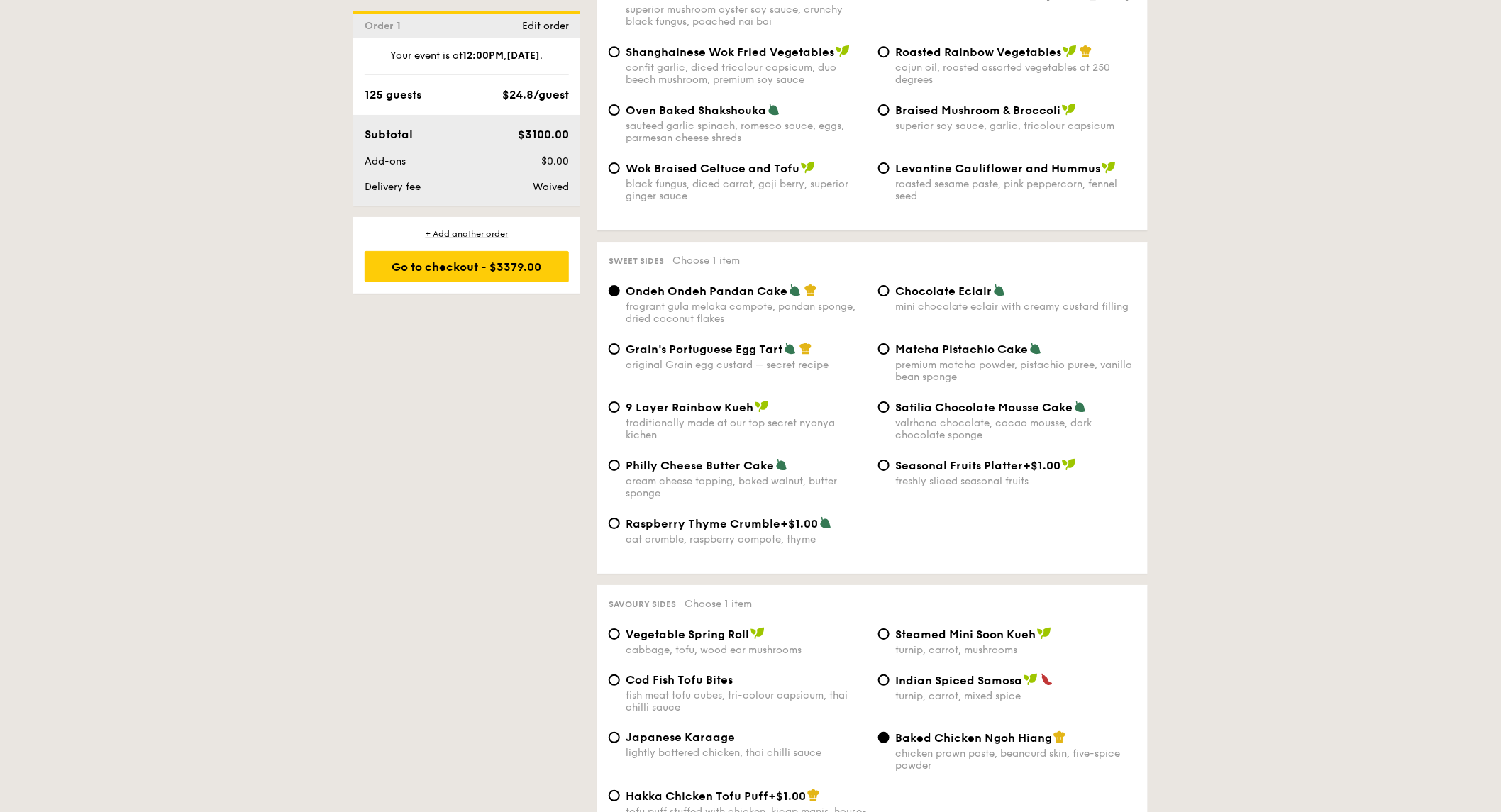
click at [702, 472] on span "Philly Cheese Butter Cake" at bounding box center [700, 465] width 148 height 14
click at [620, 471] on input "Philly Cheese Butter Cake cream cheese topping, baked walnut, butter sponge" at bounding box center [614, 464] width 11 height 11
radio input "true"
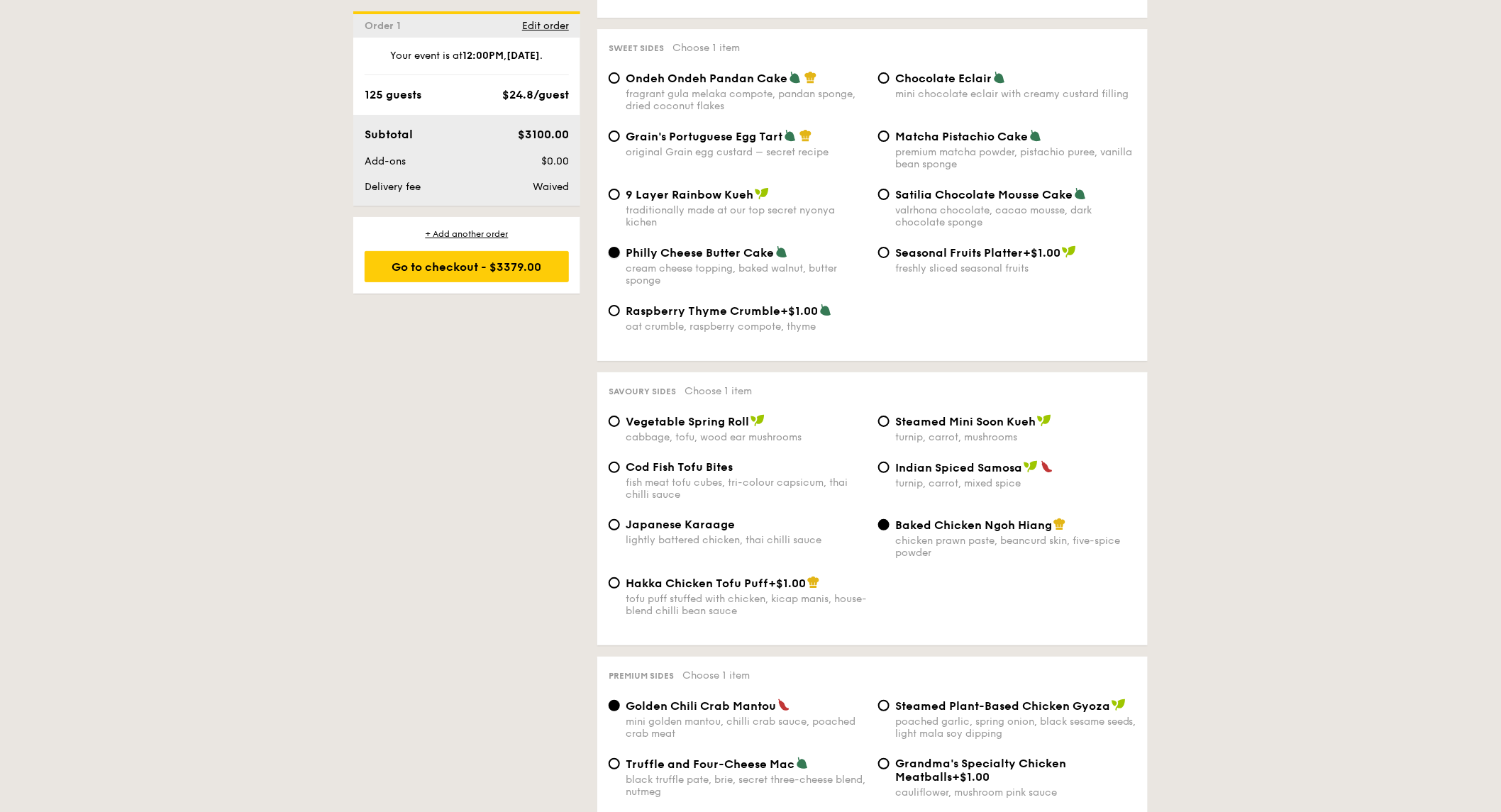
scroll to position [2127, 0]
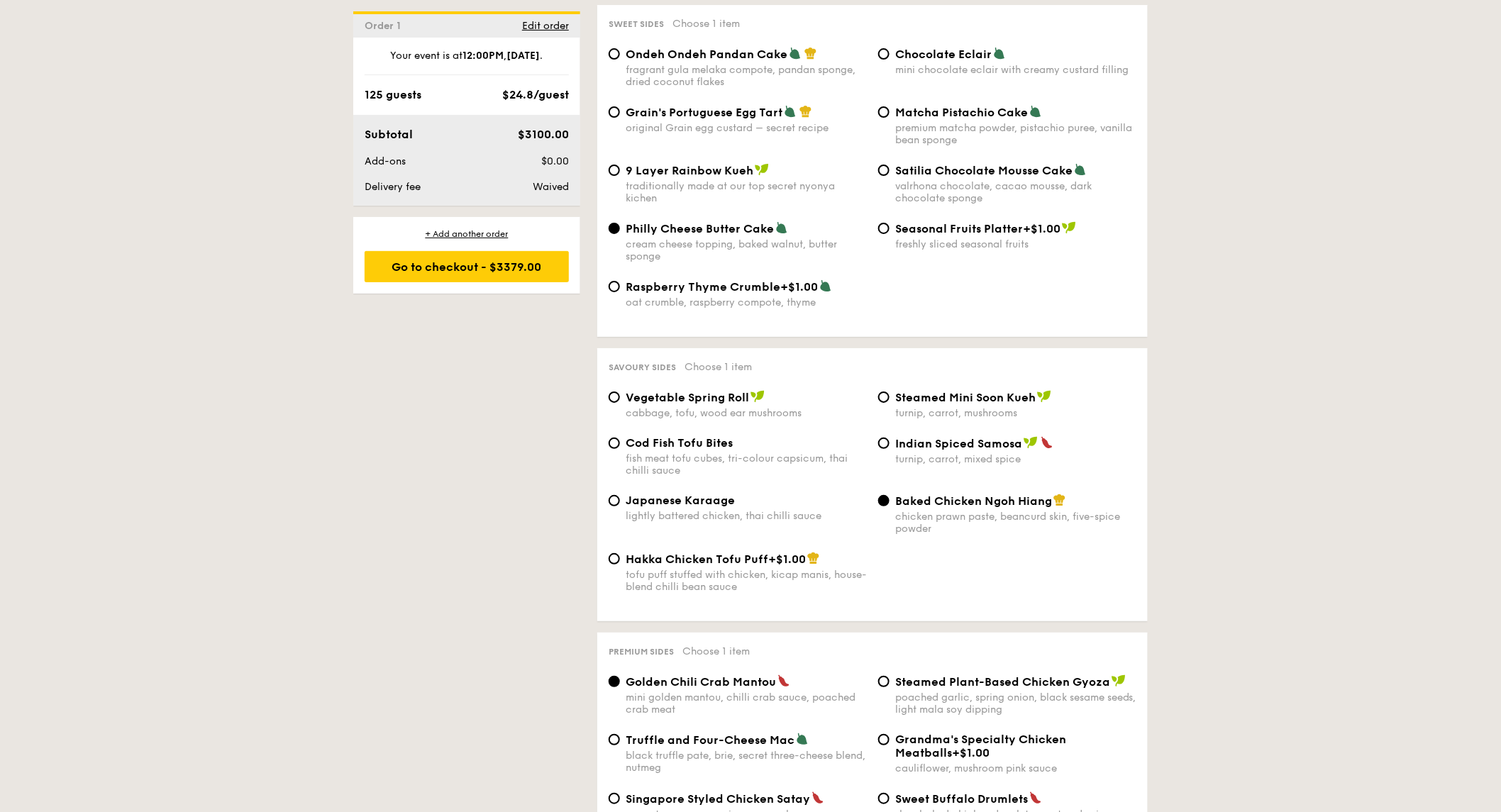
click at [709, 507] on span "Japanese Karaage" at bounding box center [680, 501] width 109 height 14
click at [620, 507] on input "Japanese Karaage lightly battered chicken, thai chilli sauce" at bounding box center [614, 500] width 11 height 11
radio input "true"
click at [973, 450] on span "Indian Spiced Samosa" at bounding box center [959, 444] width 127 height 14
click at [890, 449] on input "Indian Spiced Samosa turnip, carrot, mixed spice" at bounding box center [884, 443] width 11 height 11
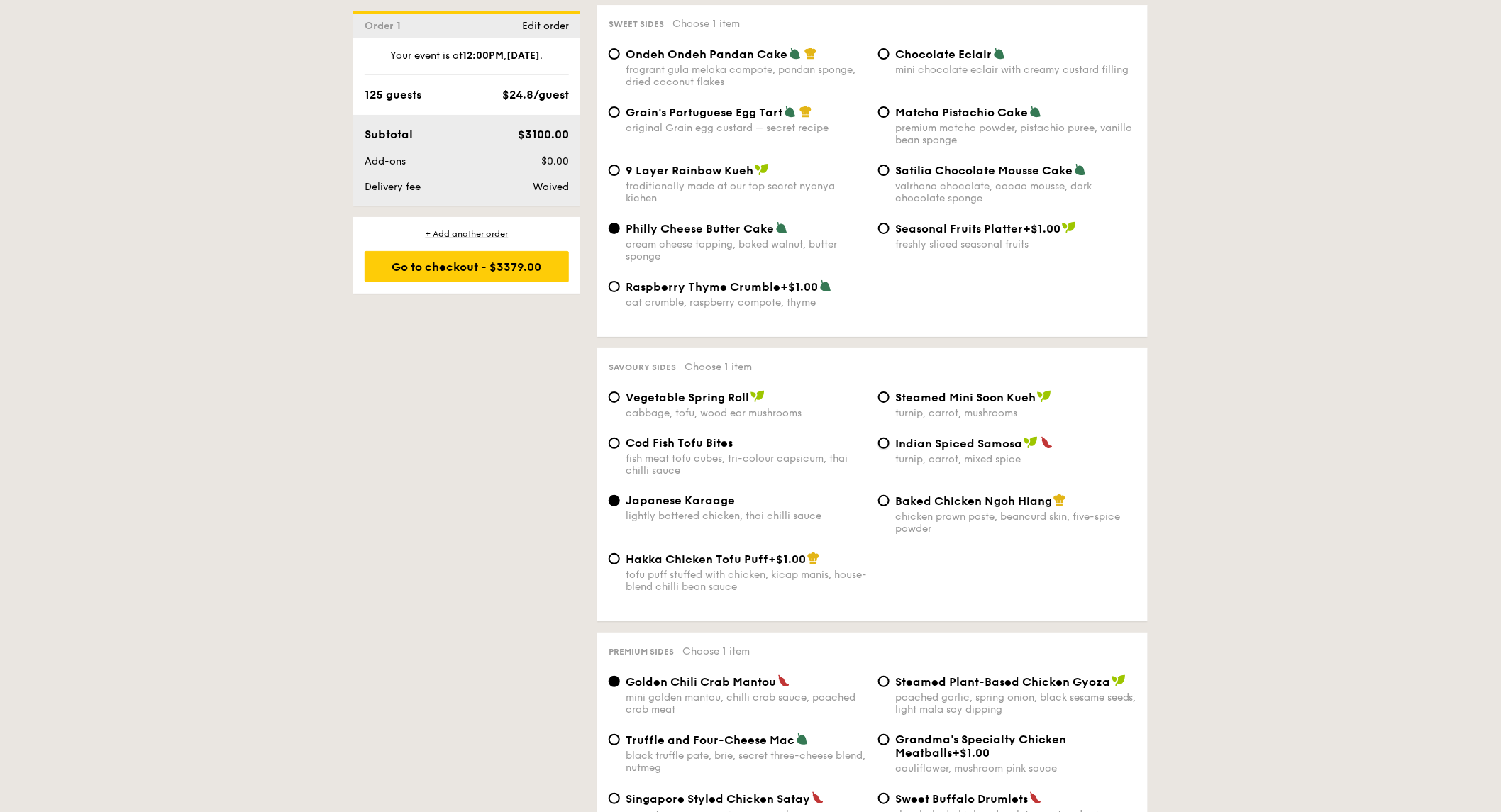
radio input "true"
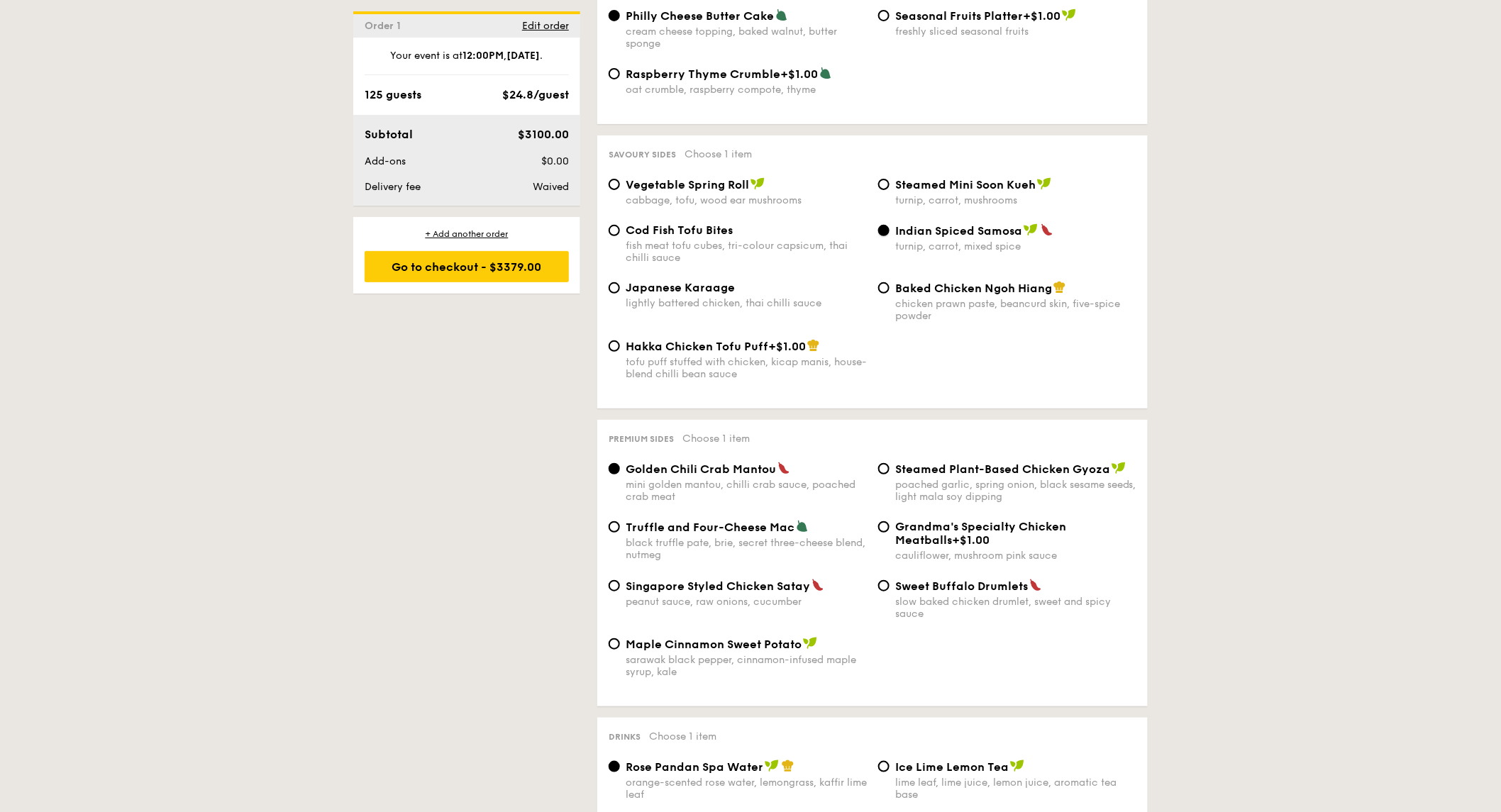
scroll to position [2364, 0]
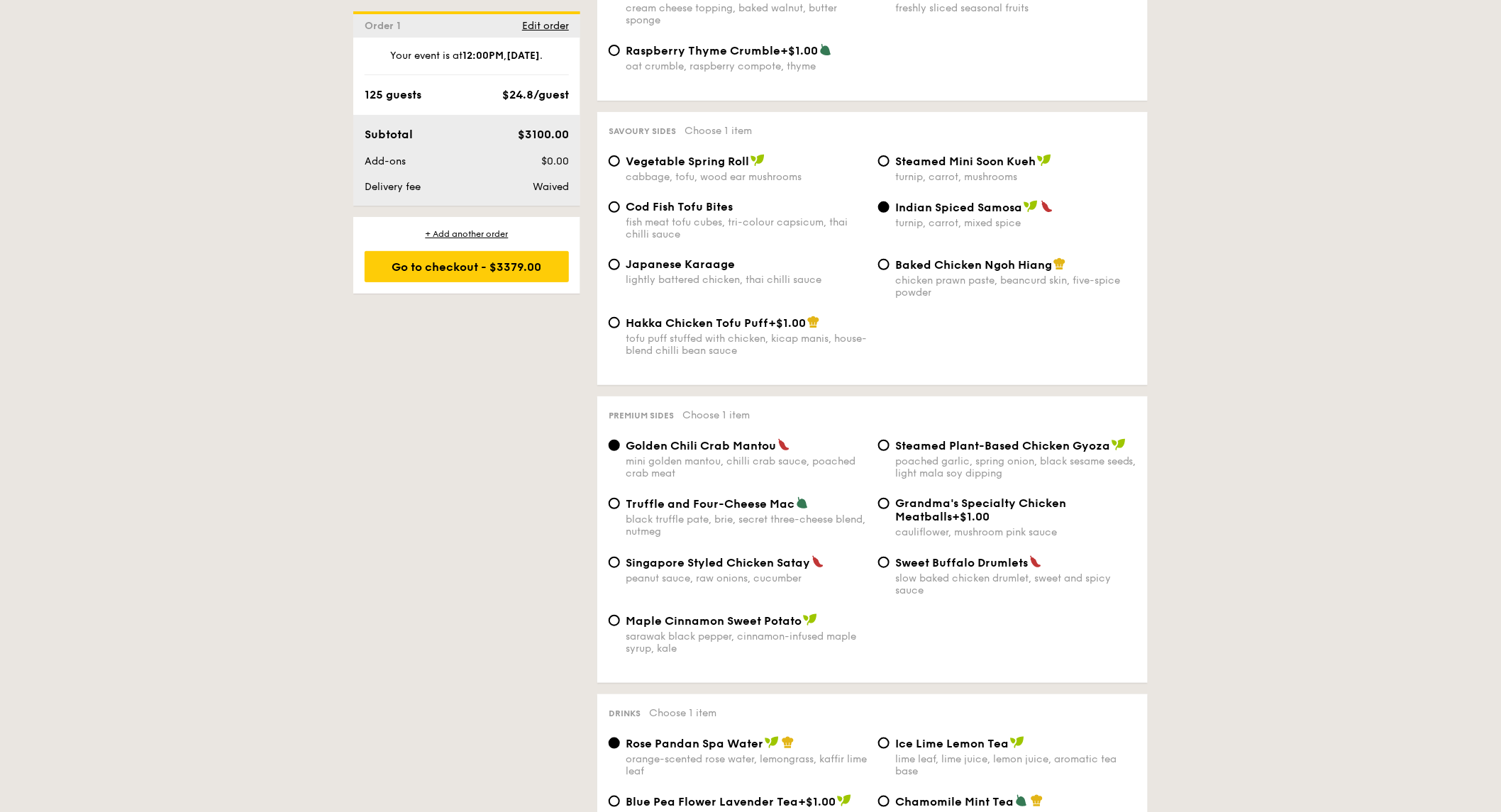
click at [713, 183] on div "cabbage, tofu, wood ear mushrooms" at bounding box center [746, 177] width 241 height 12
click at [620, 167] on input "Vegetable Spring Roll cabbage, tofu, wood ear mushrooms" at bounding box center [614, 161] width 11 height 11
radio input "true"
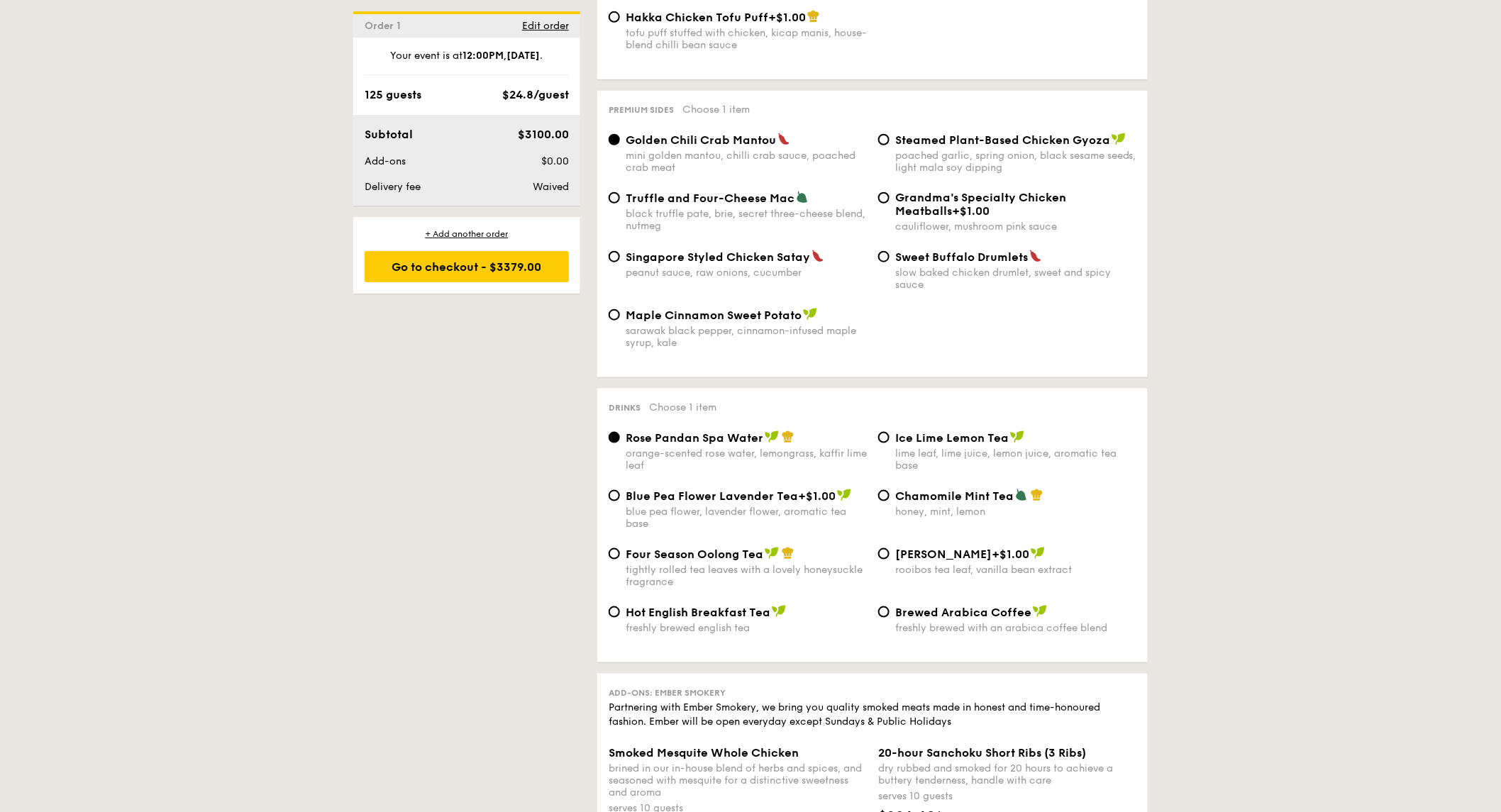
scroll to position [2679, 0]
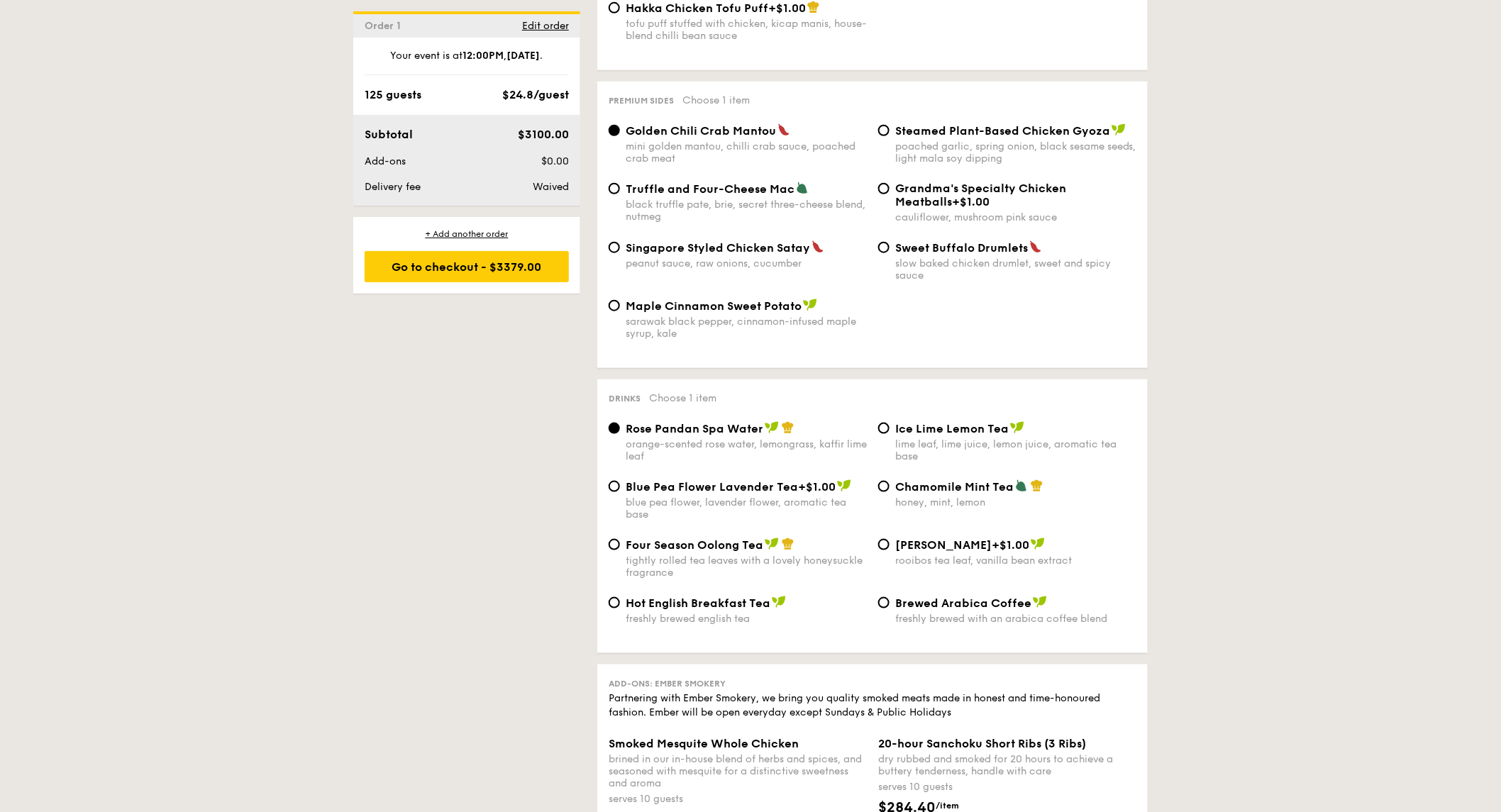
click at [937, 462] on div "lime leaf, lime juice, lemon juice, aromatic tea base" at bounding box center [1016, 450] width 241 height 24
click at [890, 434] on input "Ice Lime Lemon Tea lime leaf, lime juice, lemon juice, aromatic tea base" at bounding box center [884, 428] width 11 height 11
radio input "true"
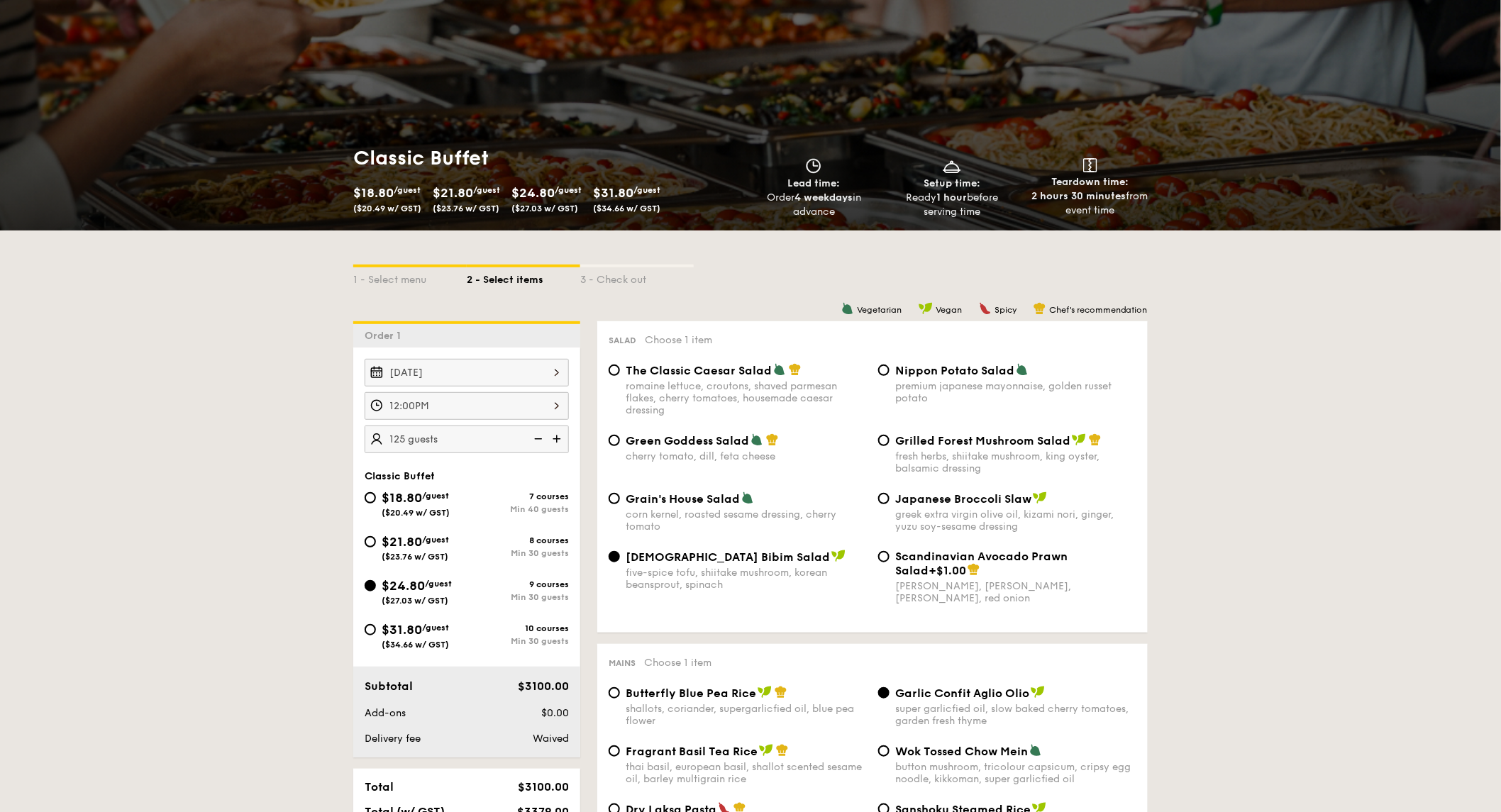
scroll to position [0, 0]
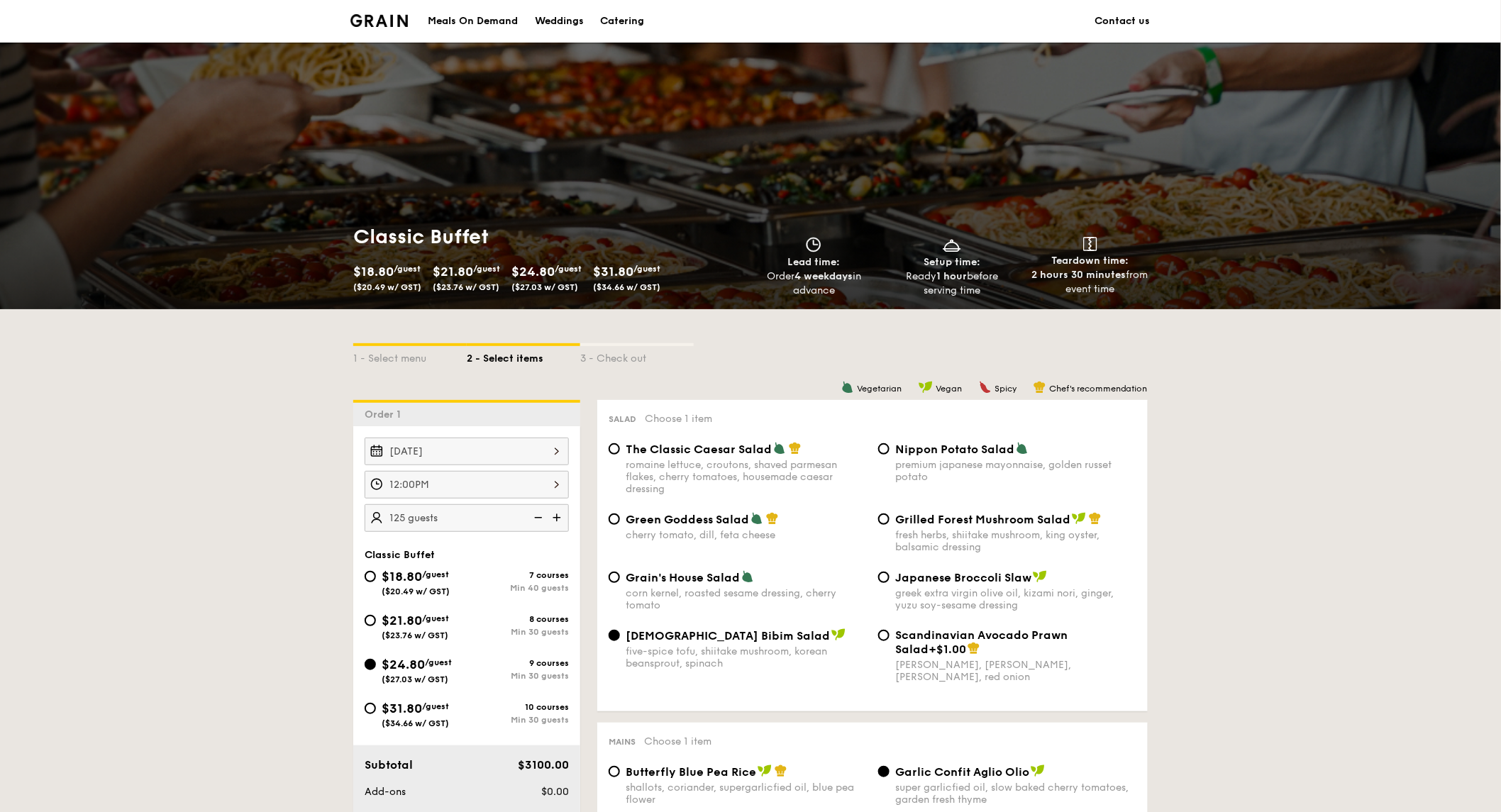
click at [462, 22] on div "Meals On Demand" at bounding box center [473, 21] width 90 height 42
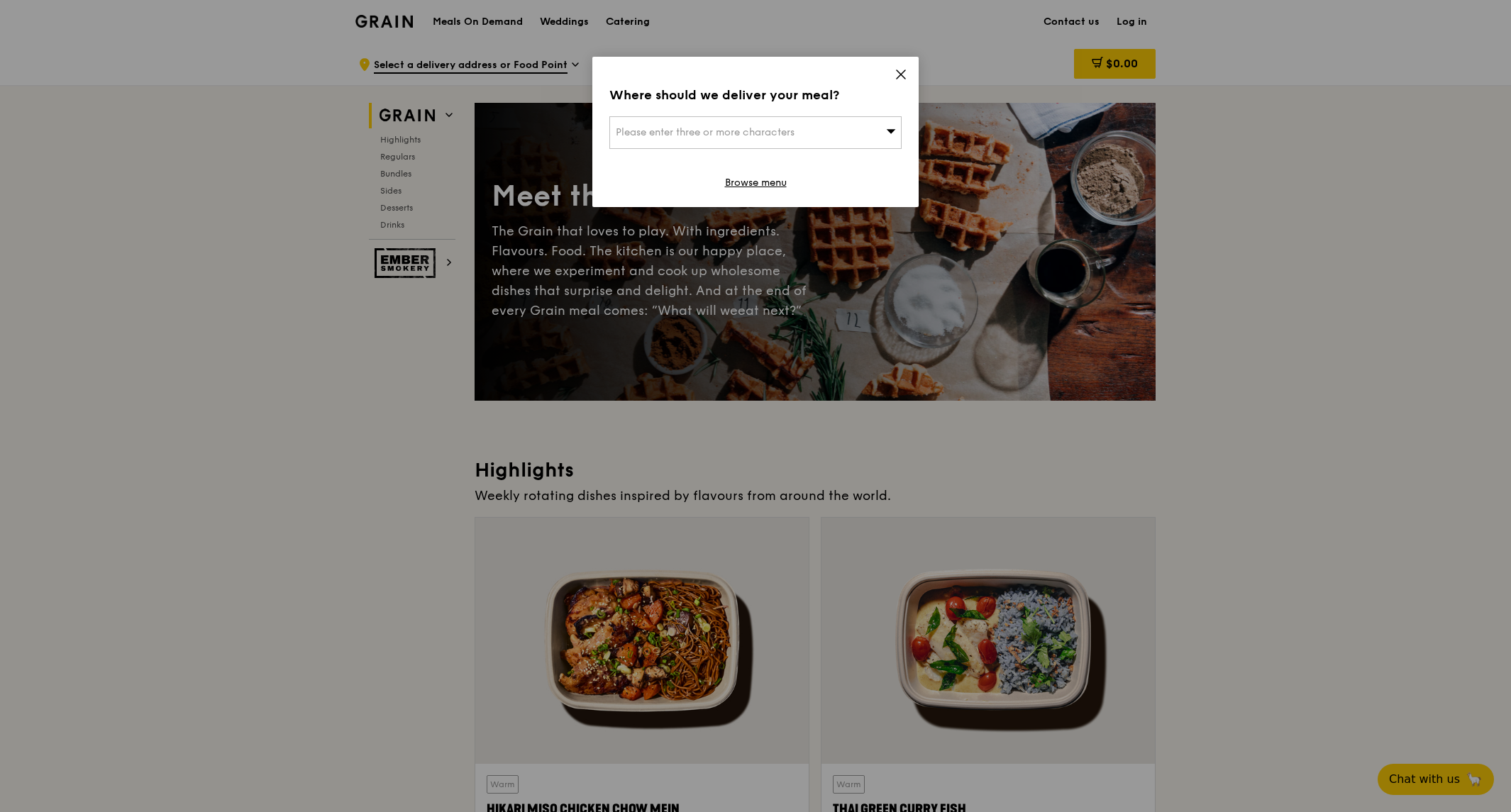
click at [904, 66] on div "Where should we deliver your meal? Please enter three or more characters Browse…" at bounding box center [755, 132] width 326 height 151
click at [898, 76] on icon at bounding box center [901, 75] width 9 height 9
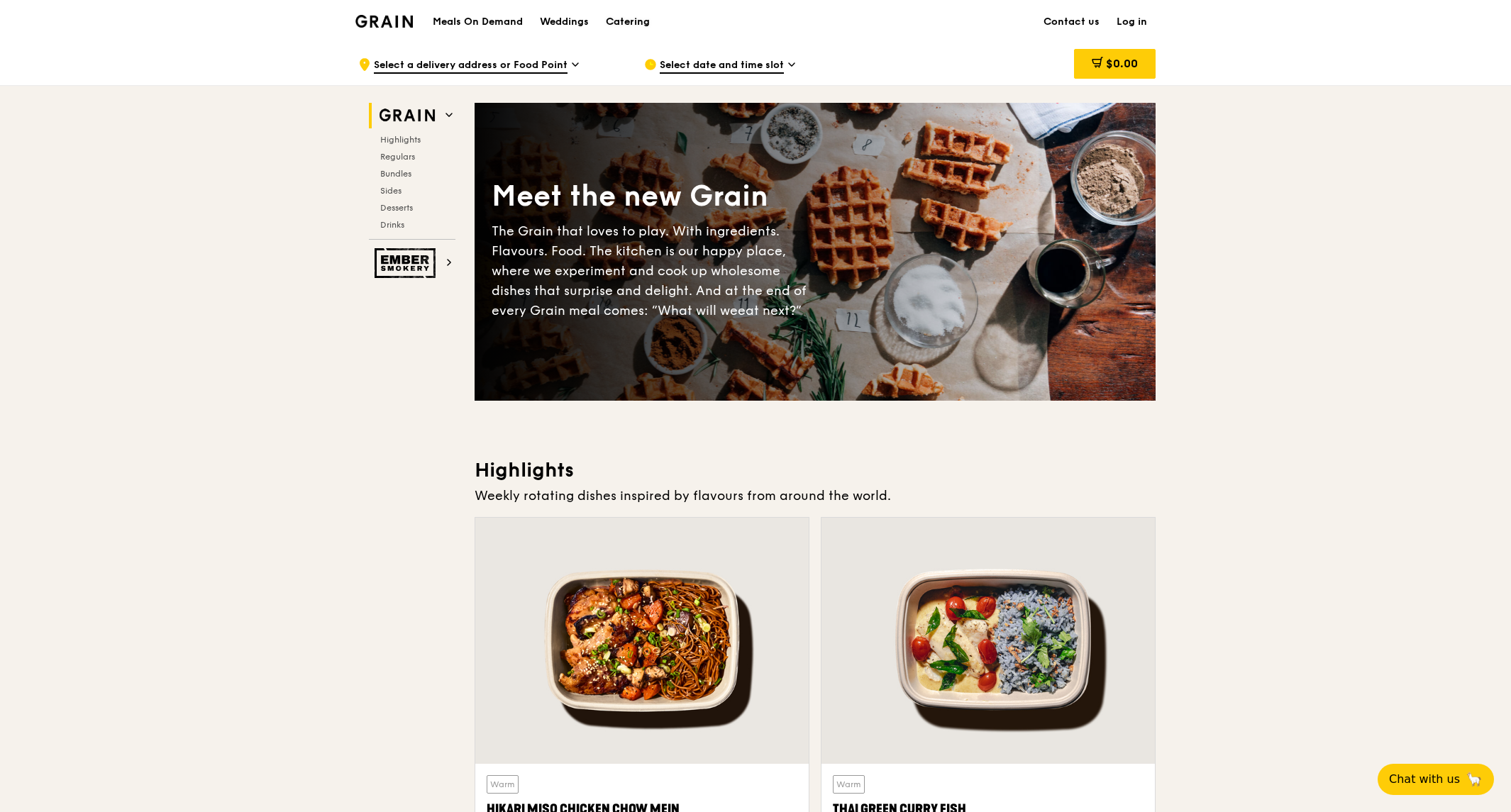
click at [636, 23] on div "Catering" at bounding box center [627, 22] width 44 height 42
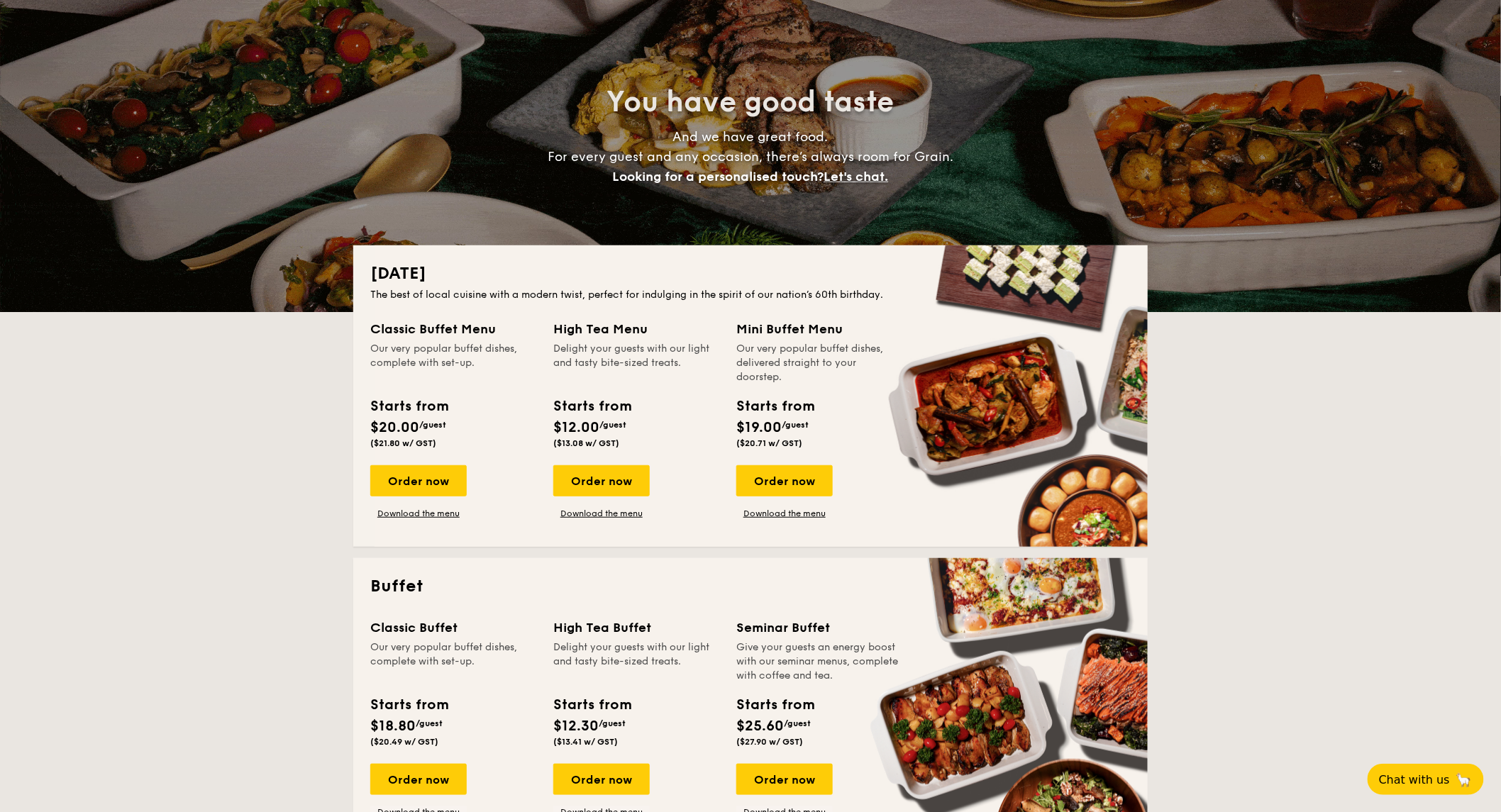
scroll to position [237, 0]
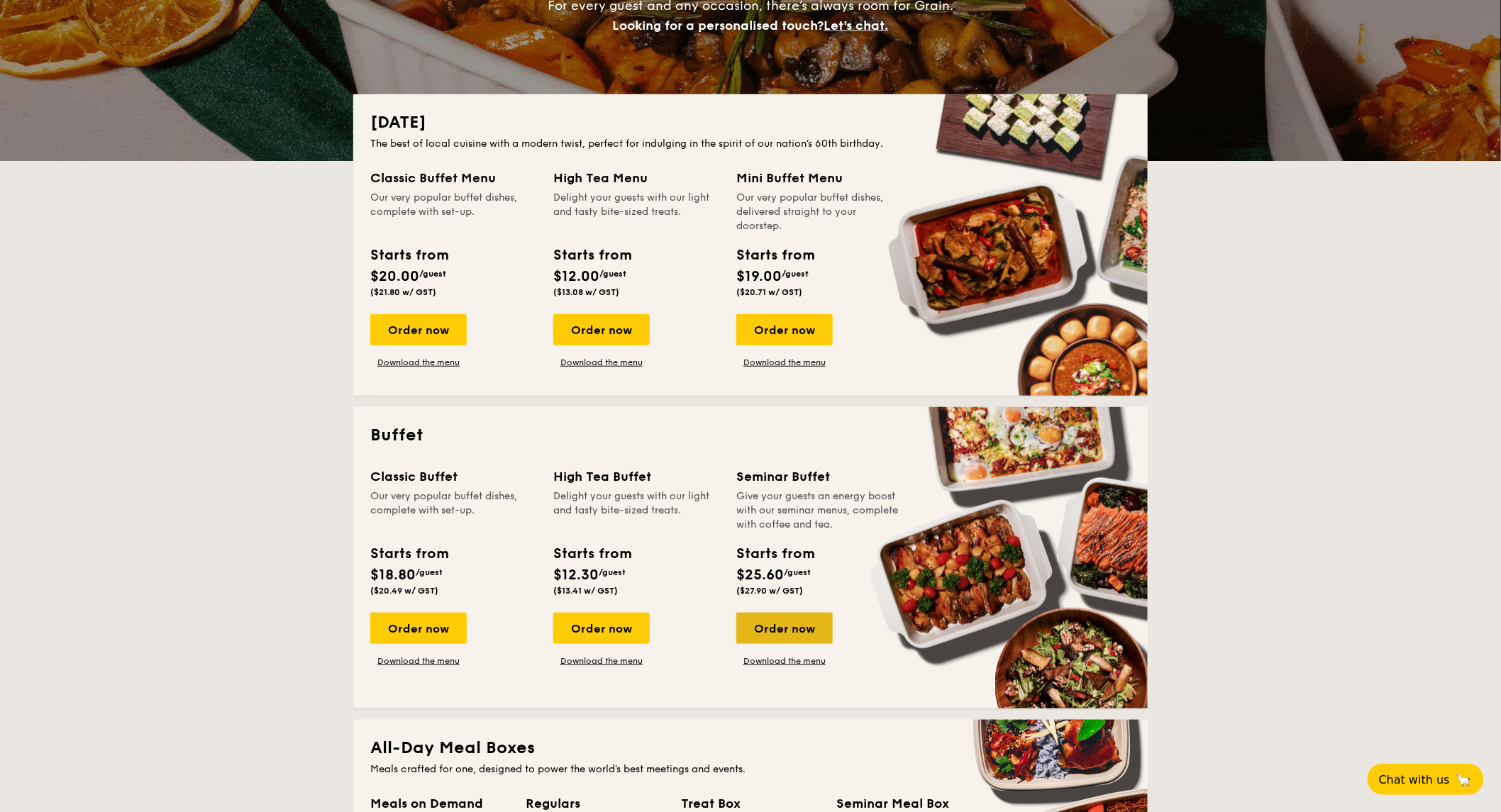
click at [817, 620] on div "Order now" at bounding box center [785, 628] width 96 height 31
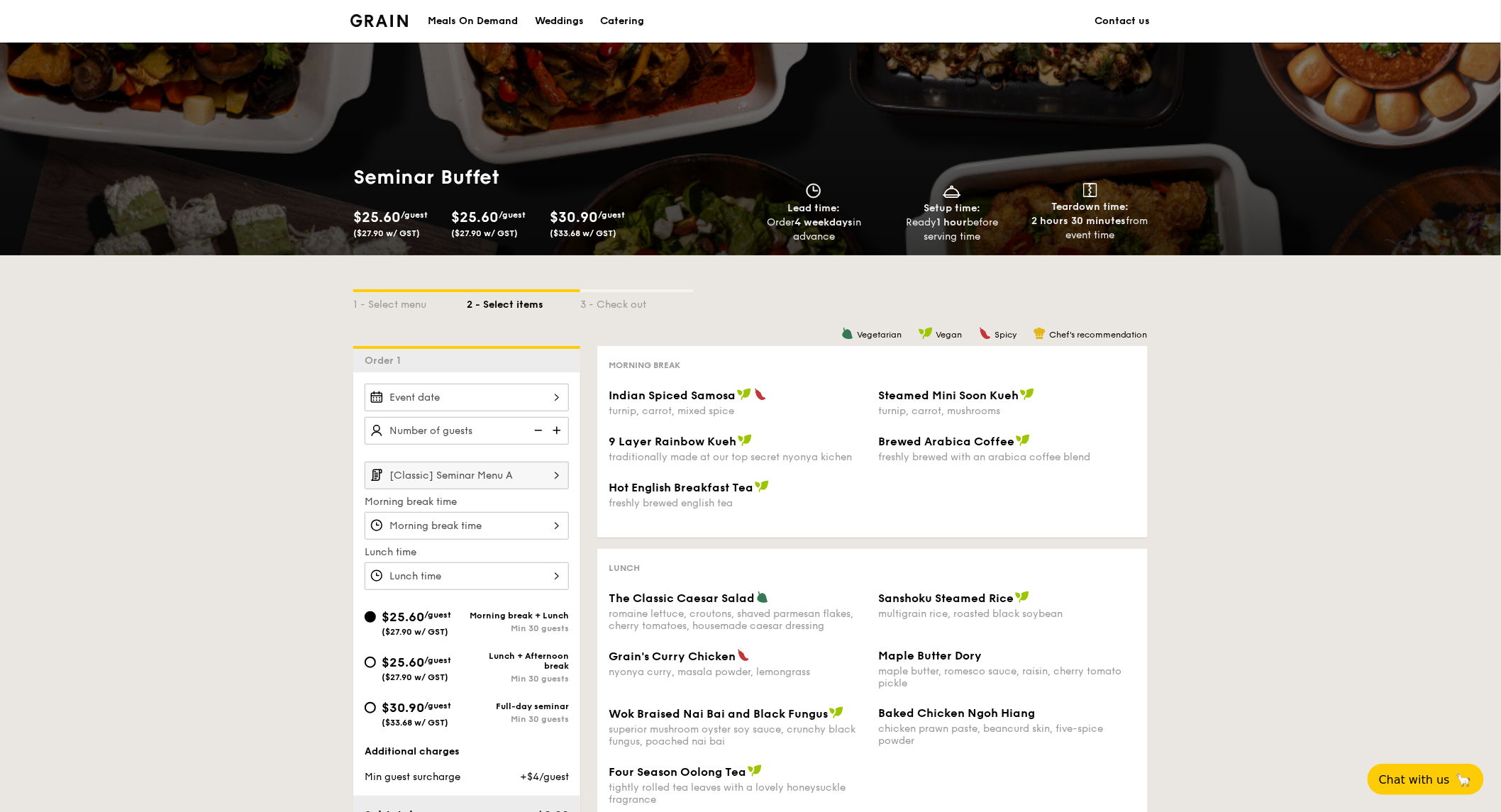
click at [511, 471] on input "[Classic] Seminar Menu A" at bounding box center [466, 476] width 204 height 28
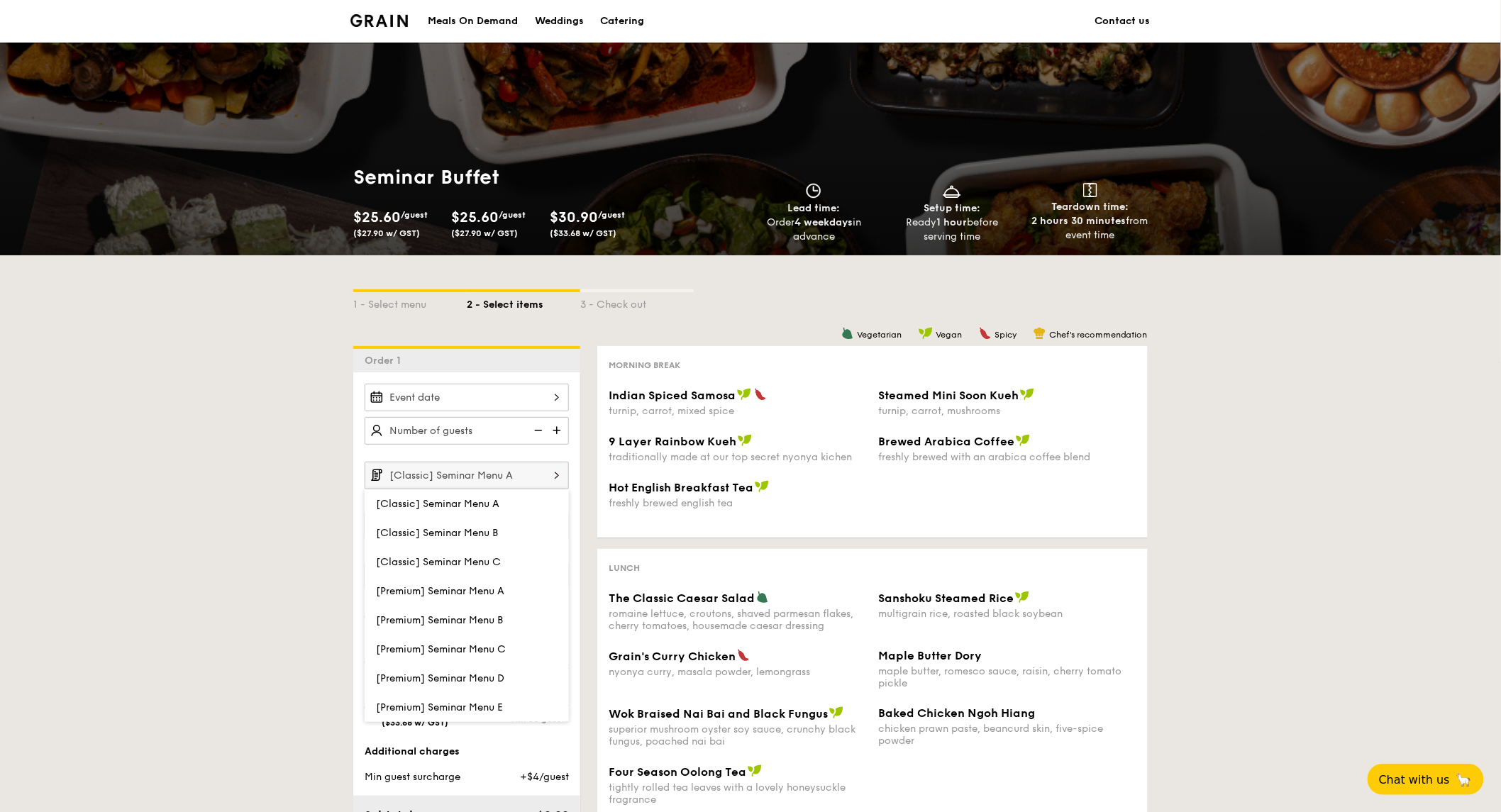
click at [511, 471] on input "[Classic] Seminar Menu A" at bounding box center [466, 476] width 204 height 28
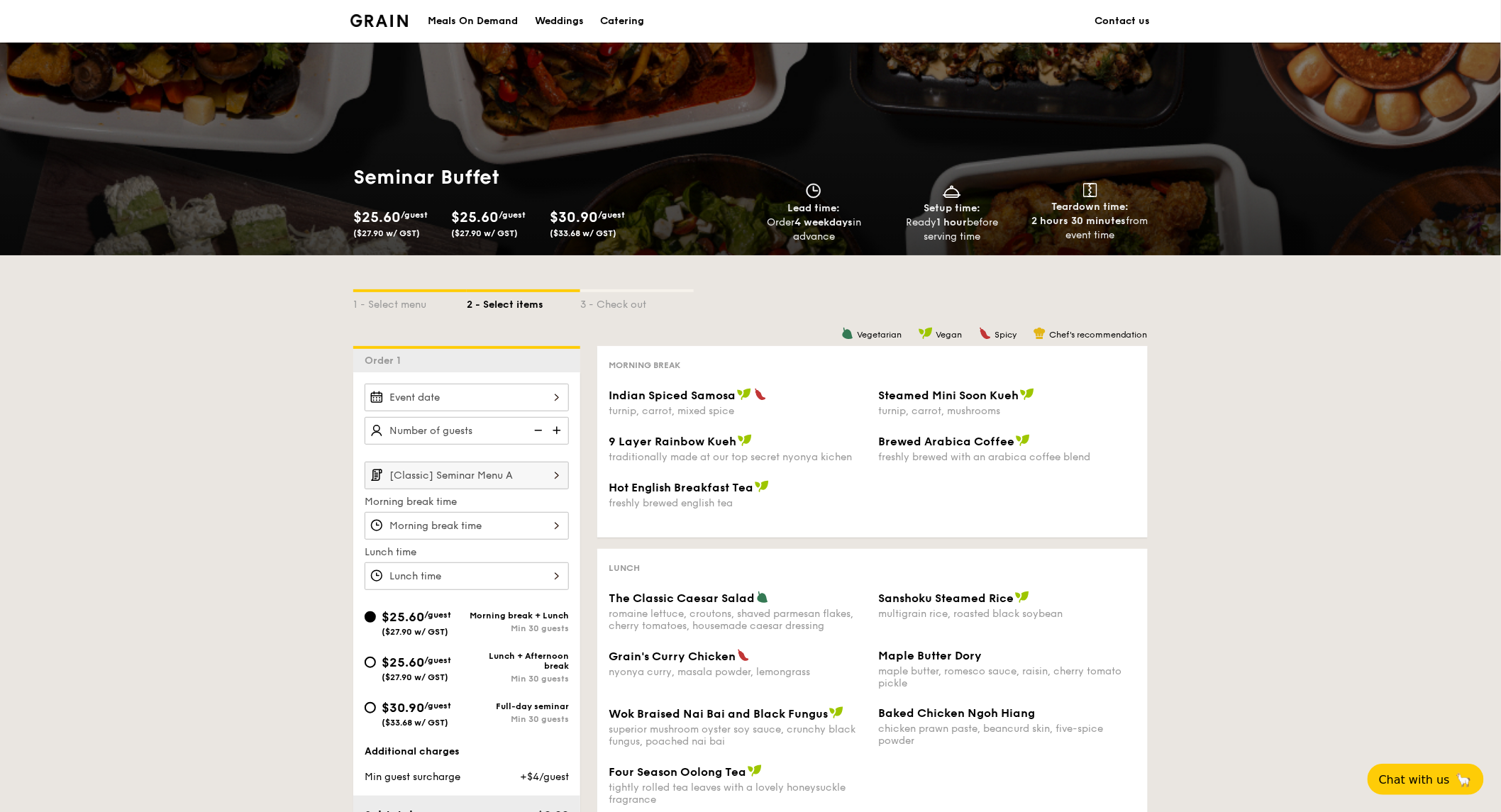
click at [511, 471] on input "[Classic] Seminar Menu A" at bounding box center [466, 476] width 204 height 28
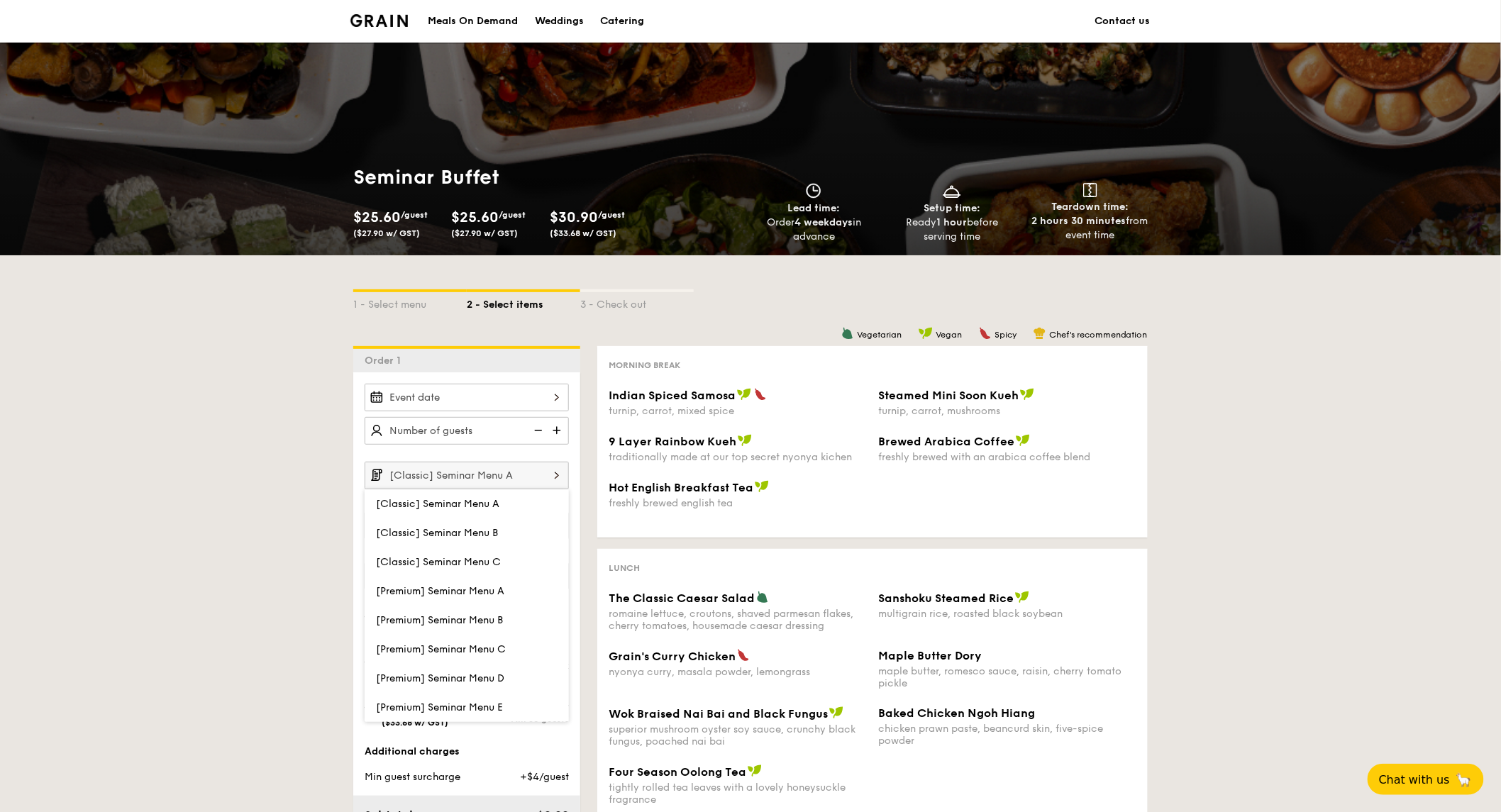
click at [511, 471] on input "[Classic] Seminar Menu A" at bounding box center [466, 476] width 204 height 28
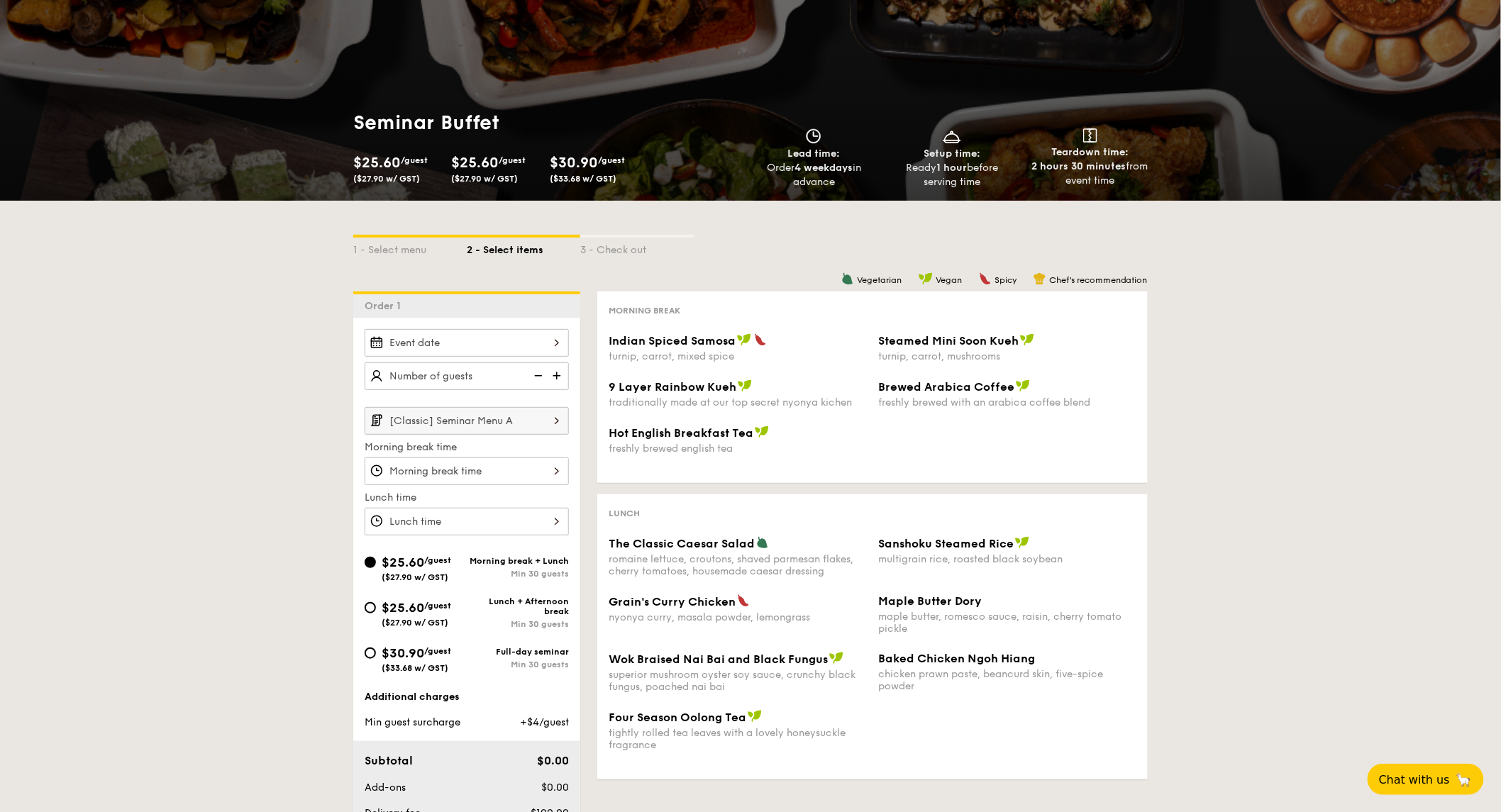
scroll to position [79, 0]
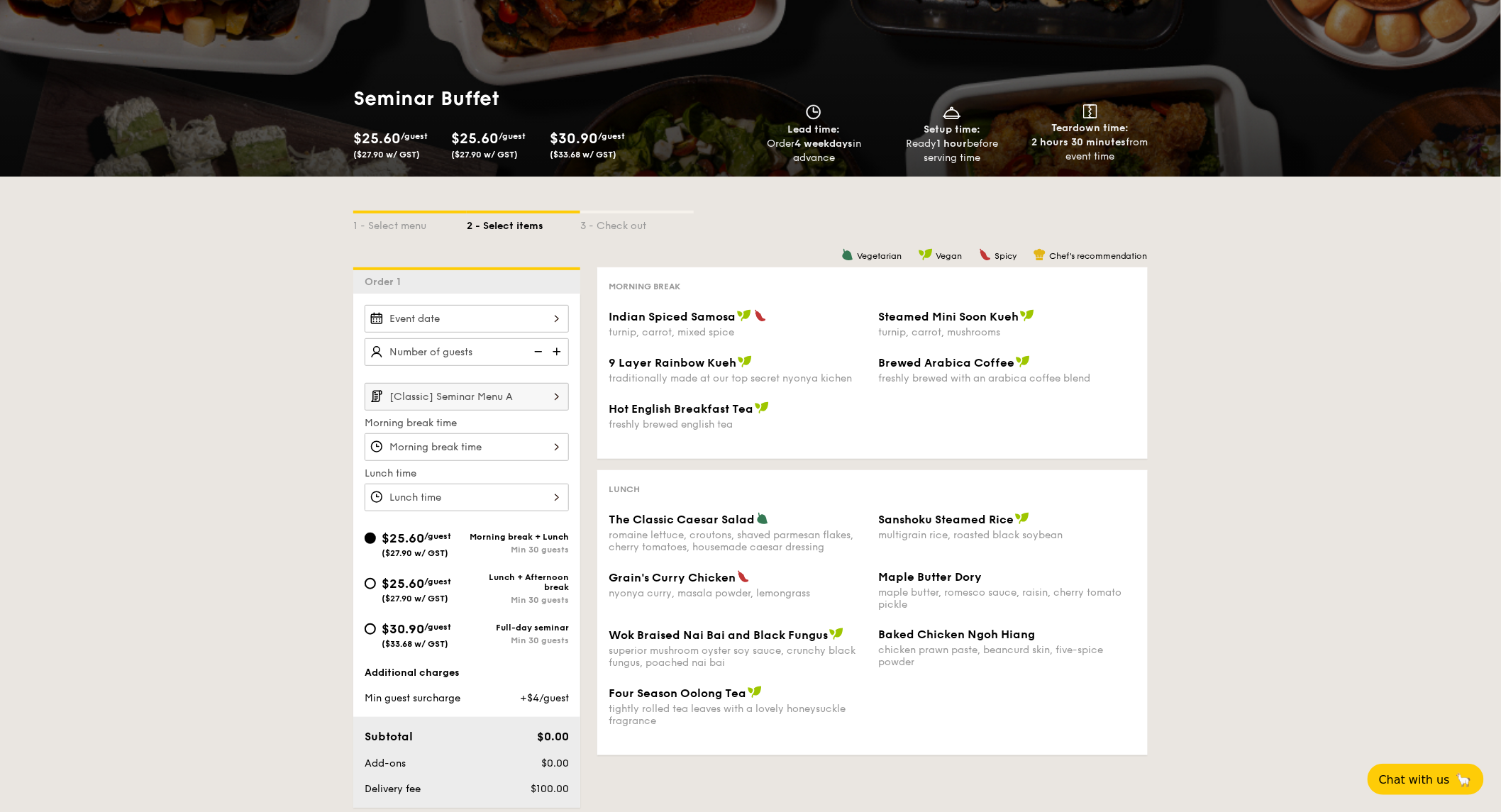
click at [392, 637] on span "$30.90" at bounding box center [403, 629] width 42 height 15
click at [376, 635] on input "$30.90 /guest ($33.68 w/ GST) Full-day seminar Min 30 guests" at bounding box center [370, 629] width 11 height 11
radio input "true"
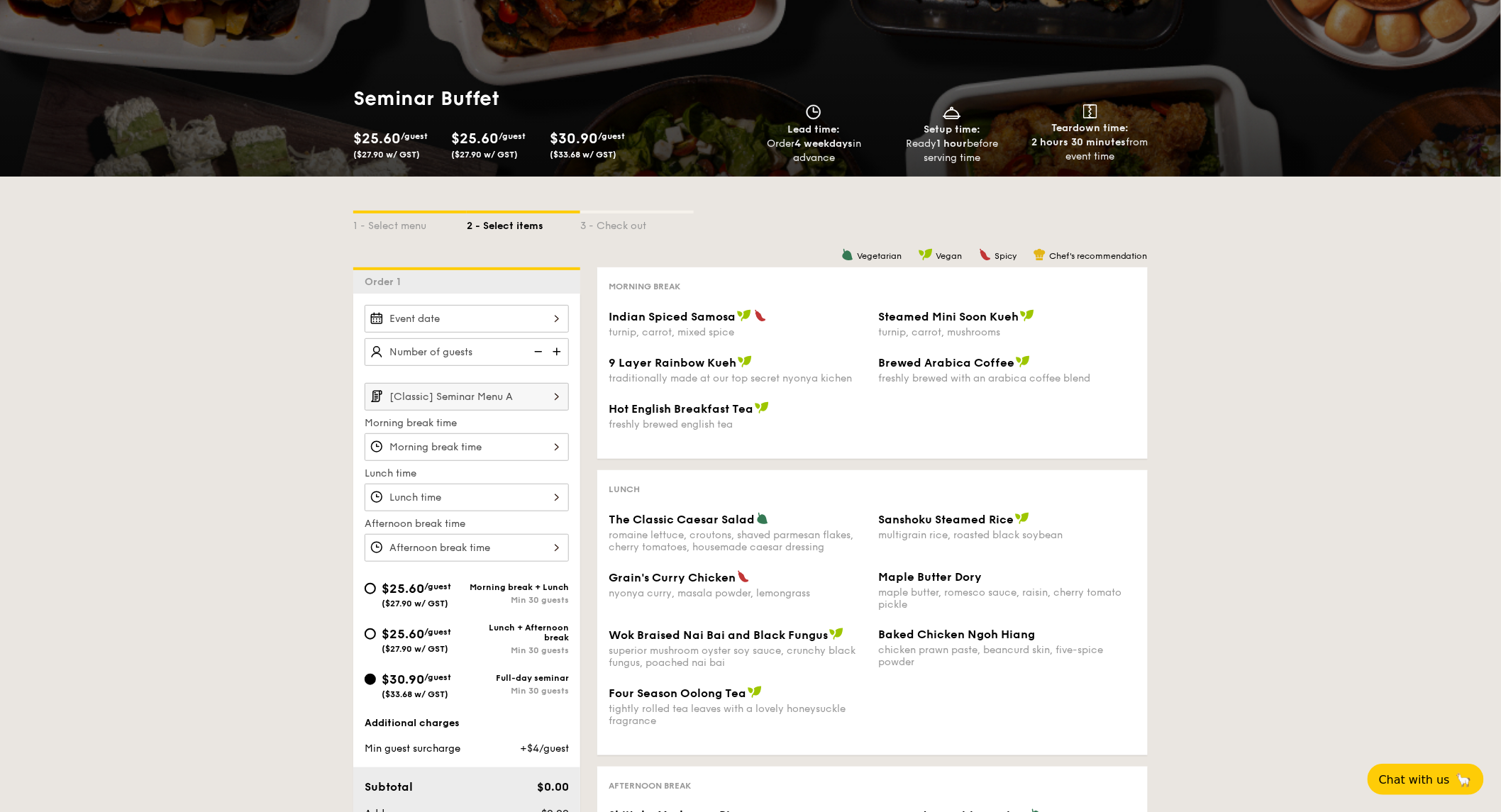
click at [402, 636] on span "$25.60" at bounding box center [403, 634] width 42 height 15
click at [376, 636] on input "$25.60 /guest ($27.90 w/ GST) Lunch + Afternoon break Min 30 guests" at bounding box center [370, 633] width 11 height 11
radio input "true"
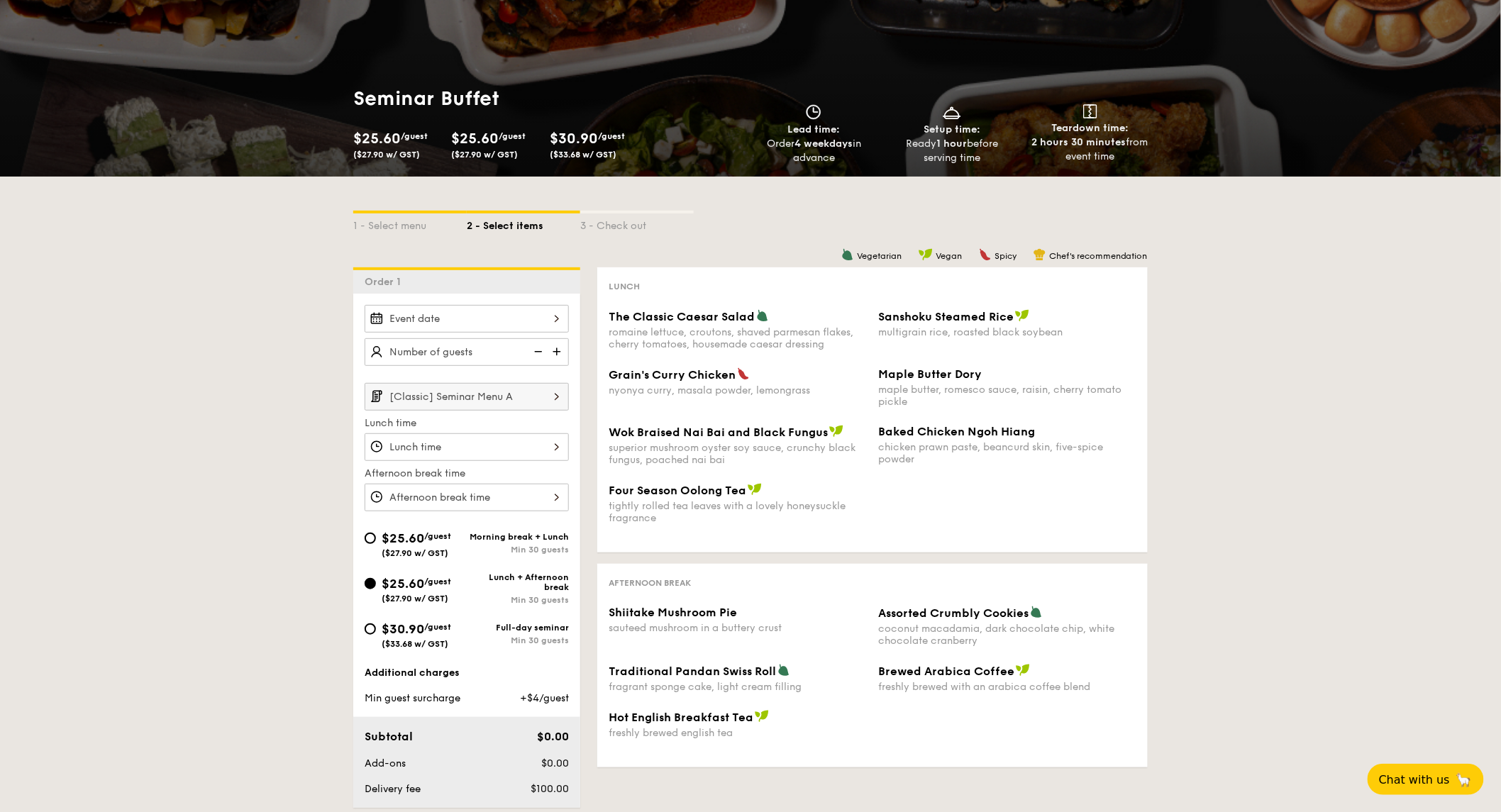
click at [442, 541] on span "/guest" at bounding box center [437, 536] width 27 height 10
click at [376, 542] on input "$25.60 /guest ($27.90 w/ GST) Morning break + Lunch Min 30 guests" at bounding box center [370, 538] width 11 height 11
radio input "true"
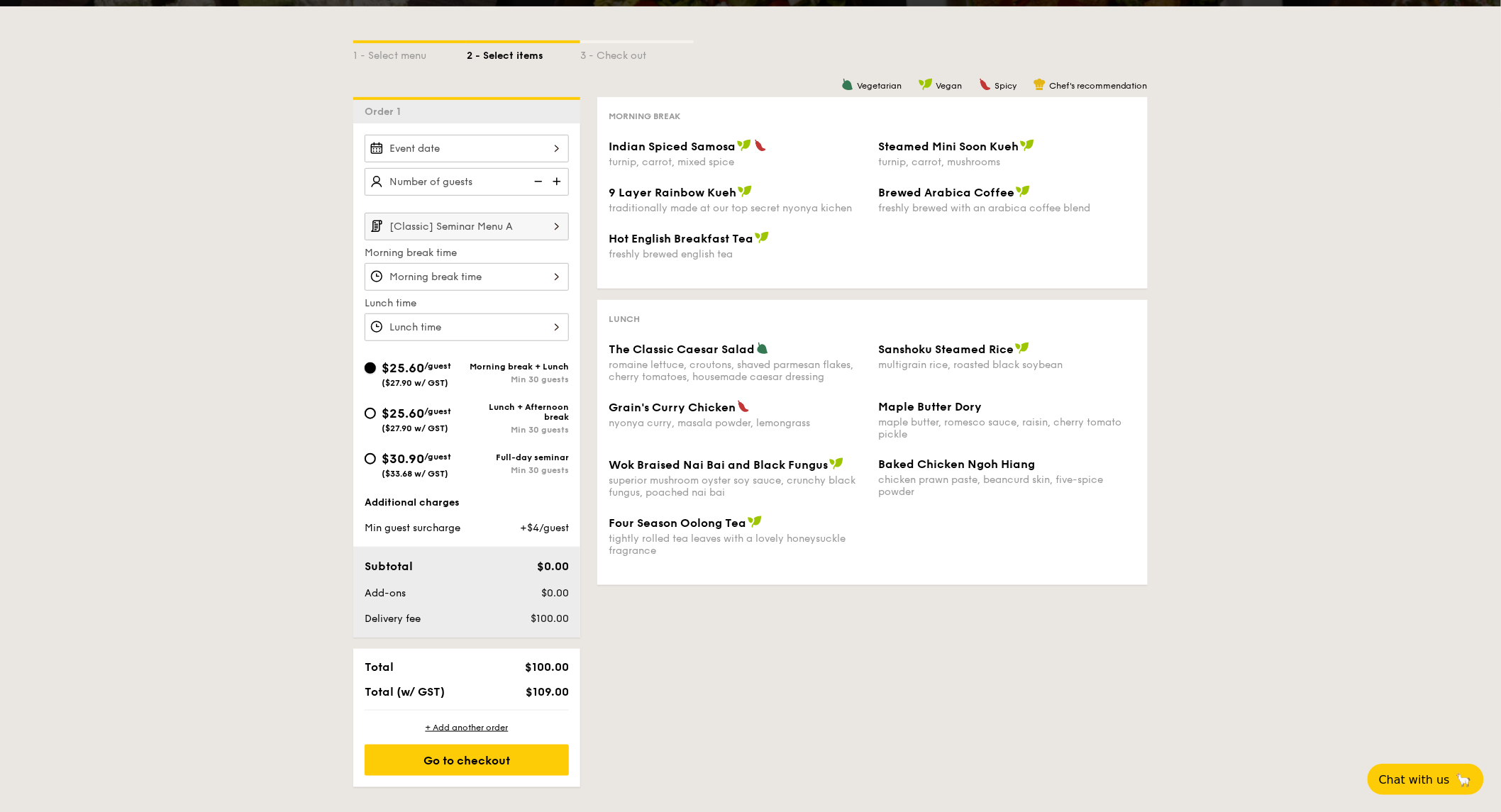
scroll to position [237, 0]
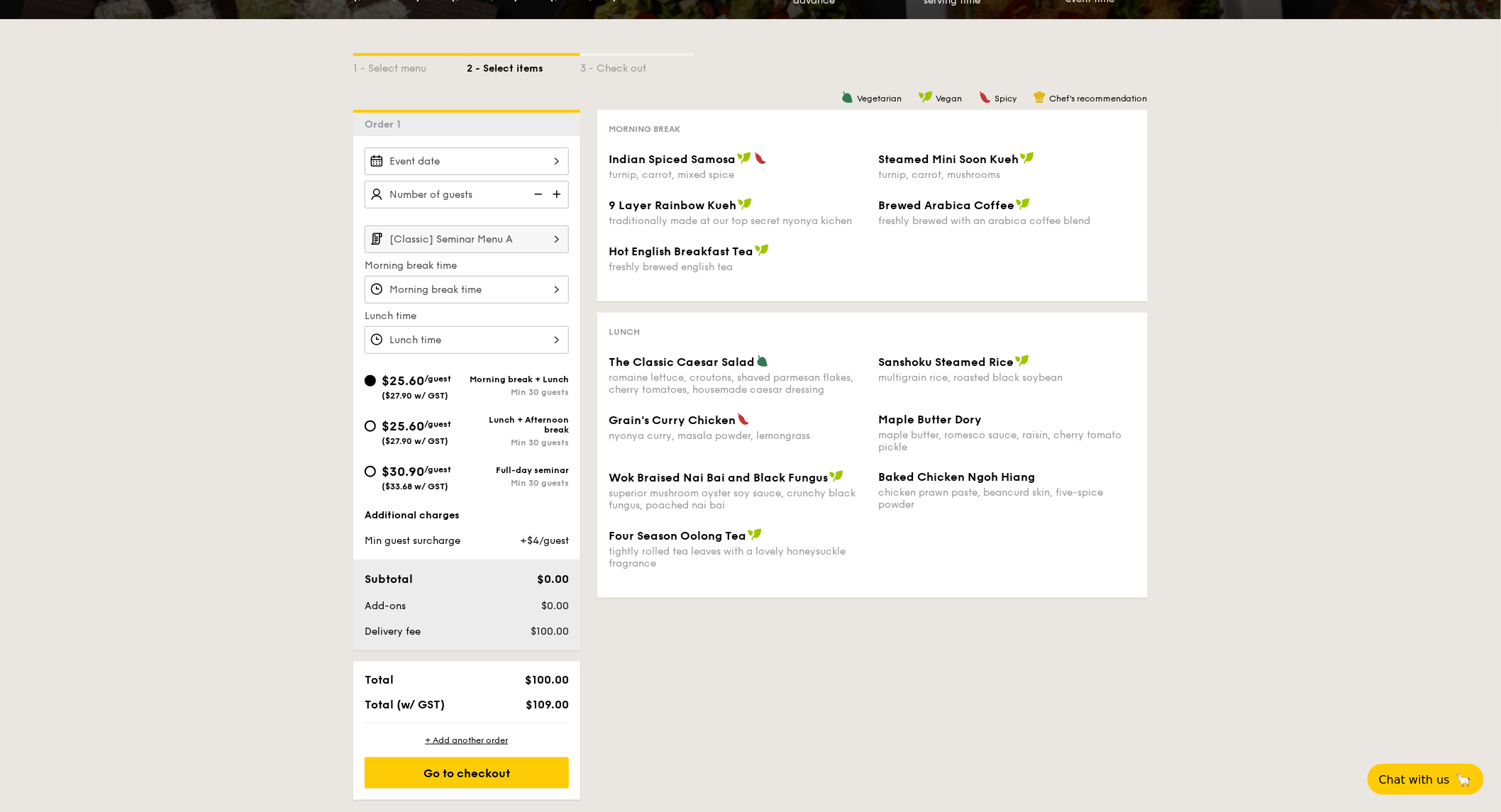
click at [516, 240] on input "[Classic] Seminar Menu A" at bounding box center [466, 239] width 204 height 28
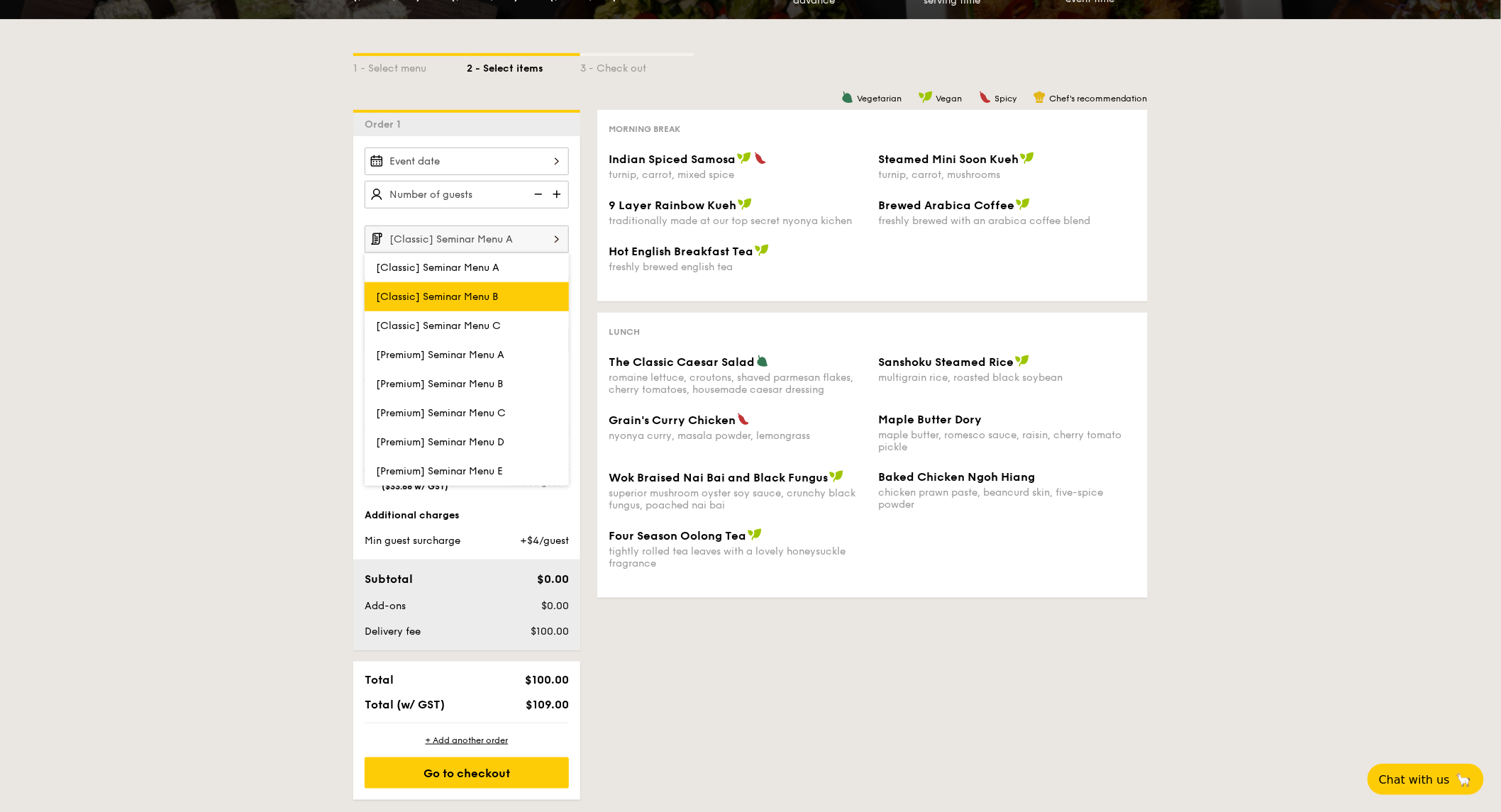
click at [491, 301] on span "[Classic] Seminar Menu B" at bounding box center [437, 297] width 122 height 12
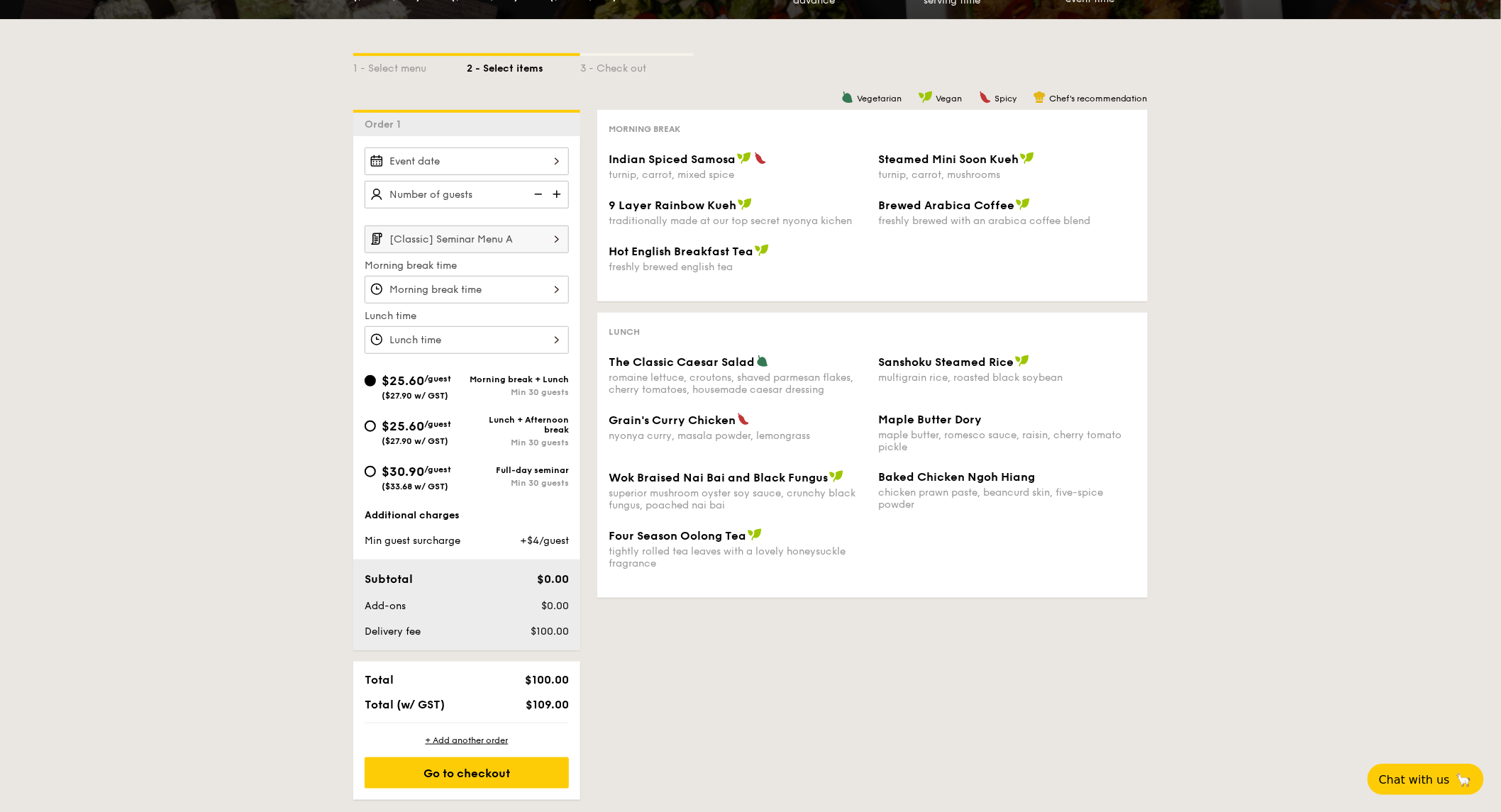
click at [510, 246] on input "[Classic] Seminar Menu A" at bounding box center [466, 239] width 204 height 28
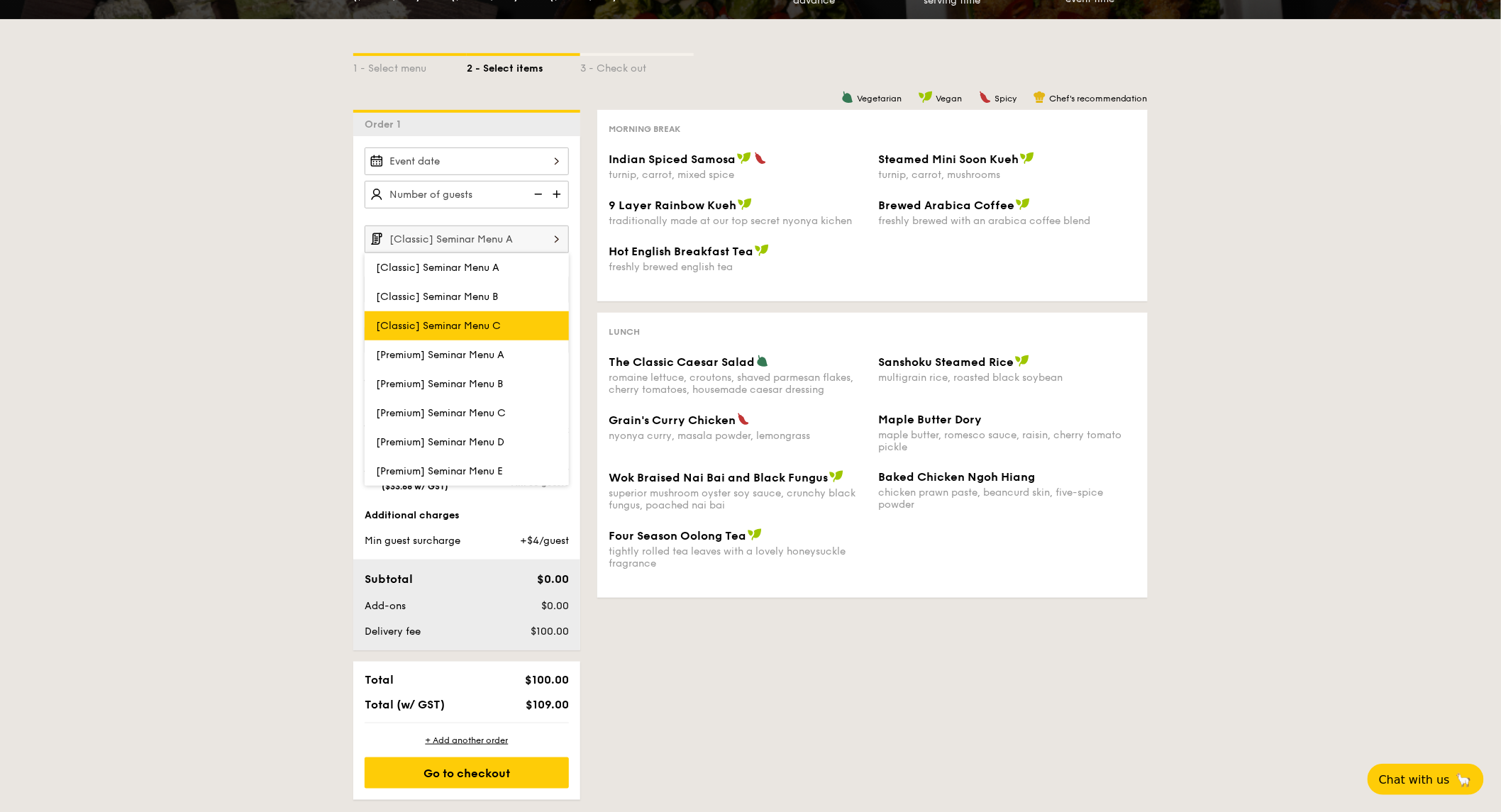
click at [495, 321] on label "[Classic] Seminar Menu C" at bounding box center [466, 326] width 204 height 29
click at [0, 0] on input "[Classic] Seminar Menu C" at bounding box center [0, 0] width 0 height 0
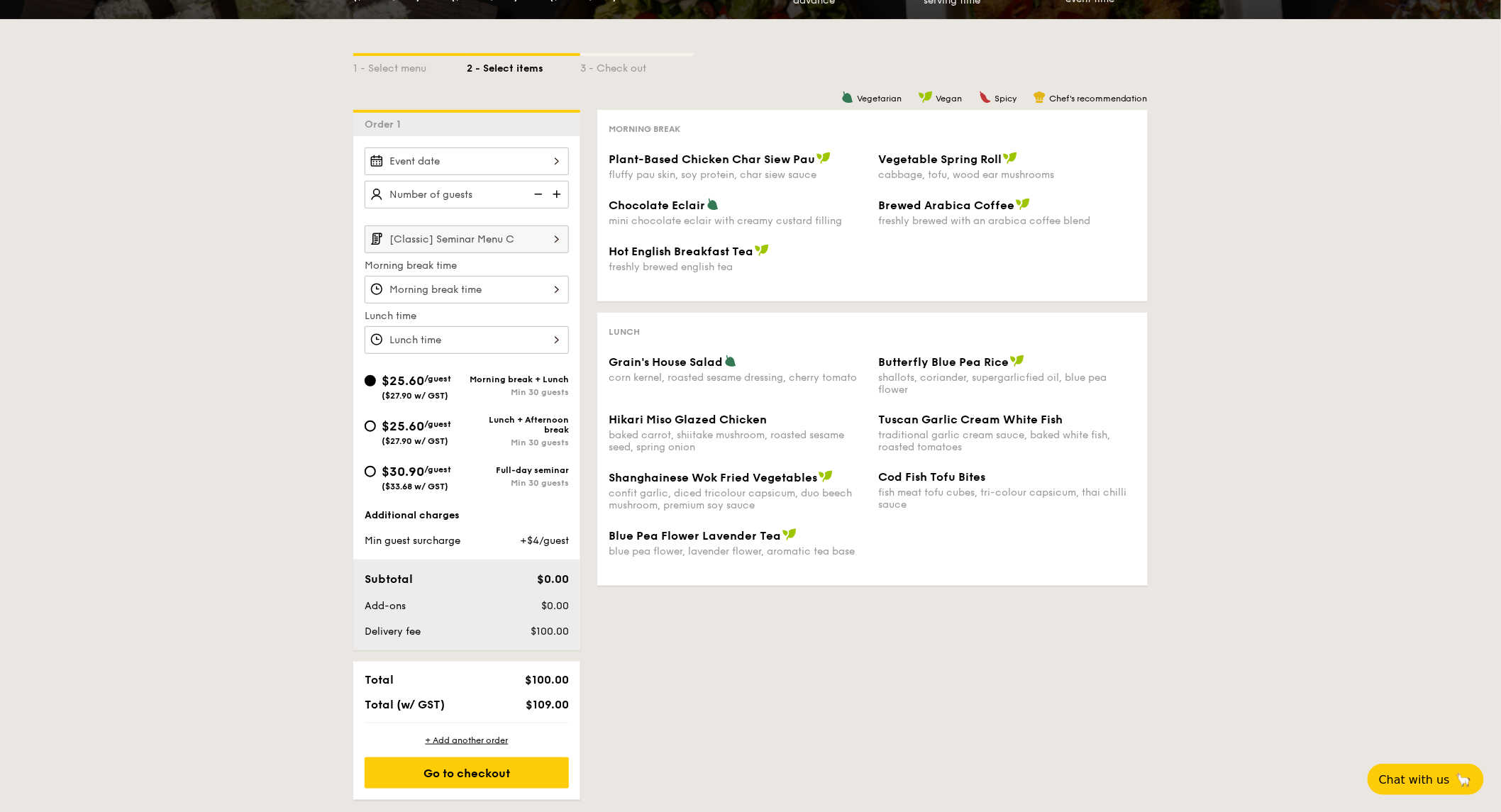
click at [511, 243] on input "[Classic] Seminar Menu C" at bounding box center [466, 239] width 204 height 28
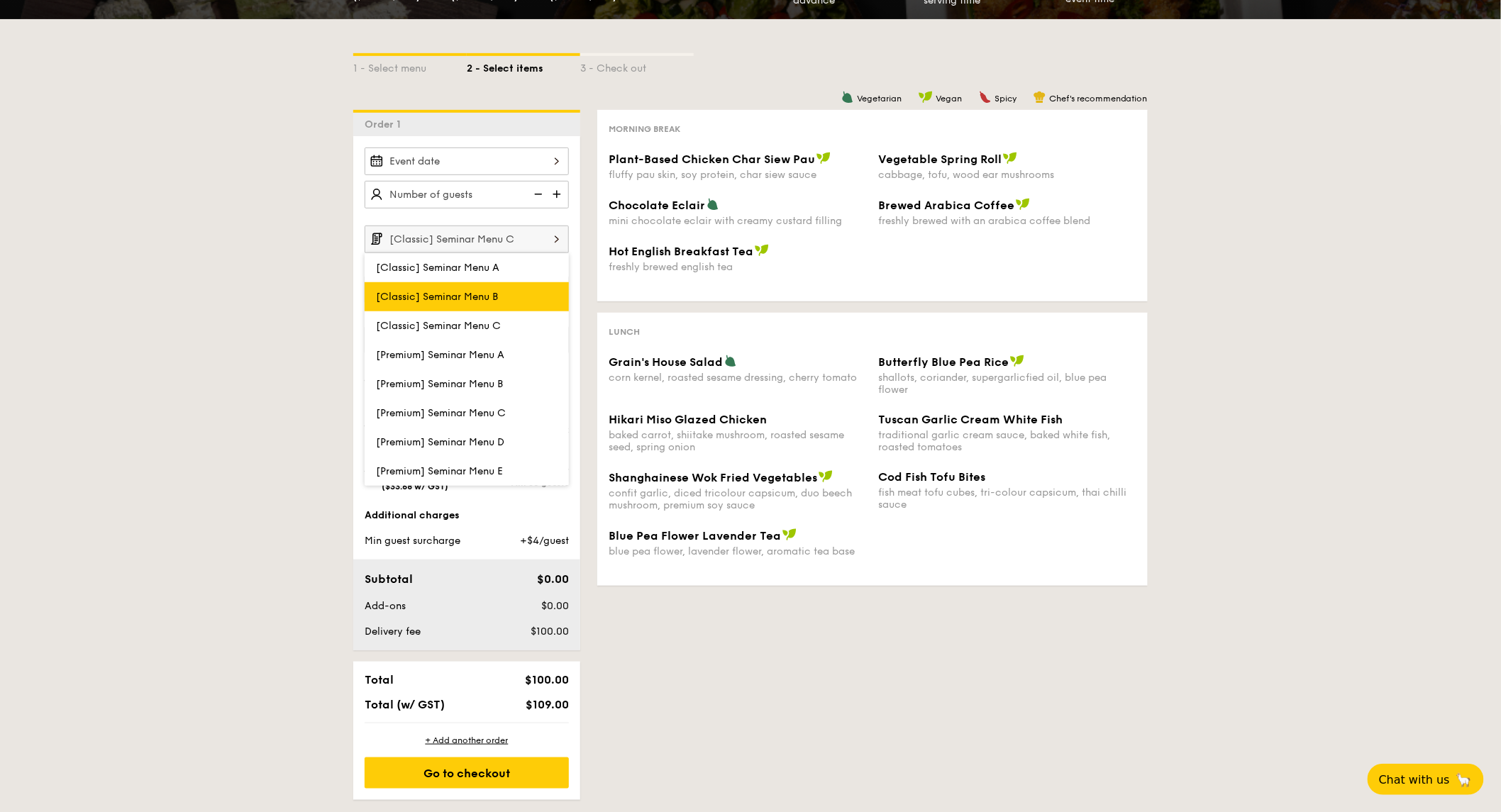
click at [487, 298] on span "[Classic] Seminar Menu B" at bounding box center [437, 297] width 122 height 12
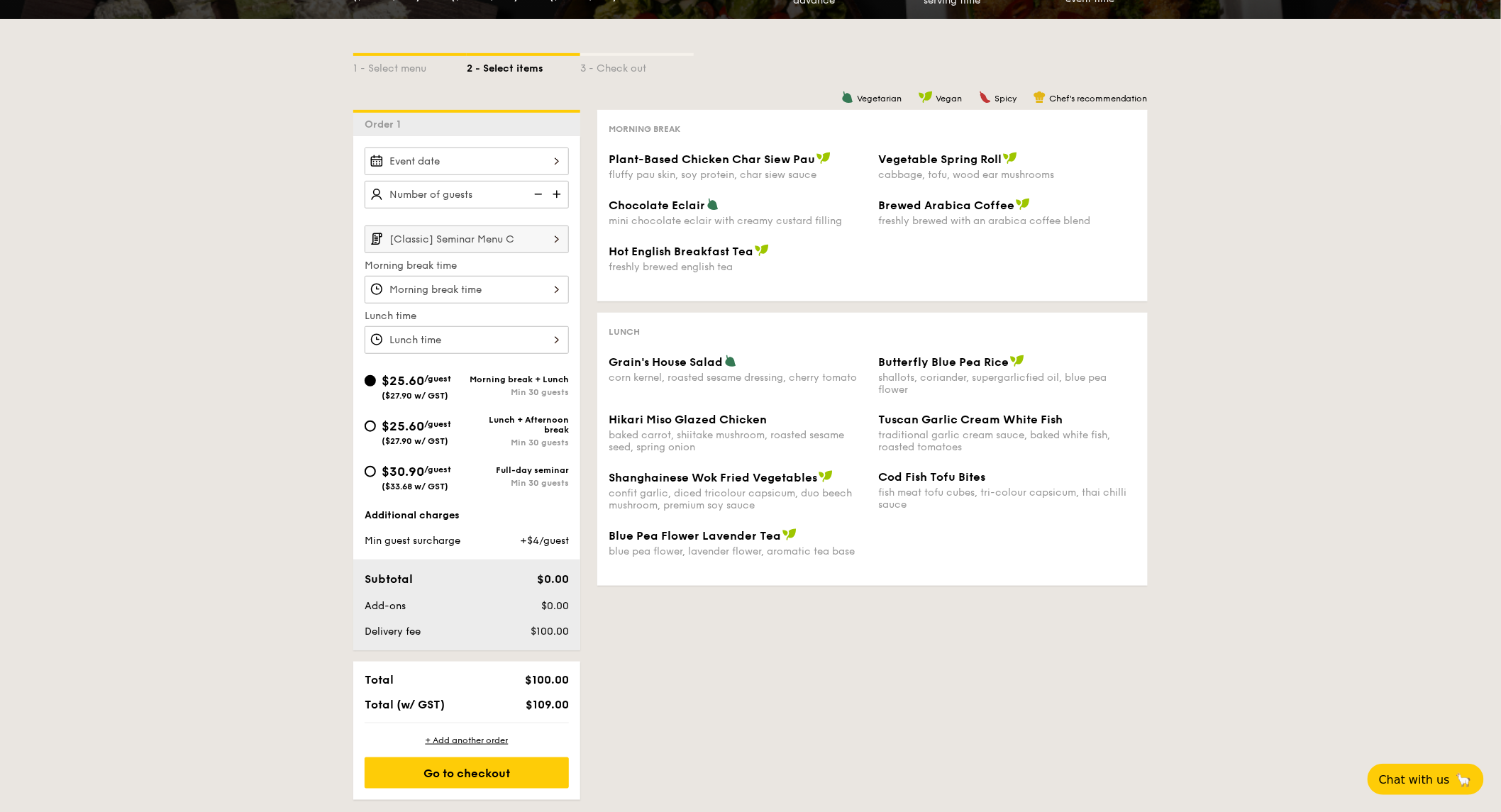
click at [508, 245] on input "[Classic] Seminar Menu C" at bounding box center [466, 239] width 204 height 28
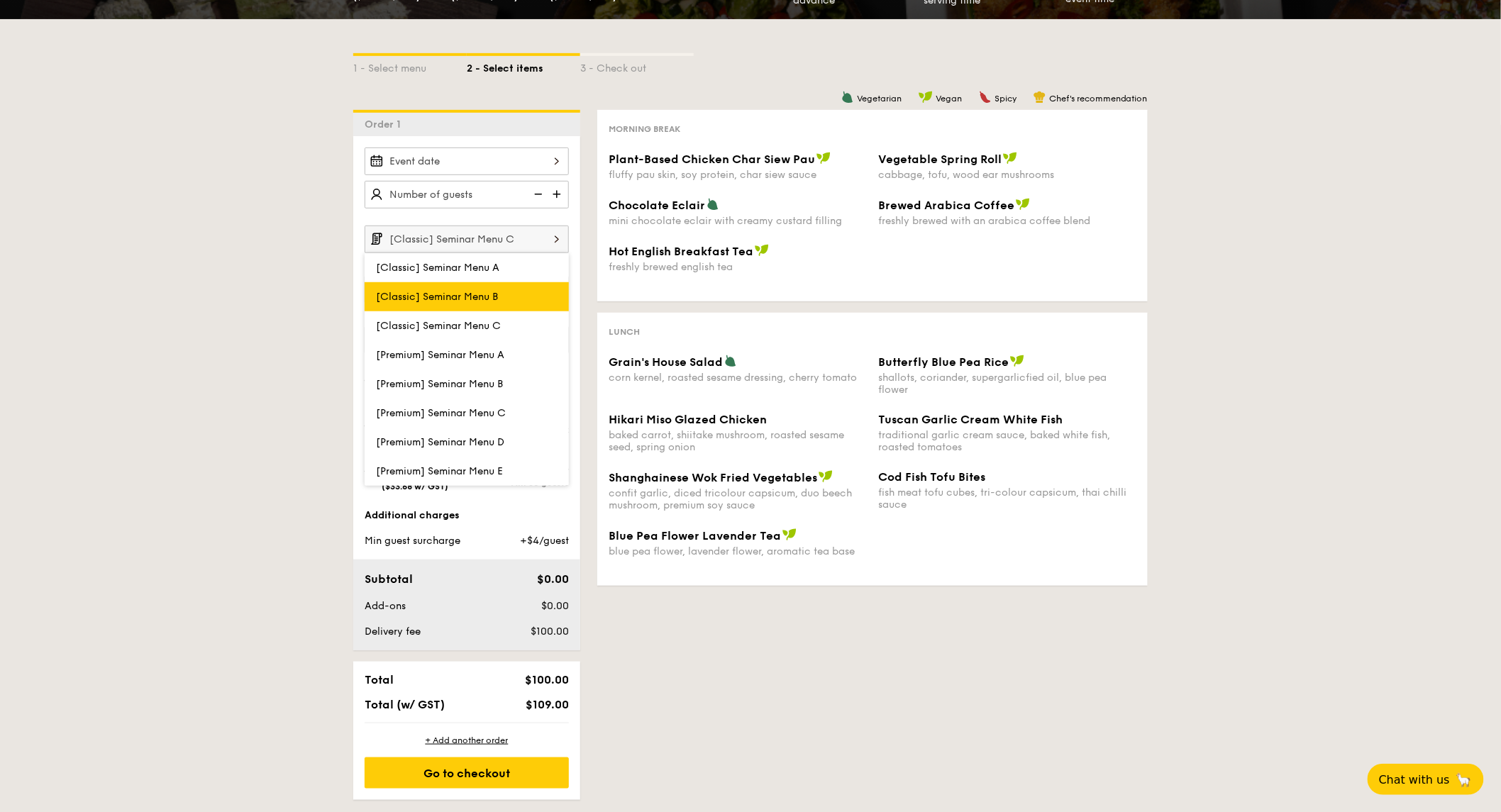
click at [494, 294] on span "[Classic] Seminar Menu B" at bounding box center [437, 297] width 122 height 12
click at [494, 294] on div at bounding box center [466, 290] width 204 height 28
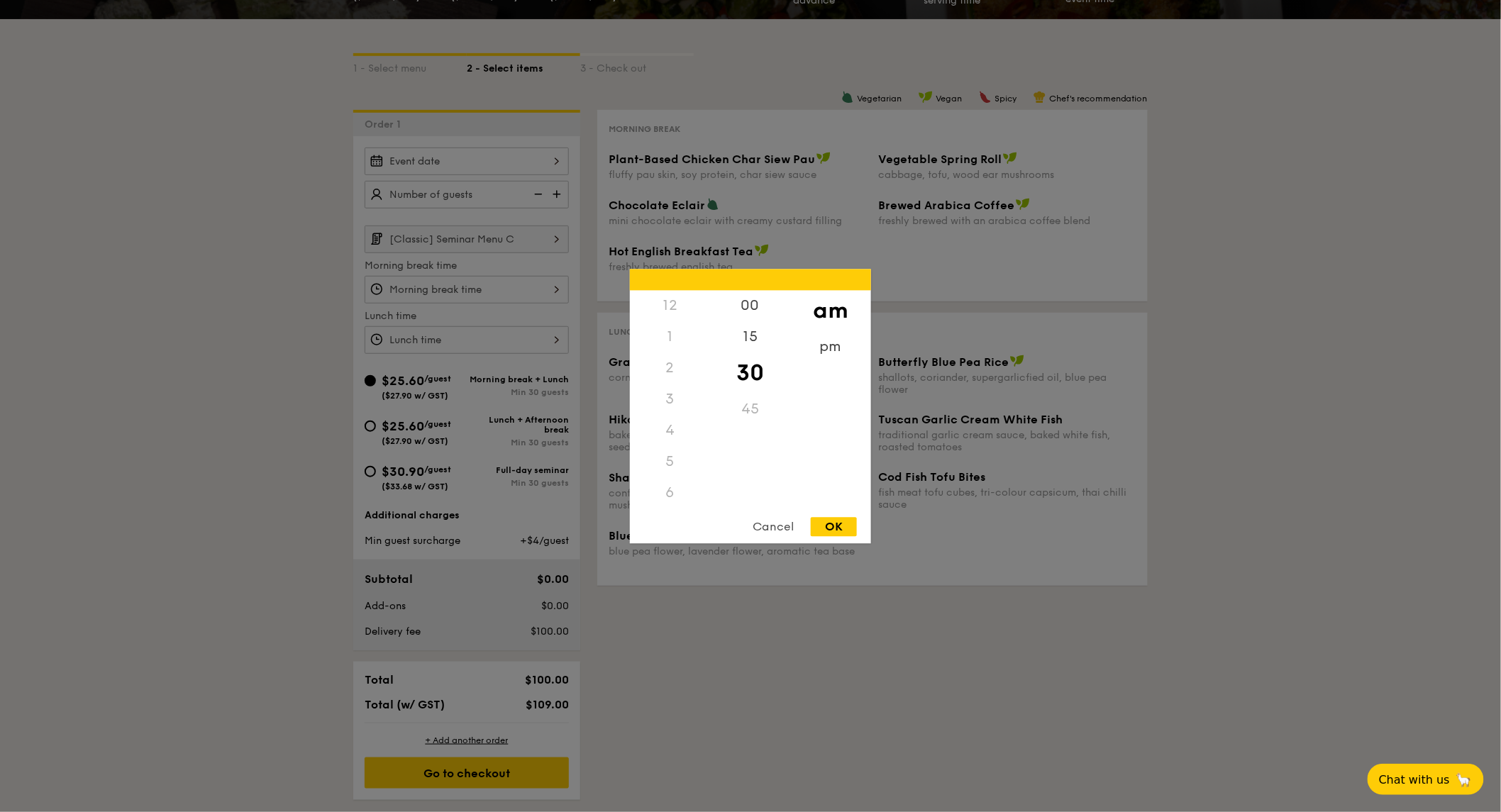
scroll to position [159, 0]
click at [507, 254] on div at bounding box center [750, 406] width 1501 height 812
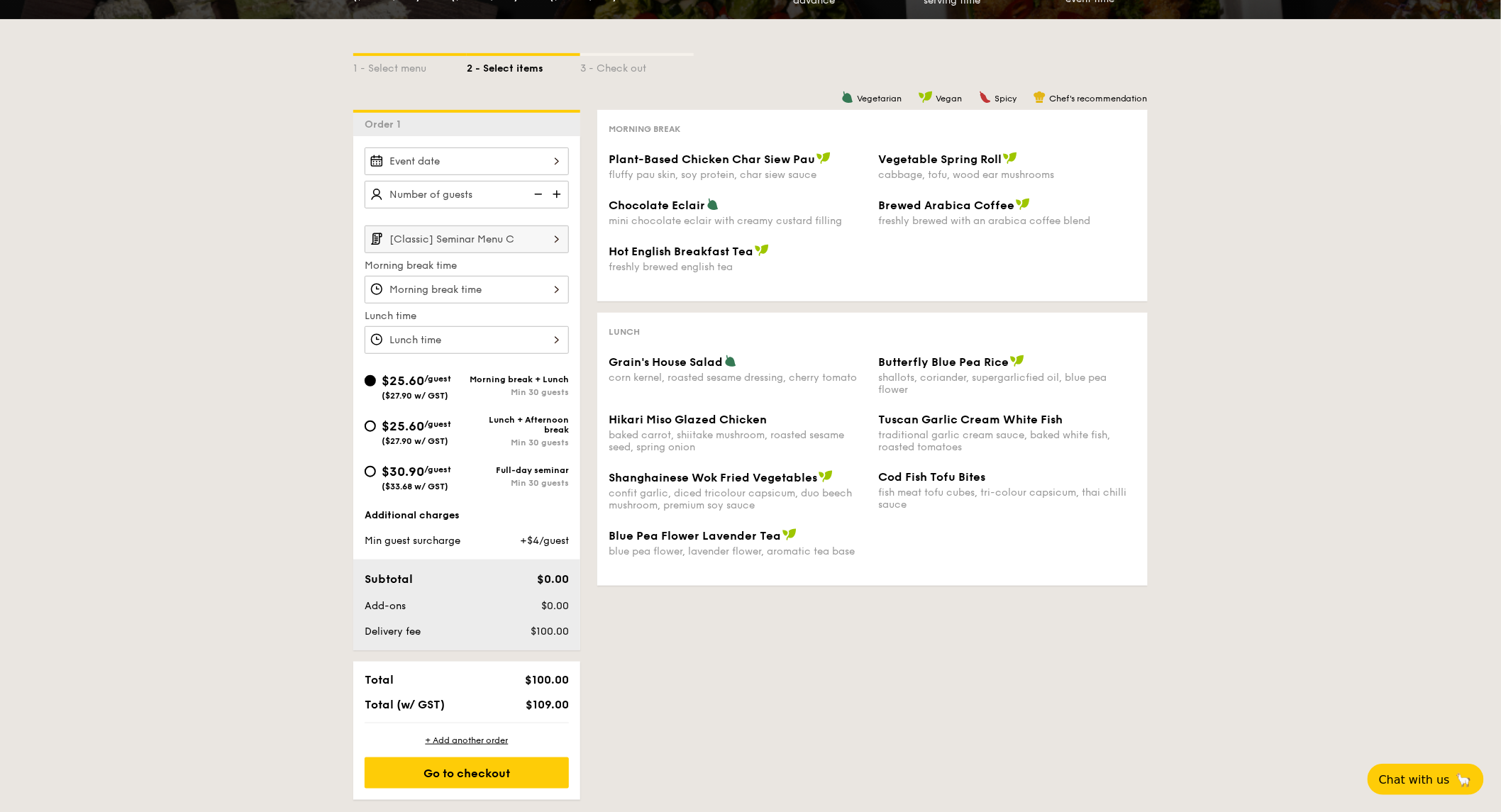
click at [491, 241] on input "[Classic] Seminar Menu C" at bounding box center [466, 239] width 204 height 28
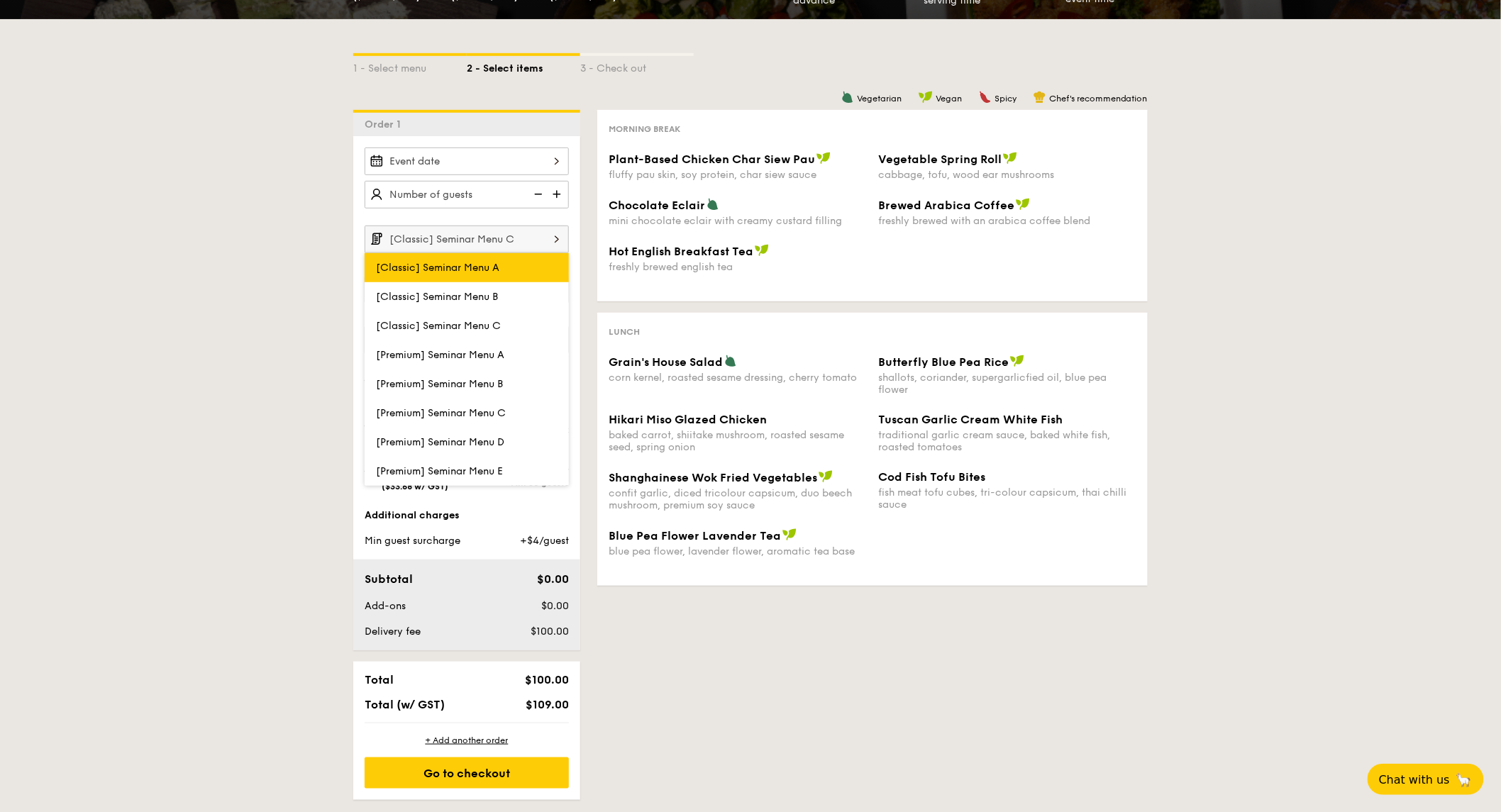
click at [485, 282] on label "[Classic] Seminar Menu A" at bounding box center [466, 268] width 204 height 29
click at [0, 0] on input "[Classic] Seminar Menu A" at bounding box center [0, 0] width 0 height 0
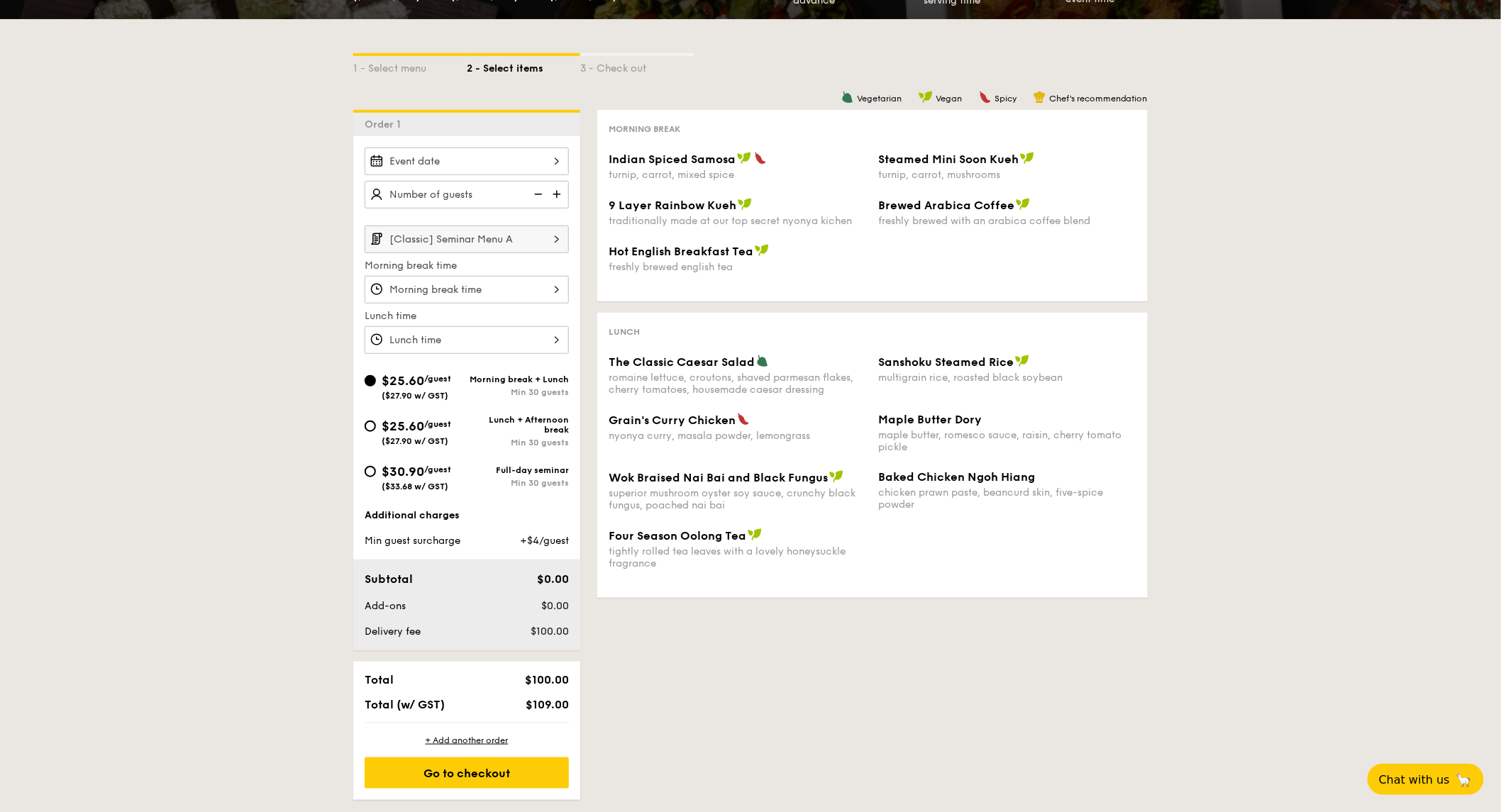
click at [499, 245] on input "[Classic] Seminar Menu A" at bounding box center [466, 239] width 204 height 28
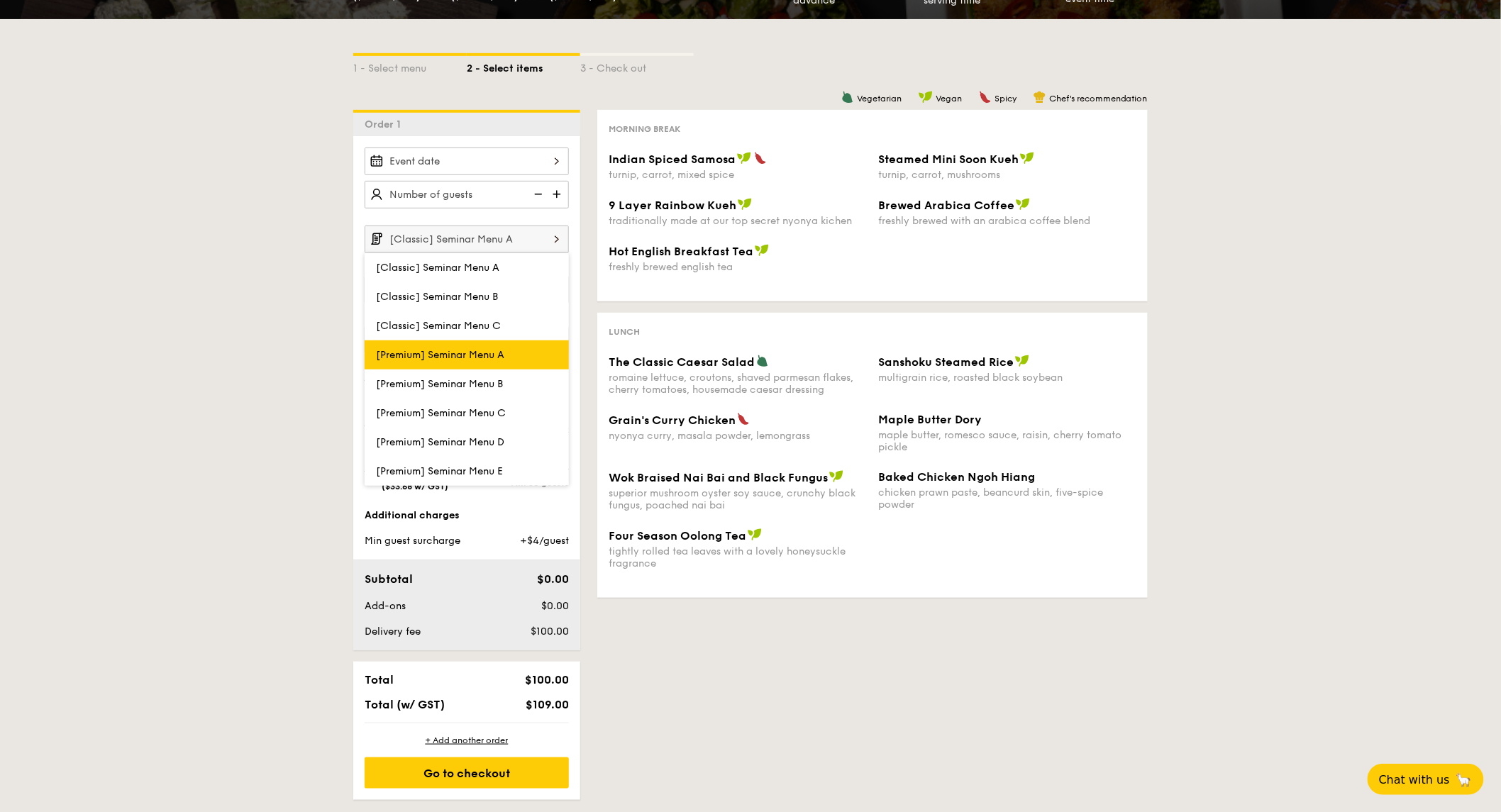
click at [484, 349] on label "[Premium] Seminar Menu A" at bounding box center [466, 355] width 204 height 29
click at [0, 0] on input "[Premium] Seminar Menu A" at bounding box center [0, 0] width 0 height 0
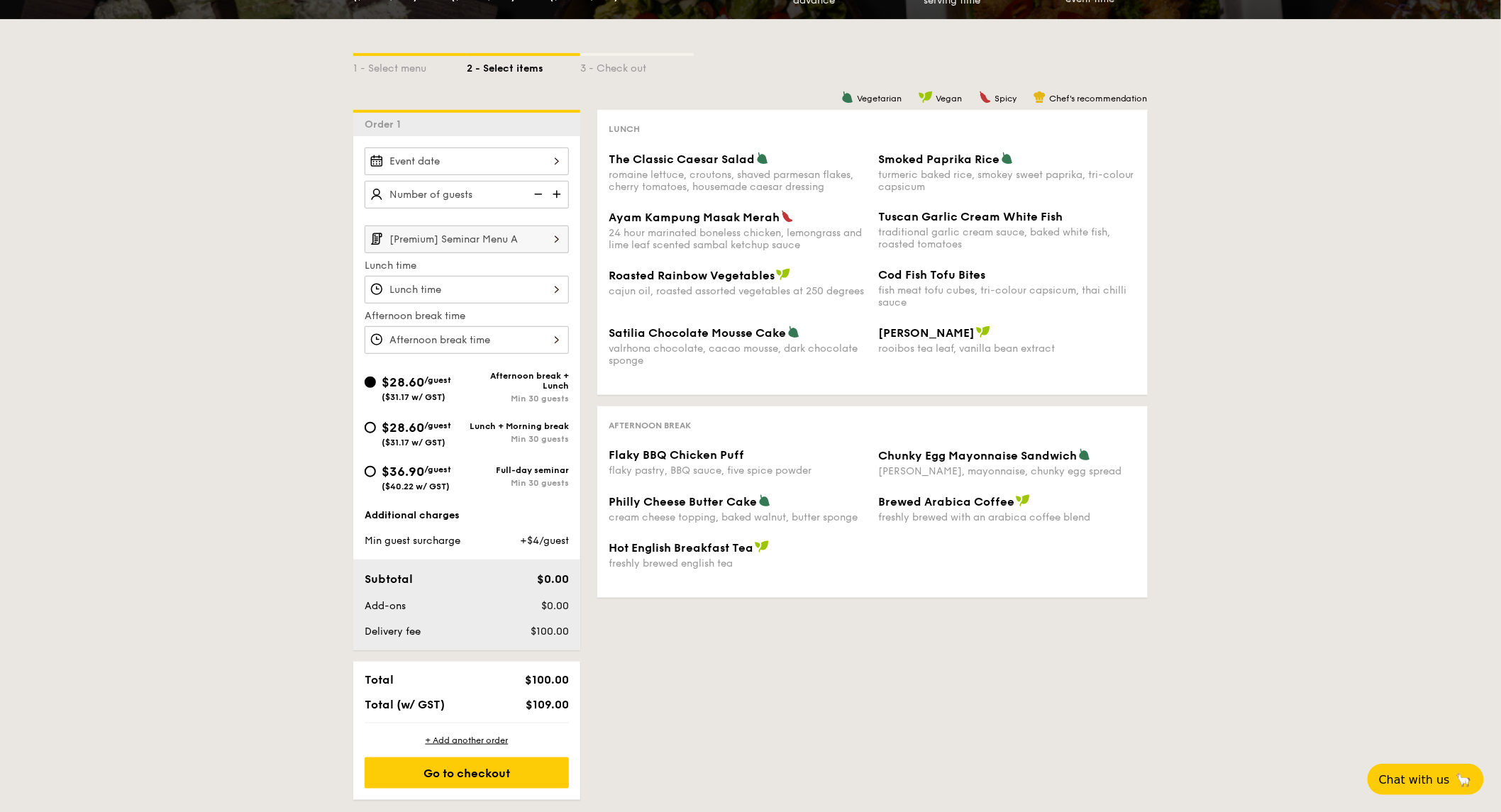
click at [523, 235] on input "[Premium] Seminar Menu A" at bounding box center [466, 239] width 204 height 28
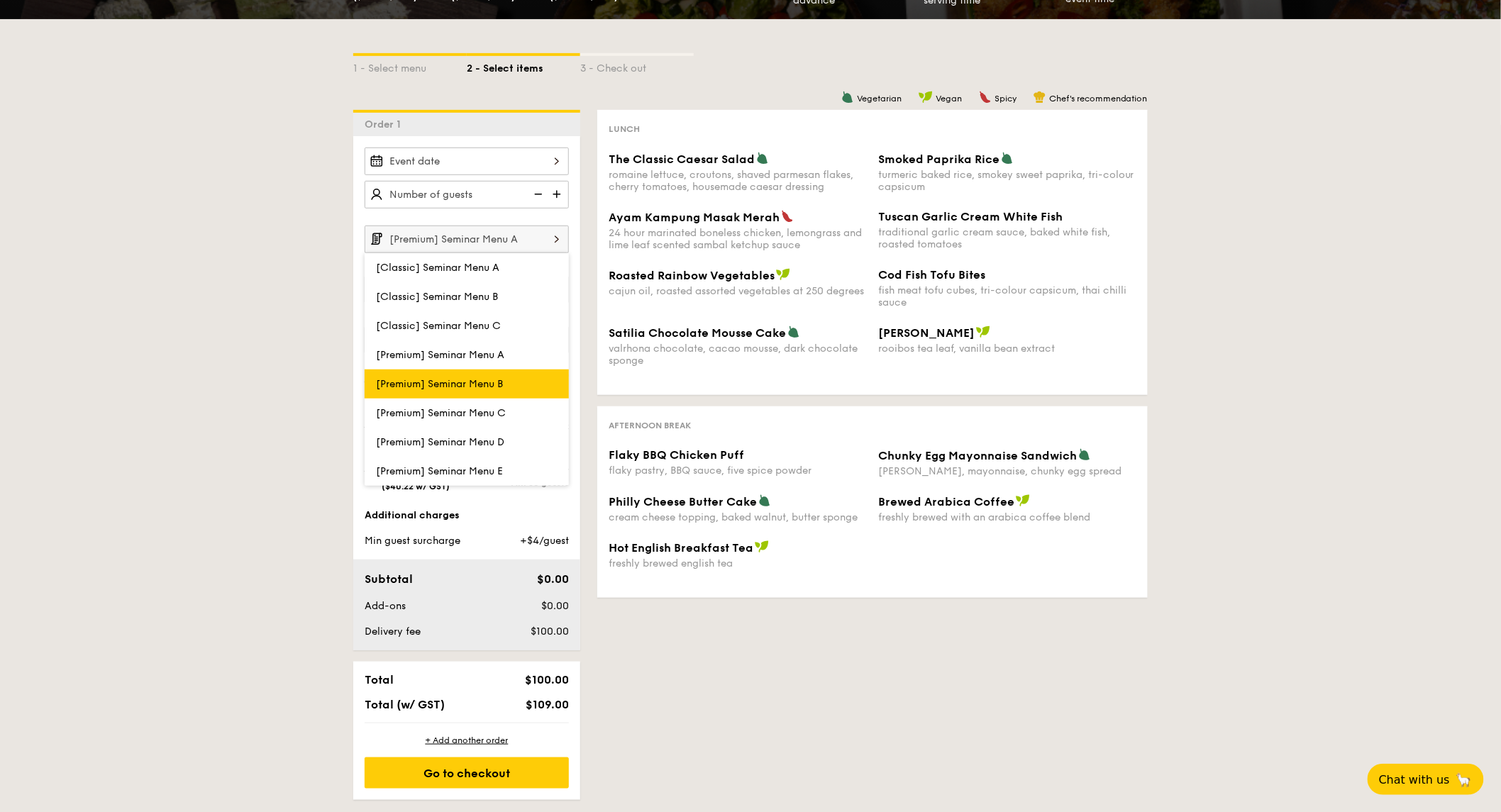
click at [514, 391] on label "[Premium] Seminar Menu B" at bounding box center [466, 384] width 204 height 29
click at [0, 0] on input "[Premium] Seminar Menu B" at bounding box center [0, 0] width 0 height 0
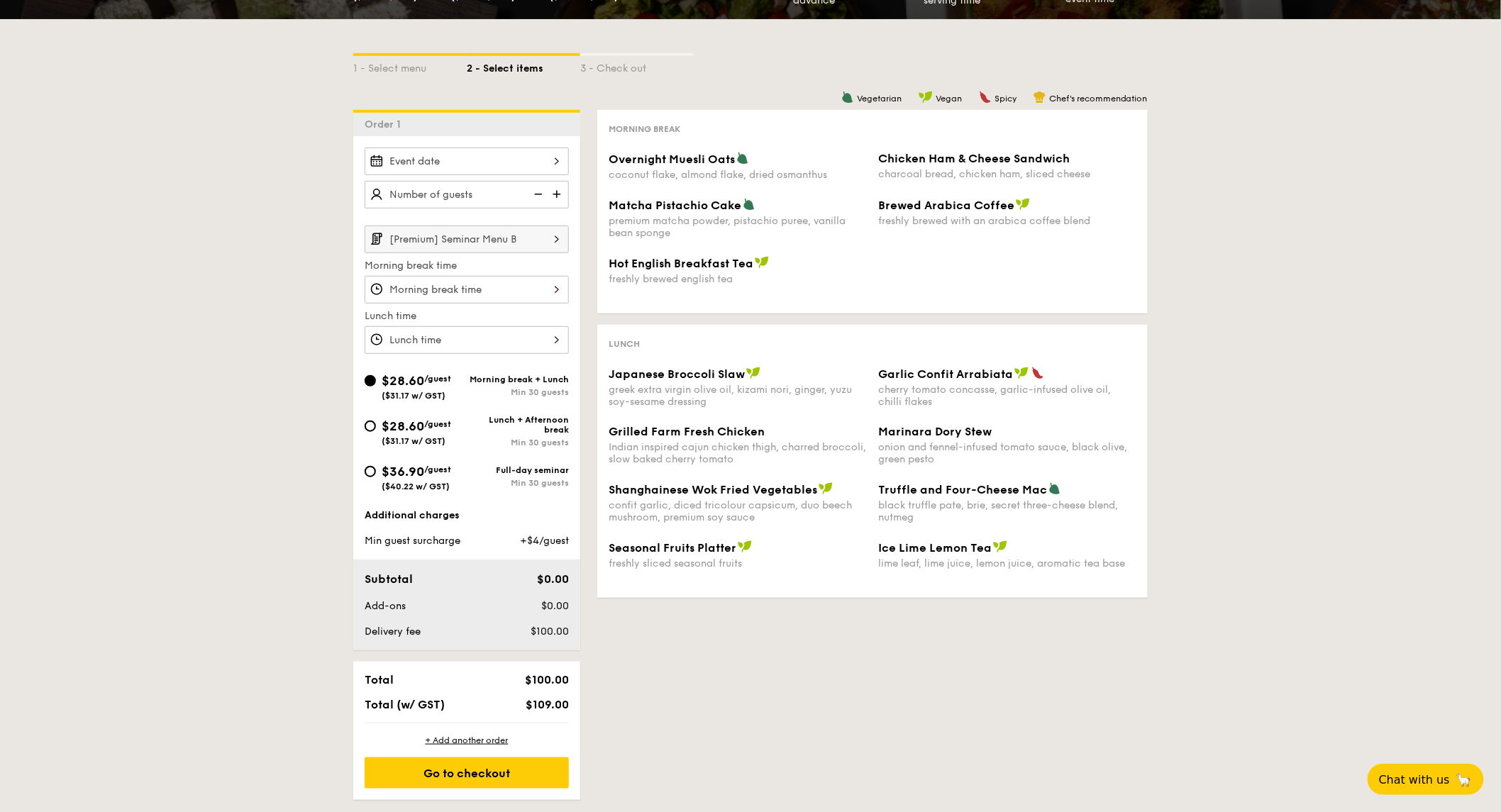
click at [528, 241] on input "[Premium] Seminar Menu B" at bounding box center [466, 239] width 204 height 28
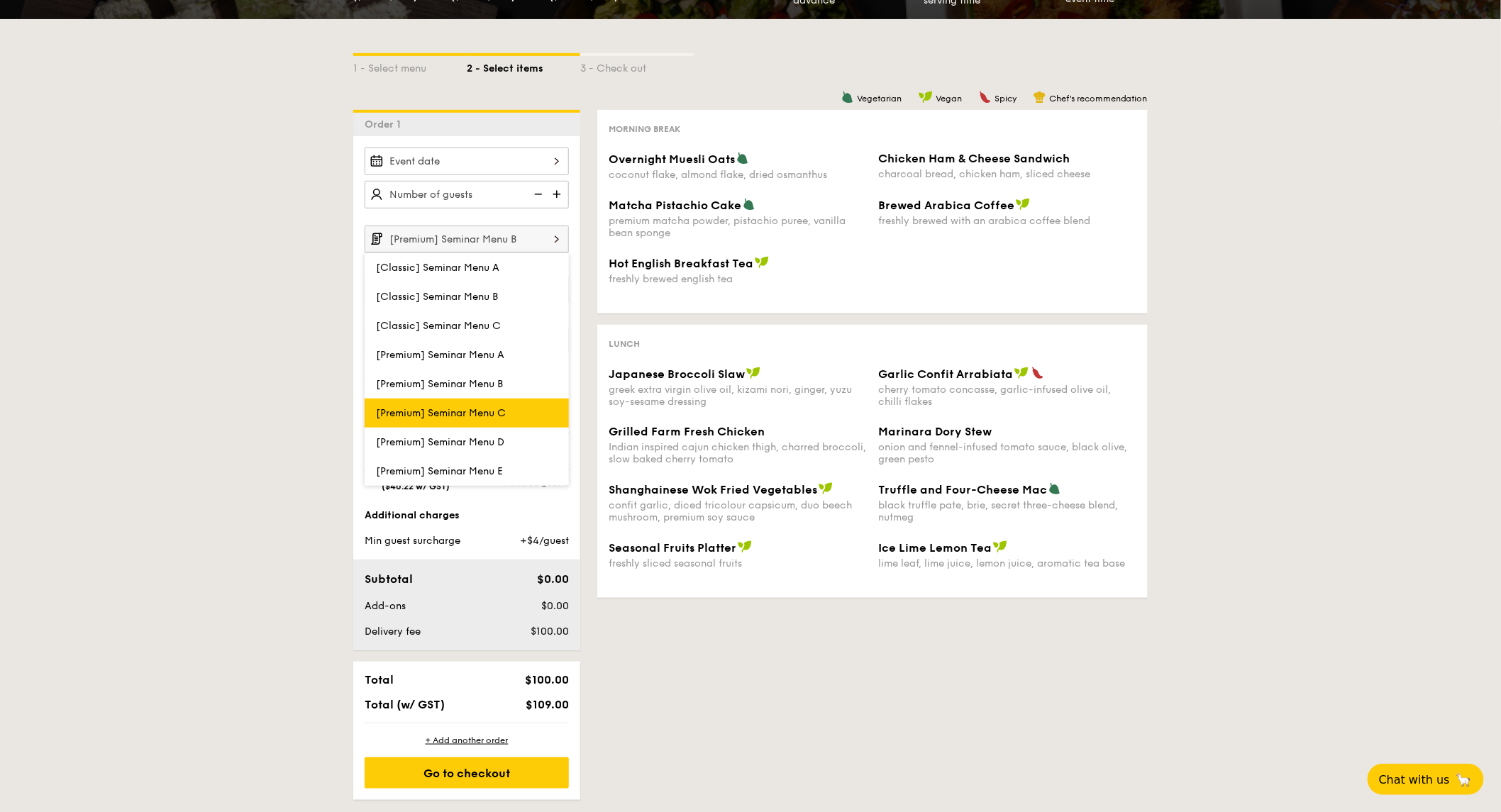
click at [535, 413] on label "[Premium] Seminar Menu C" at bounding box center [466, 413] width 204 height 29
click at [0, 0] on input "[Premium] Seminar Menu C" at bounding box center [0, 0] width 0 height 0
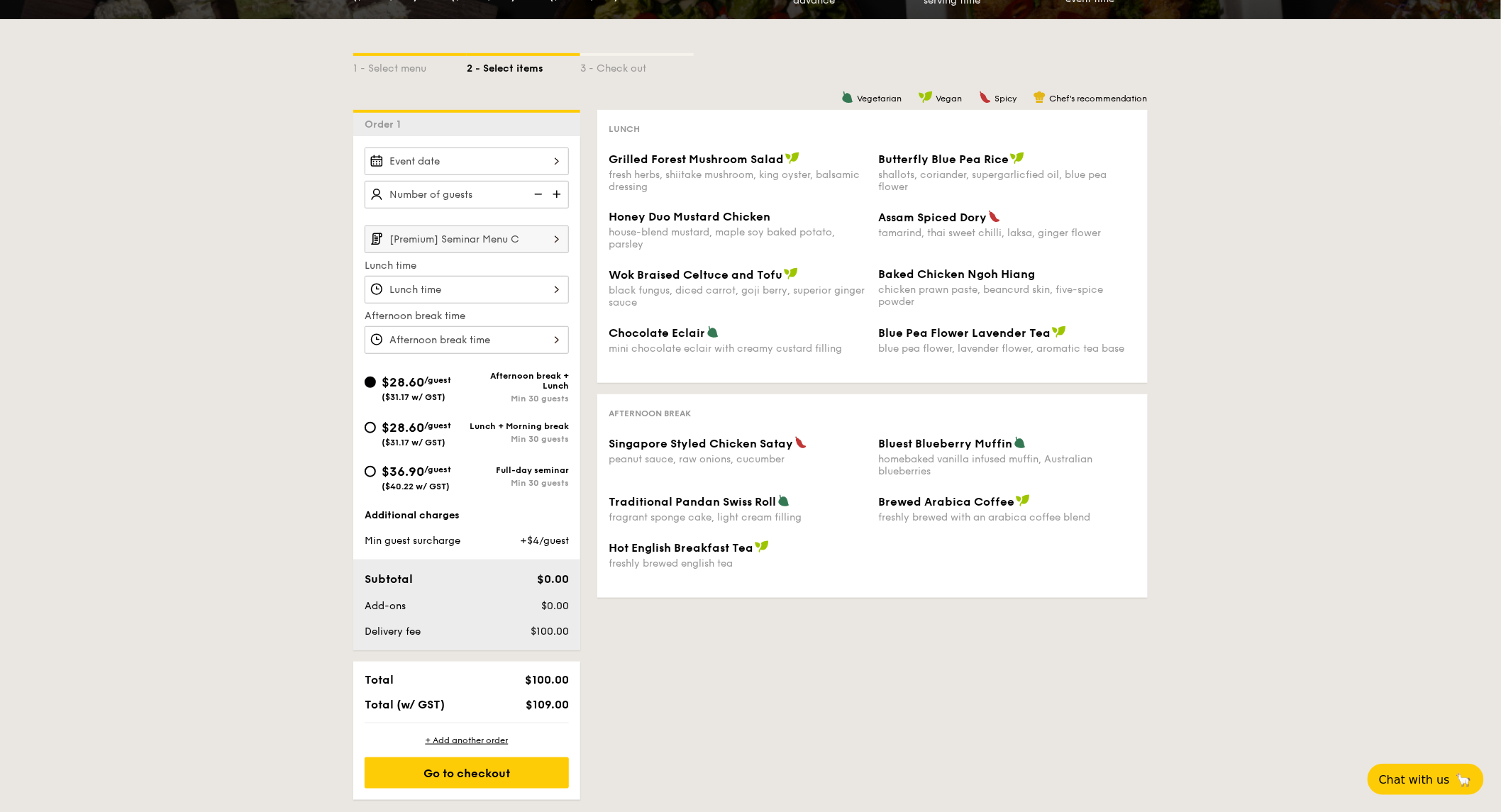
click at [543, 291] on div at bounding box center [466, 290] width 204 height 28
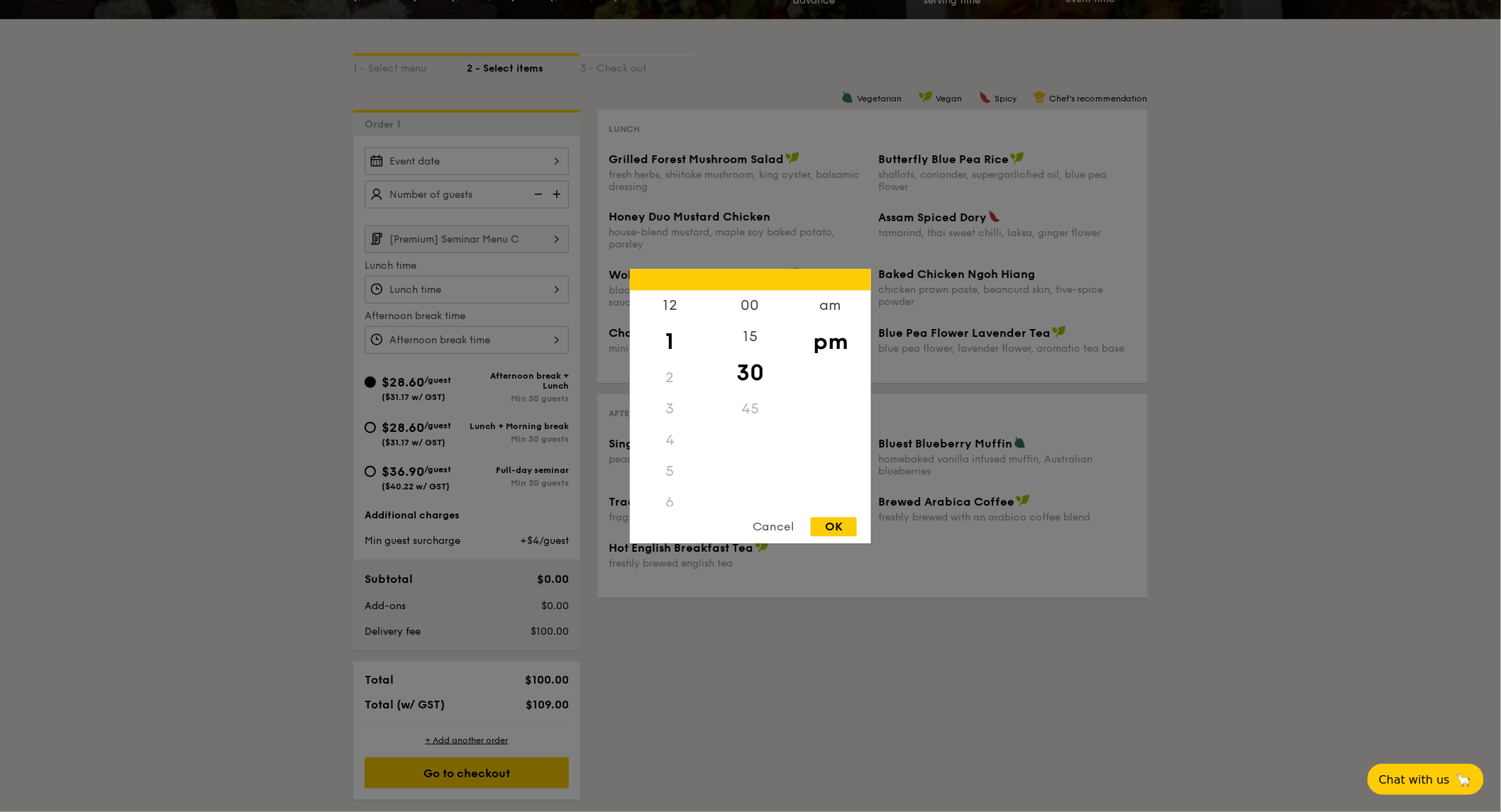
click at [543, 291] on div at bounding box center [750, 406] width 1501 height 812
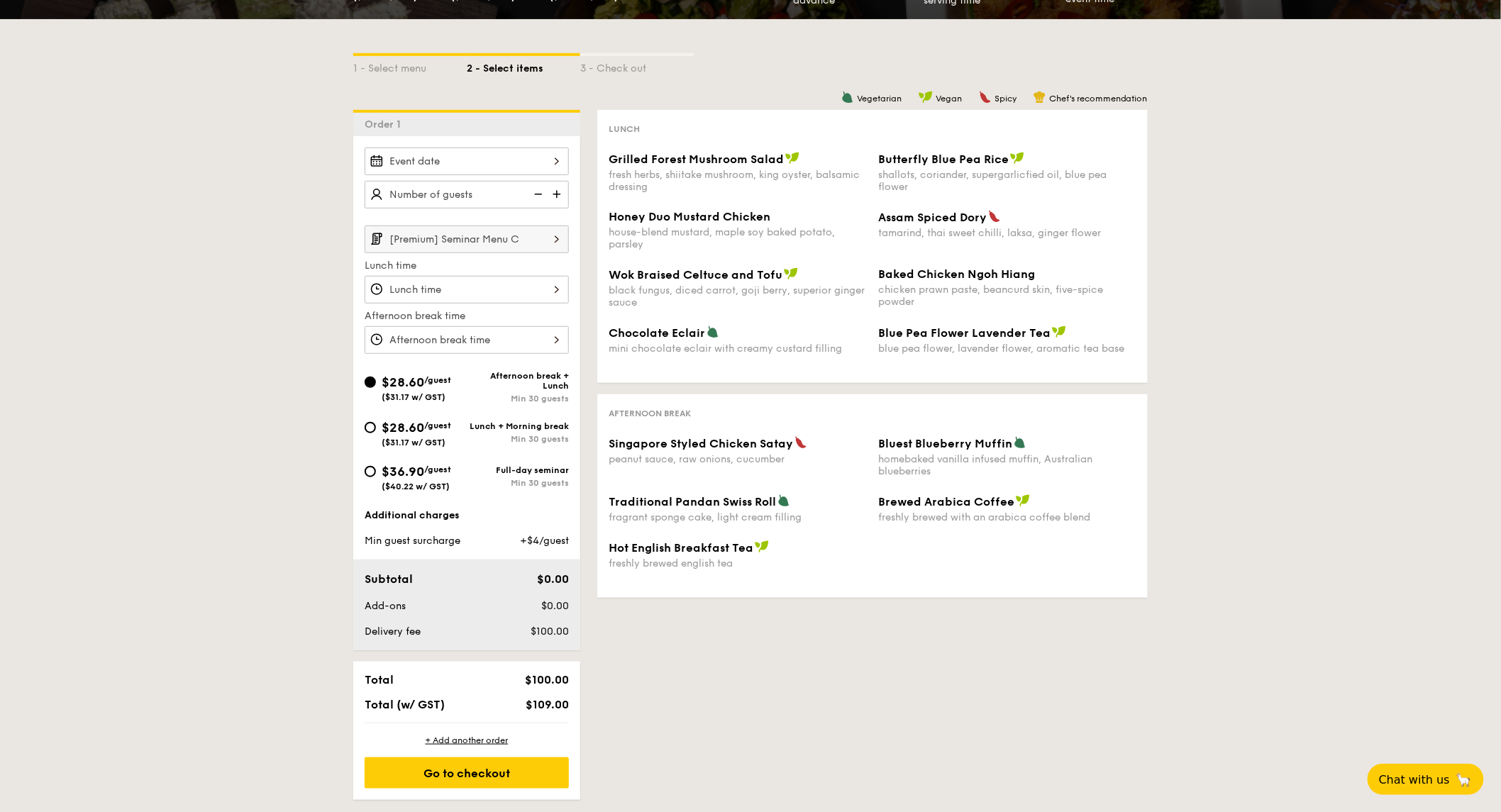
click at [543, 244] on div at bounding box center [750, 406] width 1501 height 812
click at [547, 243] on img at bounding box center [557, 238] width 24 height 27
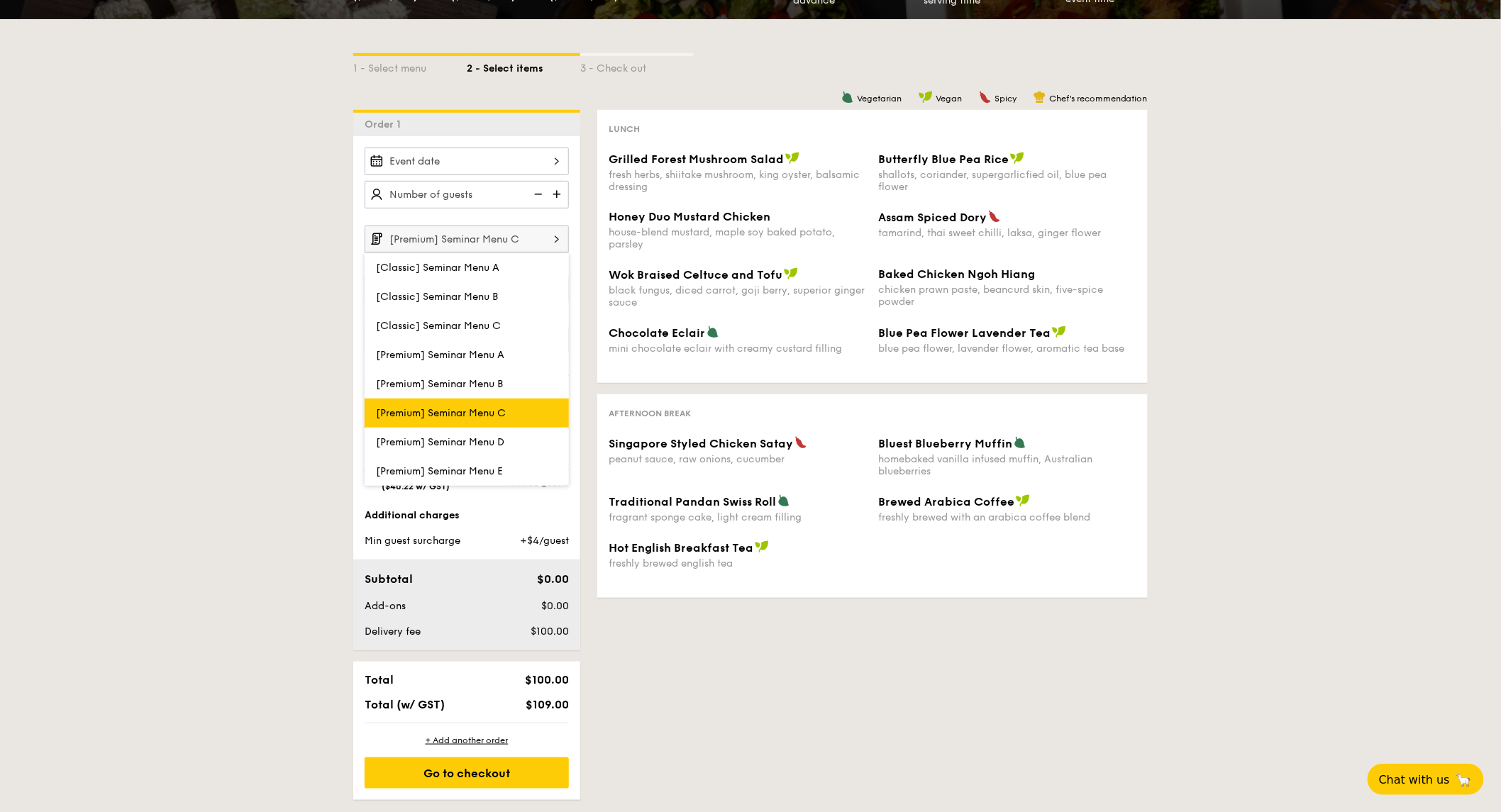
scroll to position [394, 0]
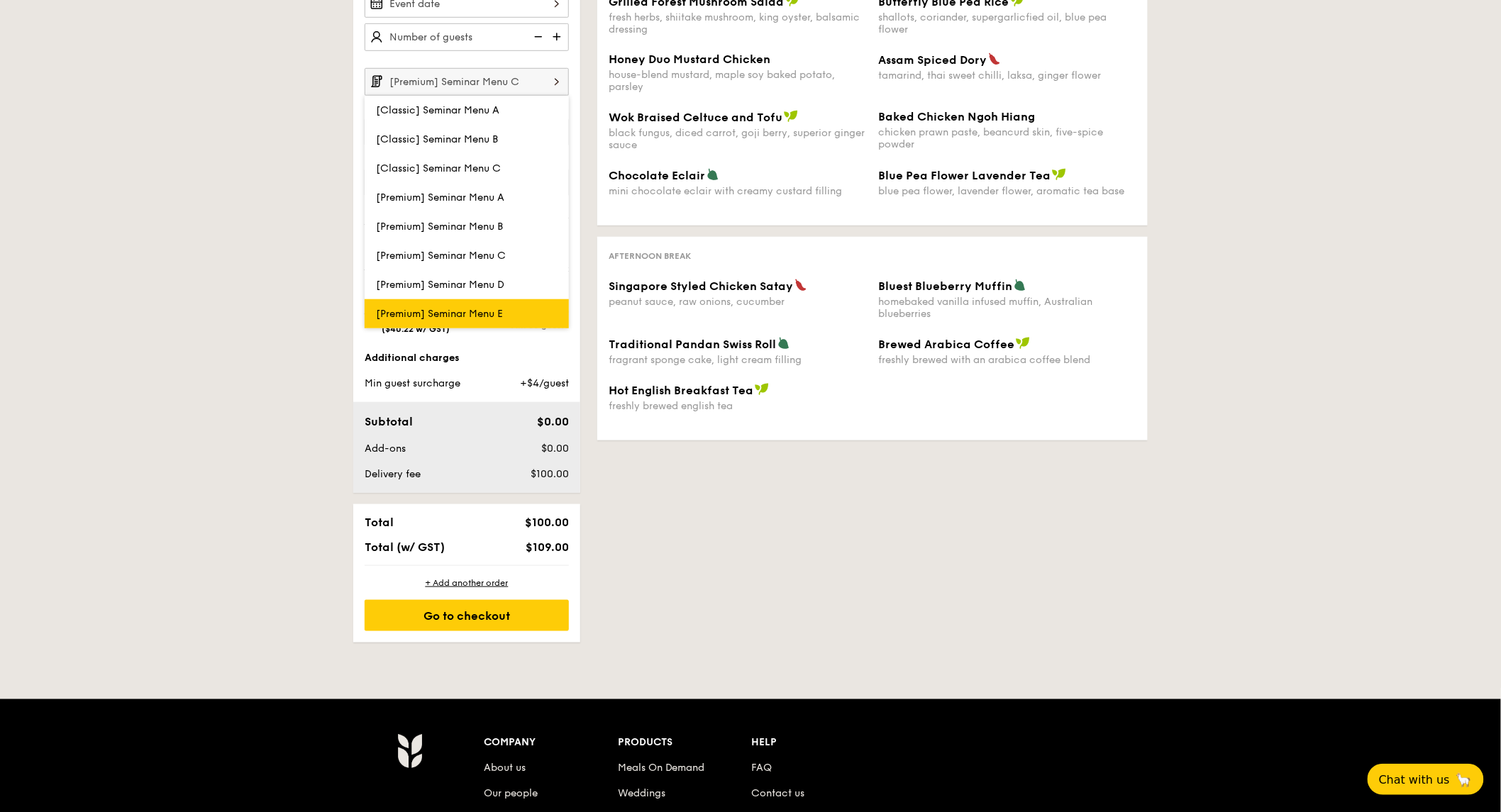
click at [513, 323] on label "[Premium] Seminar Menu E" at bounding box center [466, 314] width 204 height 29
click at [0, 0] on input "[Premium] Seminar Menu E" at bounding box center [0, 0] width 0 height 0
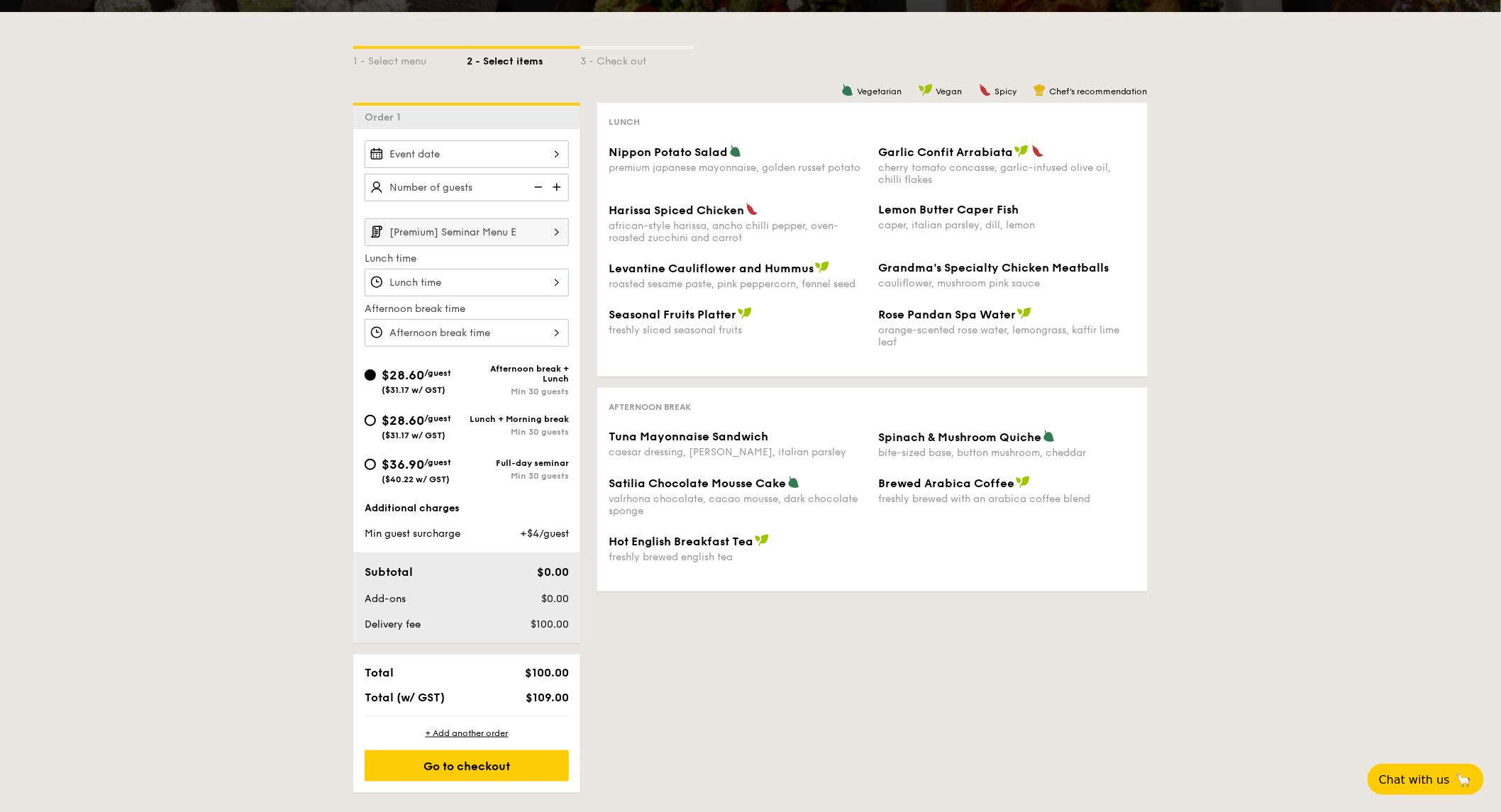
scroll to position [237, 0]
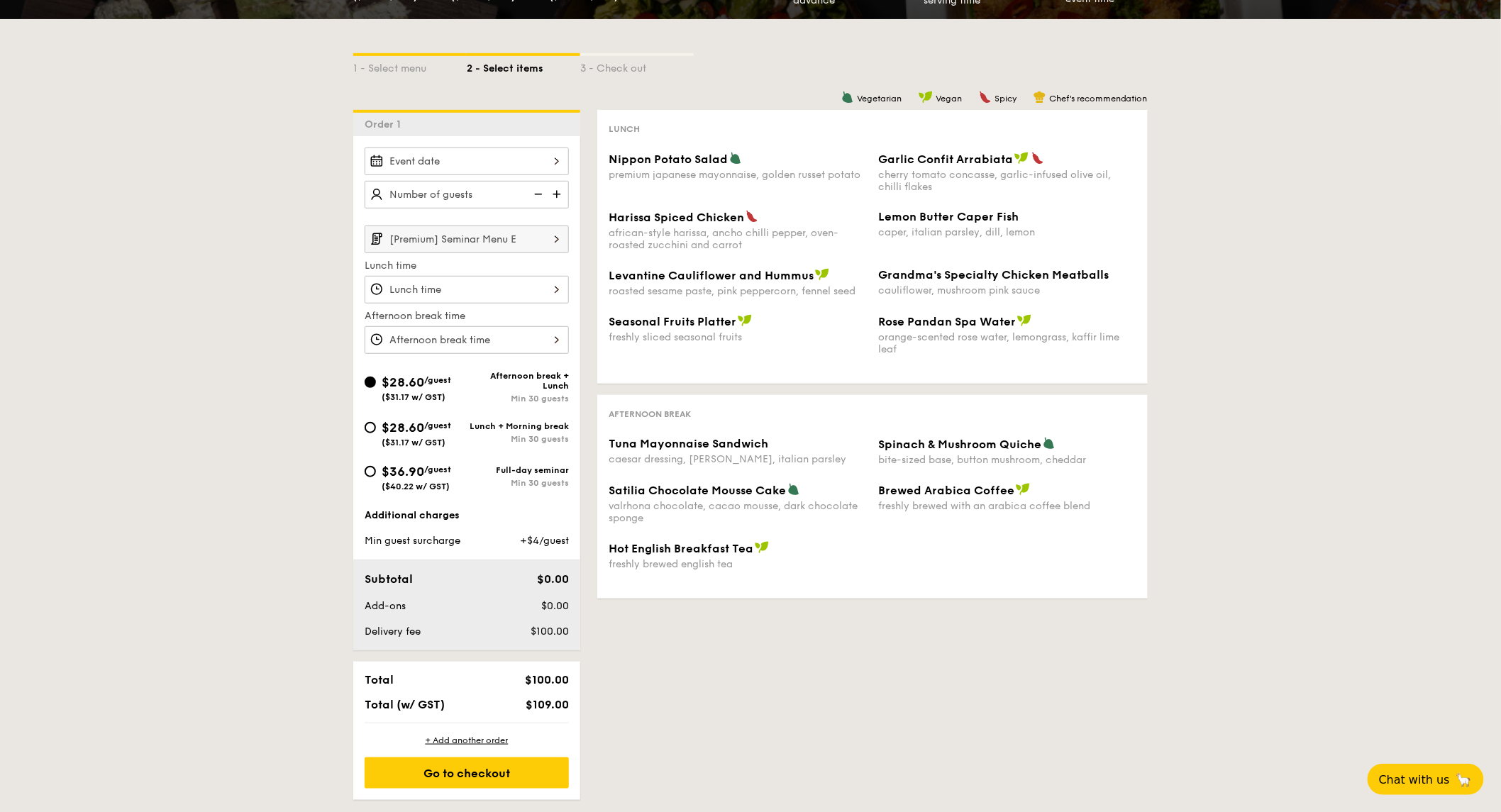
click at [521, 244] on input "[Premium] Seminar Menu E" at bounding box center [466, 239] width 204 height 28
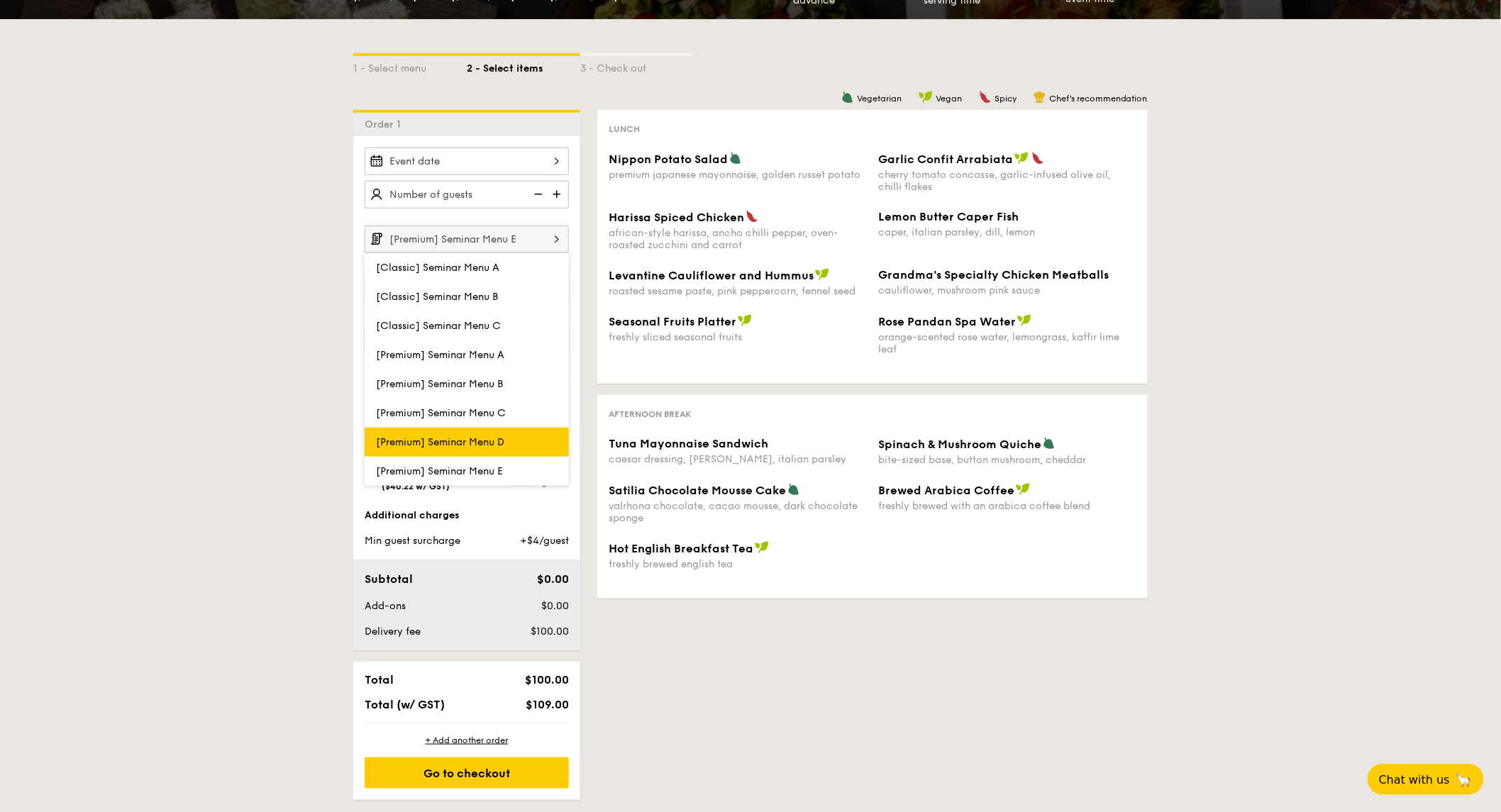
click at [527, 438] on label "[Premium] Seminar Menu D" at bounding box center [466, 442] width 204 height 29
click at [0, 0] on input "[Premium] Seminar Menu D" at bounding box center [0, 0] width 0 height 0
type input "[Premium] Seminar Menu D"
